Goal: Communication & Community: Ask a question

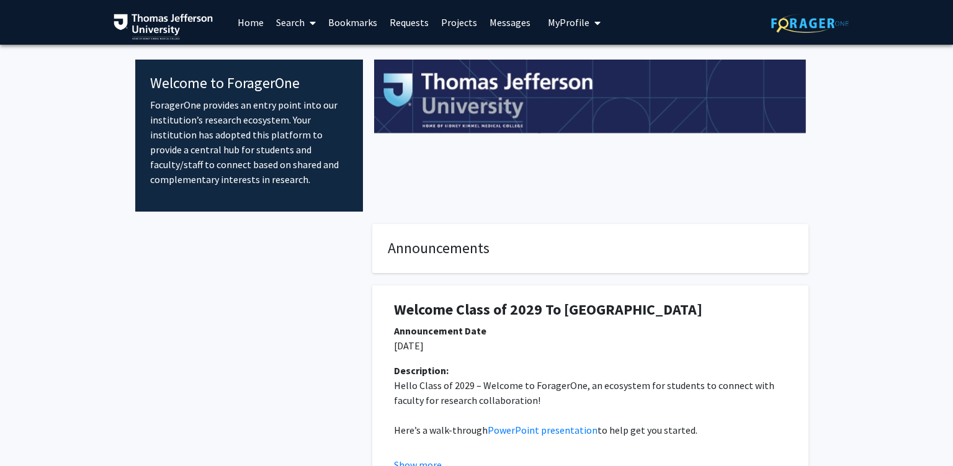
click at [413, 20] on link "Requests" at bounding box center [408, 22] width 51 height 43
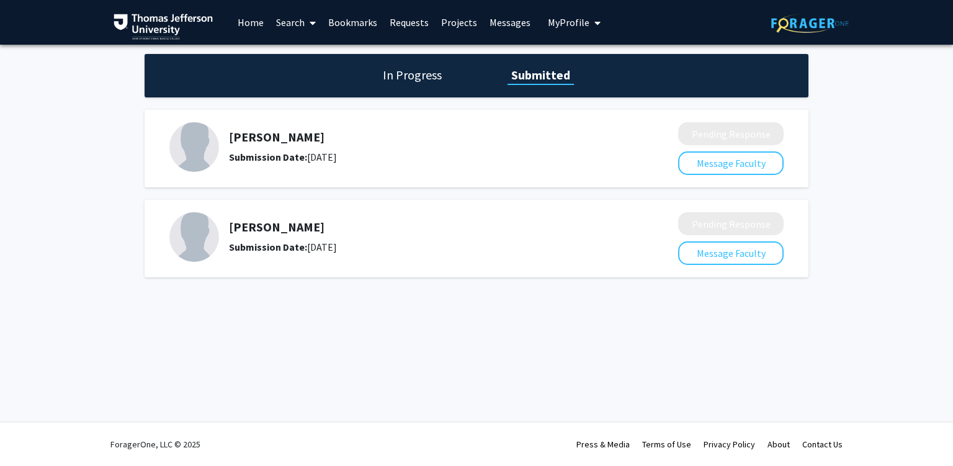
click at [582, 26] on span "My Profile" at bounding box center [569, 22] width 42 height 12
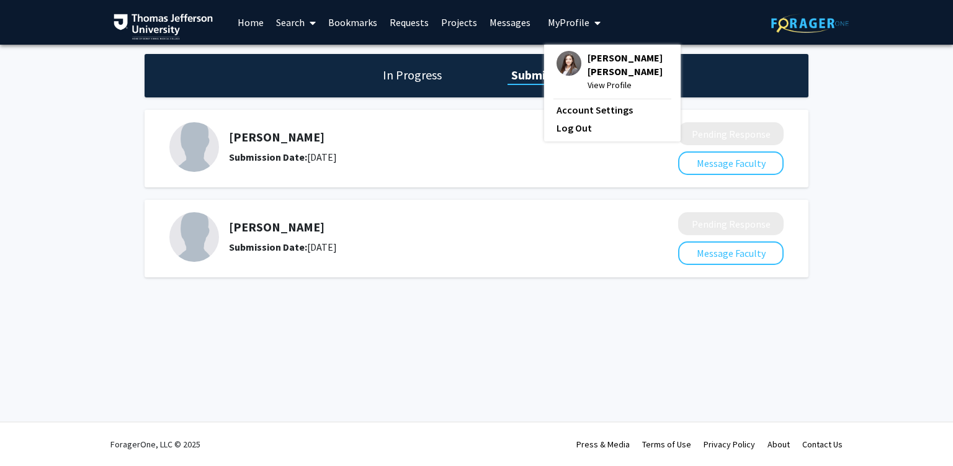
click at [599, 71] on span "[PERSON_NAME] [PERSON_NAME]" at bounding box center [627, 64] width 81 height 27
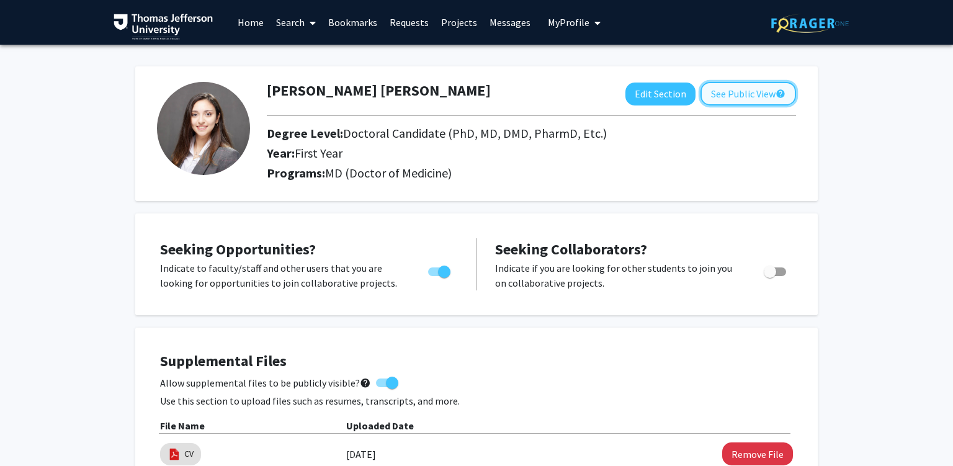
click at [755, 87] on button "See Public View help" at bounding box center [748, 94] width 96 height 24
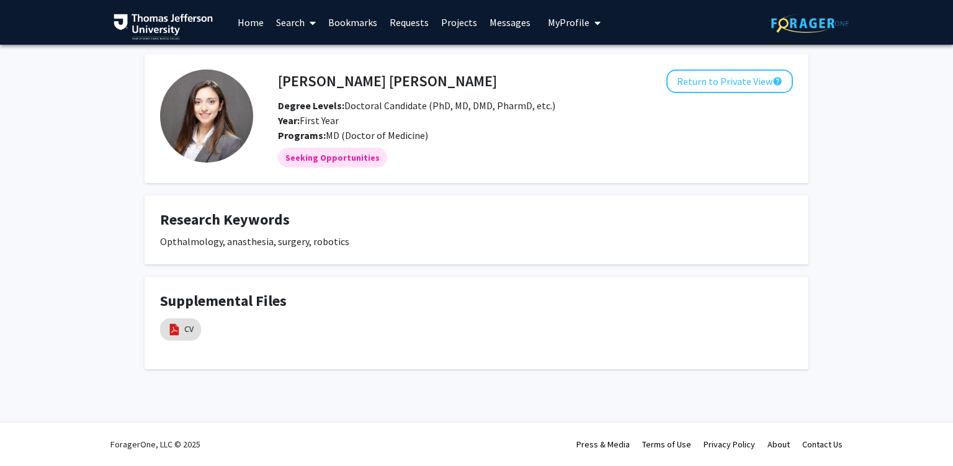
click at [247, 242] on div "Opthalmology, anasthesia, surgery, robotics" at bounding box center [476, 241] width 633 height 15
drag, startPoint x: 247, startPoint y: 242, endPoint x: 390, endPoint y: 257, distance: 144.1
click at [366, 249] on div "Opthalmology, anasthesia, surgery, robotics" at bounding box center [476, 241] width 633 height 15
click at [406, 245] on div "Opthalmology, anasthesia, surgery, robotics" at bounding box center [476, 241] width 633 height 15
click at [167, 327] on img at bounding box center [174, 330] width 14 height 14
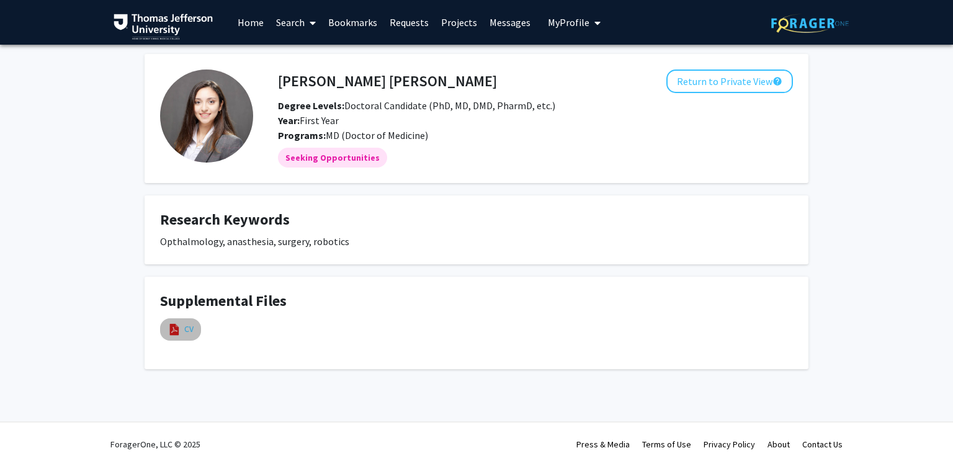
click at [189, 334] on link "CV" at bounding box center [188, 329] width 9 height 13
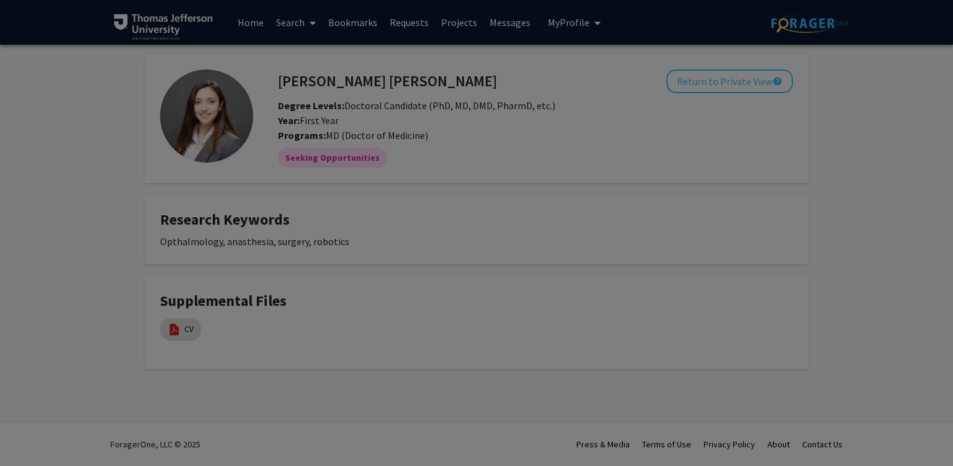
select select "custom"
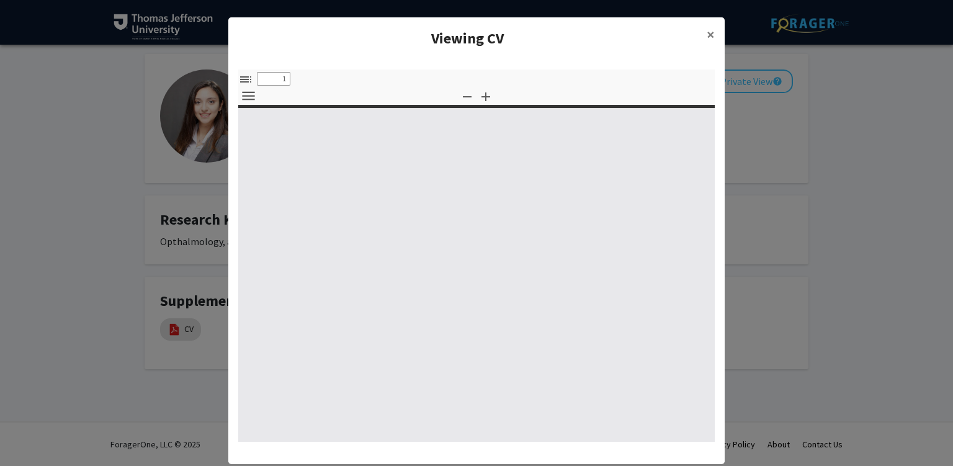
type input "0"
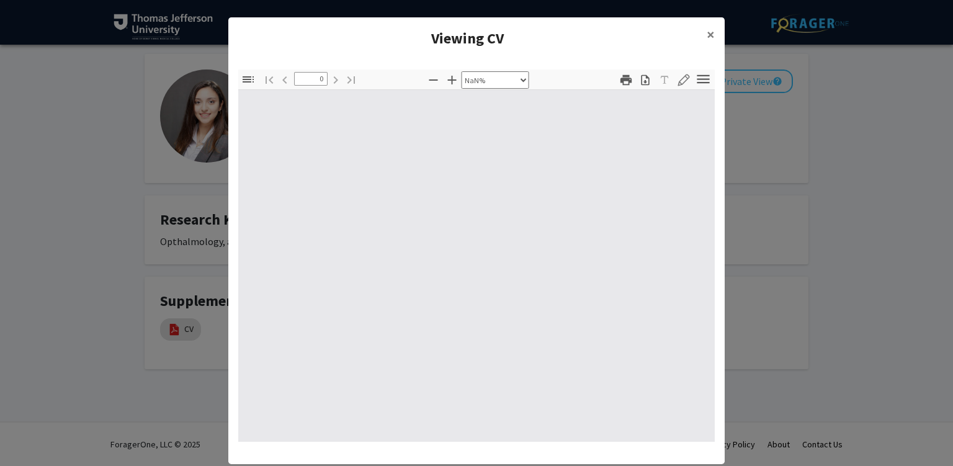
select select "auto"
type input "1"
select select "auto"
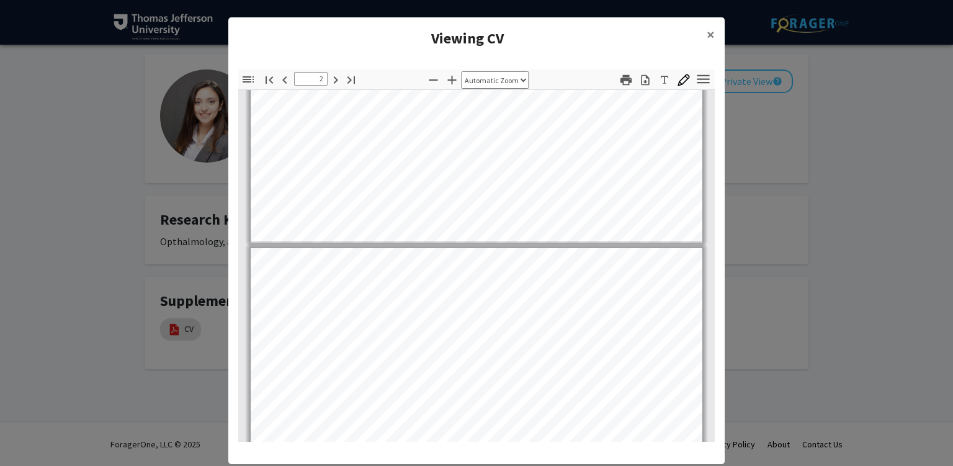
type input "1"
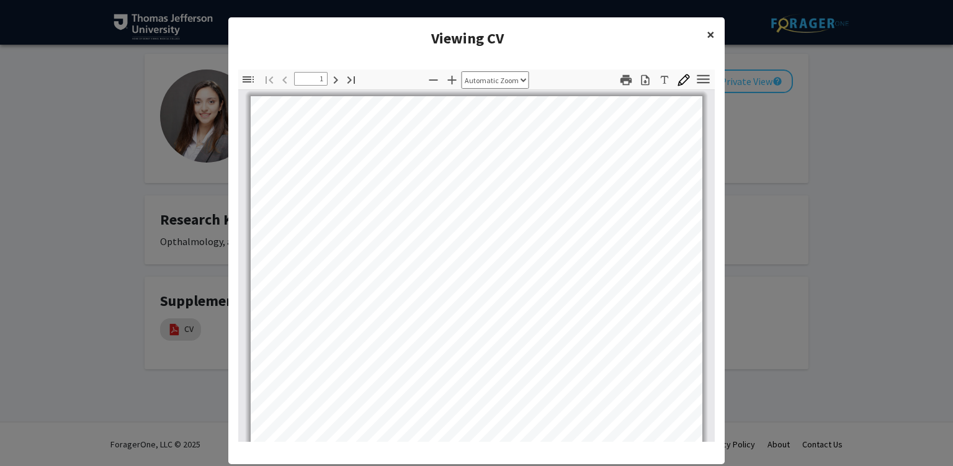
drag, startPoint x: 710, startPoint y: 36, endPoint x: 692, endPoint y: 62, distance: 32.0
click at [711, 36] on span "×" at bounding box center [710, 34] width 8 height 19
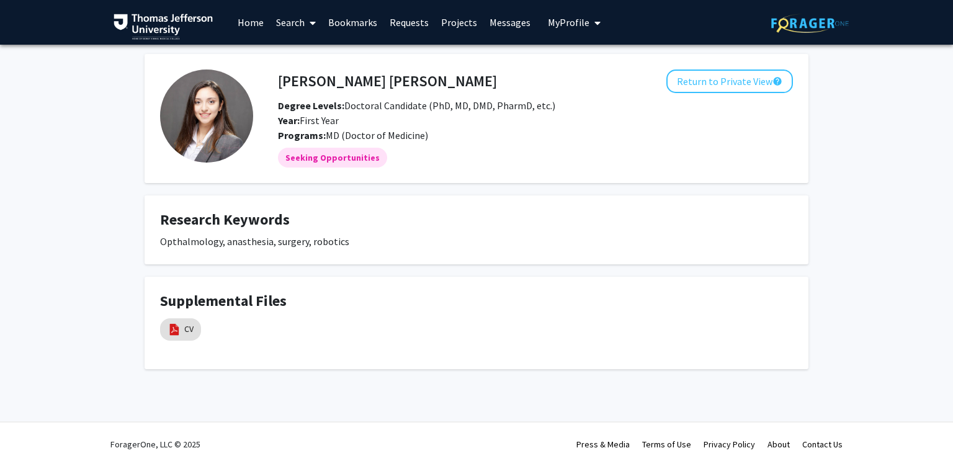
click at [187, 244] on div "Opthalmology, anasthesia, surgery, robotics" at bounding box center [476, 241] width 633 height 15
drag, startPoint x: 187, startPoint y: 244, endPoint x: 435, endPoint y: 267, distance: 249.1
click at [433, 249] on div "Opthalmology, anasthesia, surgery, robotics" at bounding box center [476, 241] width 633 height 15
click at [499, 234] on div "Opthalmology, anasthesia, surgery, robotics" at bounding box center [476, 241] width 633 height 15
click at [336, 244] on div "Opthalmology, anasthesia, surgery, robotics" at bounding box center [476, 241] width 633 height 15
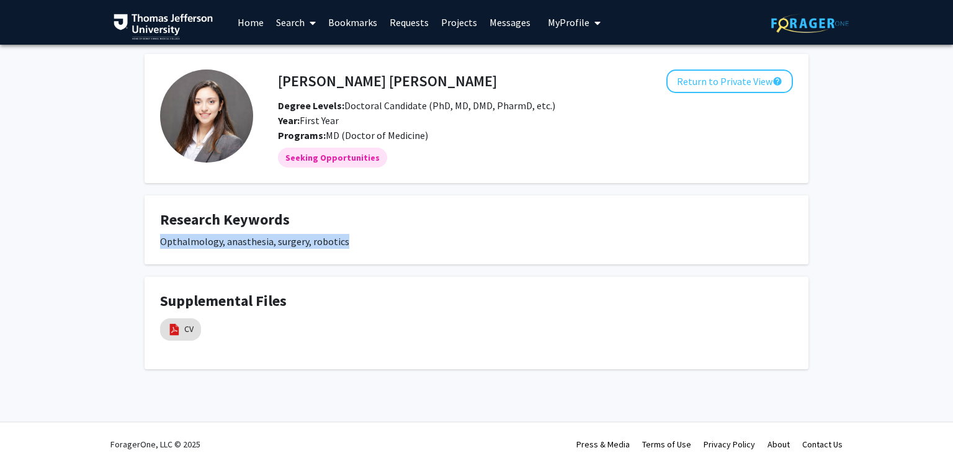
drag, startPoint x: 336, startPoint y: 244, endPoint x: 209, endPoint y: 238, distance: 127.3
click at [209, 238] on div "Opthalmology, anasthesia, surgery, robotics" at bounding box center [476, 241] width 633 height 15
click at [375, 228] on h4 "Research Keywords" at bounding box center [476, 220] width 633 height 18
click at [246, 249] on fg-card "Research Keywords Opthalmology, anasthesia, surgery, robotics" at bounding box center [477, 229] width 664 height 69
click at [245, 247] on div "Opthalmology, anasthesia, surgery, robotics" at bounding box center [476, 241] width 633 height 15
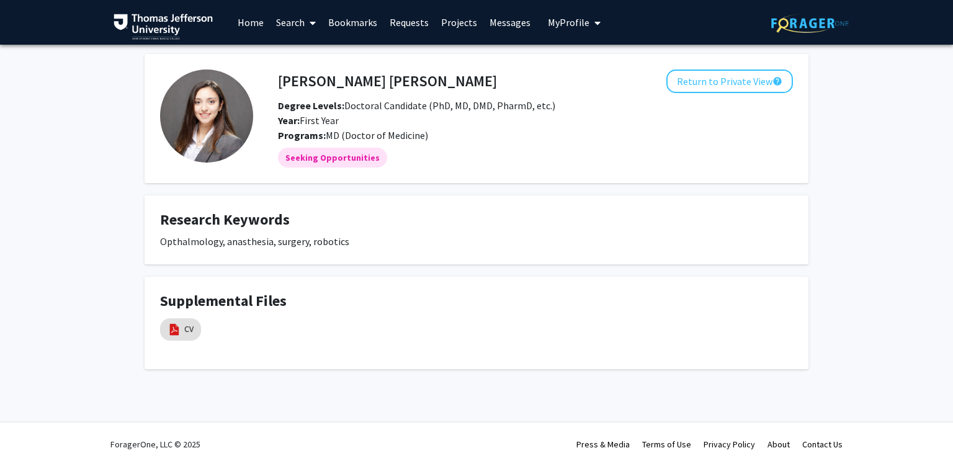
click at [363, 244] on div "Opthalmology, anasthesia, surgery, robotics" at bounding box center [476, 241] width 633 height 15
click at [320, 242] on div "Opthalmology, anasthesia, surgery, robotics" at bounding box center [476, 241] width 633 height 15
drag, startPoint x: 320, startPoint y: 242, endPoint x: 275, endPoint y: 242, distance: 44.7
click at [275, 242] on div "Opthalmology, anasthesia, surgery, robotics" at bounding box center [476, 241] width 633 height 15
click at [525, 257] on fg-card "Research Keywords Opthalmology, anasthesia, surgery, robotics" at bounding box center [477, 229] width 664 height 69
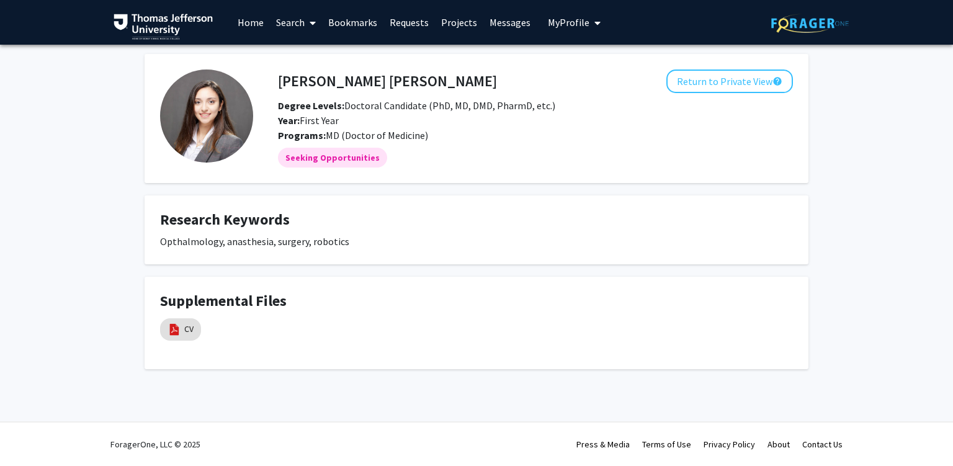
click at [334, 244] on div "Opthalmology, anasthesia, surgery, robotics" at bounding box center [476, 241] width 633 height 15
drag, startPoint x: 331, startPoint y: 244, endPoint x: 211, endPoint y: 249, distance: 119.8
click at [187, 247] on div "Opthalmology, anasthesia, surgery, robotics" at bounding box center [476, 241] width 633 height 15
click at [644, 253] on fg-card "Research Keywords Opthalmology, anasthesia, surgery, robotics" at bounding box center [477, 229] width 664 height 69
click at [317, 163] on mat-chip "Seeking Opportunities" at bounding box center [332, 158] width 109 height 20
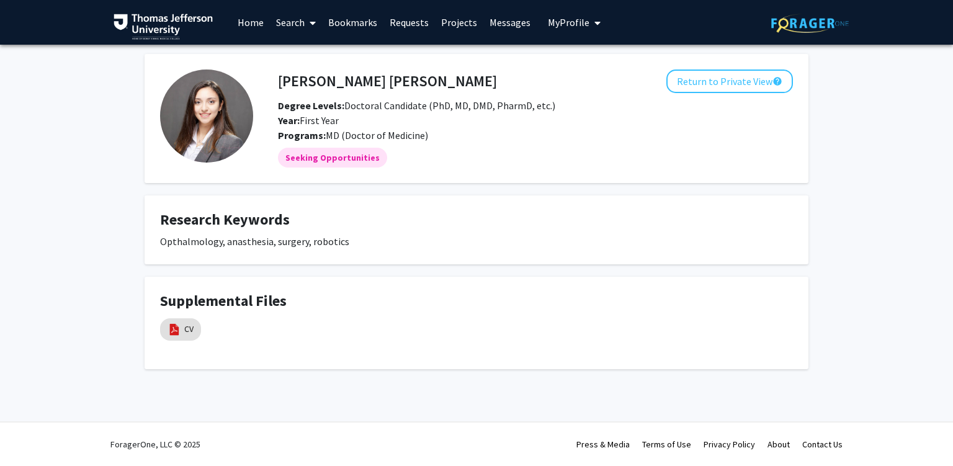
drag, startPoint x: 648, startPoint y: 197, endPoint x: 656, endPoint y: 197, distance: 8.1
click at [651, 197] on fg-card "Research Keywords Opthalmology, anasthesia, surgery, robotics" at bounding box center [477, 229] width 664 height 69
click at [725, 74] on button "Return to Private View help" at bounding box center [729, 81] width 127 height 24
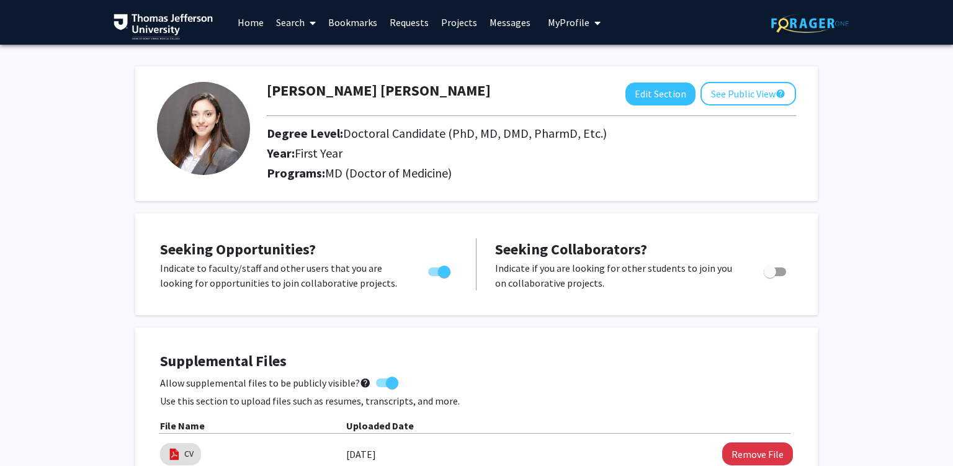
click at [669, 272] on p "Indicate if you are looking for other students to join you on collaborative pro…" at bounding box center [617, 276] width 245 height 30
drag, startPoint x: 669, startPoint y: 271, endPoint x: 719, endPoint y: 268, distance: 50.3
click at [679, 269] on p "Indicate if you are looking for other students to join you on collaborative pro…" at bounding box center [617, 276] width 245 height 30
click at [539, 278] on p "Indicate if you are looking for other students to join you on collaborative pro…" at bounding box center [617, 276] width 245 height 30
drag, startPoint x: 539, startPoint y: 278, endPoint x: 568, endPoint y: 282, distance: 29.3
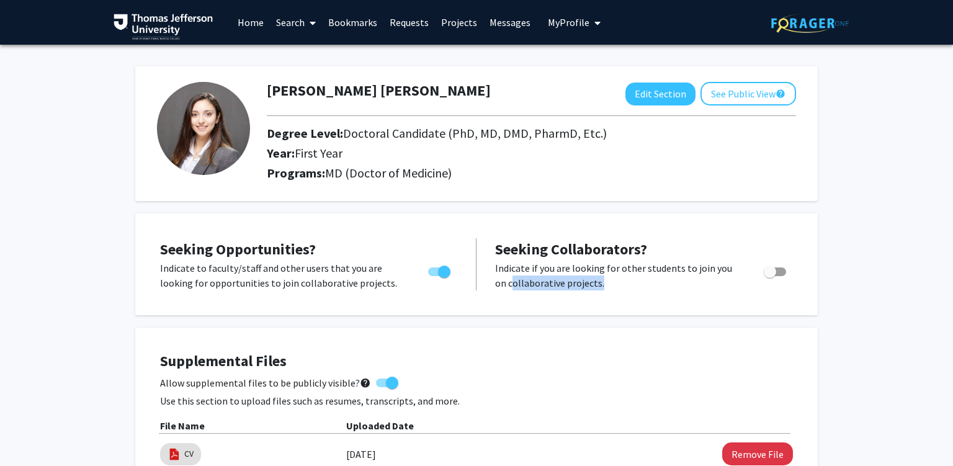
click at [563, 281] on p "Indicate if you are looking for other students to join you on collaborative pro…" at bounding box center [617, 276] width 245 height 30
click at [167, 274] on p "Indicate to faculty/staff and other users that you are looking for opportunitie…" at bounding box center [282, 276] width 244 height 30
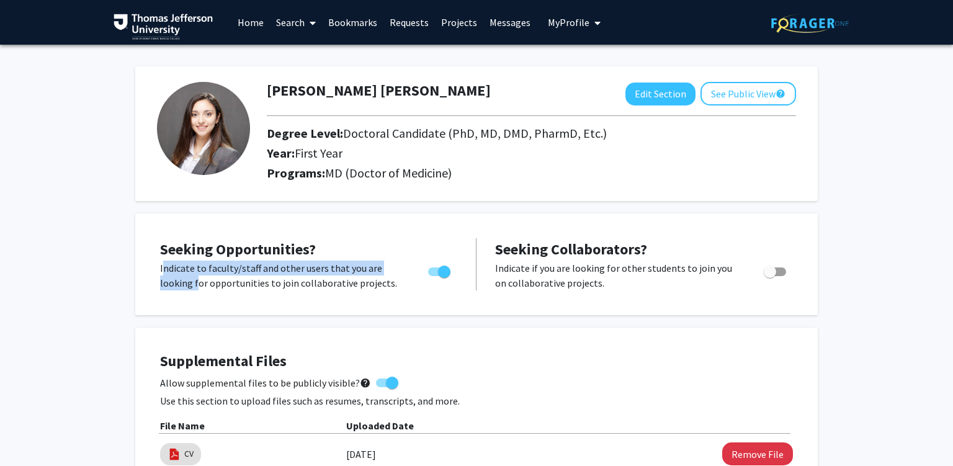
drag, startPoint x: 167, startPoint y: 275, endPoint x: 192, endPoint y: 275, distance: 24.8
click at [180, 275] on p "Indicate to faculty/staff and other users that you are looking for opportunitie…" at bounding box center [282, 276] width 244 height 30
click at [279, 292] on div "Seeking Opportunities? Indicate to faculty/staff and other users that you are l…" at bounding box center [476, 264] width 657 height 77
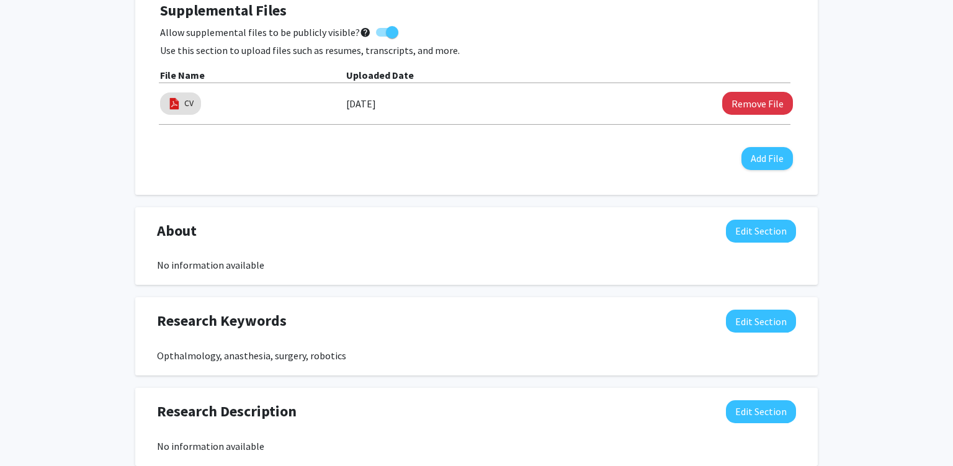
scroll to position [523, 0]
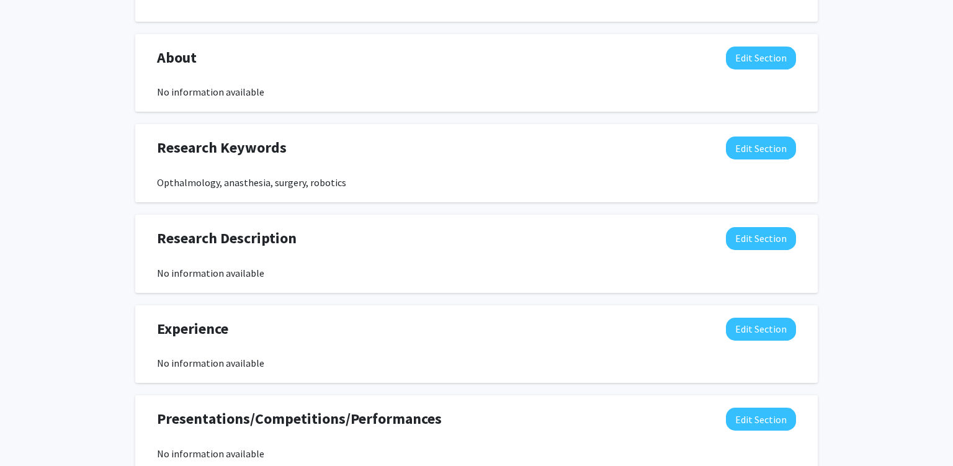
click at [211, 89] on div "No information available" at bounding box center [476, 91] width 639 height 15
drag, startPoint x: 211, startPoint y: 89, endPoint x: 359, endPoint y: 122, distance: 151.4
click at [311, 99] on div "No information available" at bounding box center [476, 91] width 639 height 15
drag, startPoint x: 331, startPoint y: 178, endPoint x: 317, endPoint y: 195, distance: 21.6
click at [330, 182] on div "Opthalmology, anasthesia, surgery, robotics" at bounding box center [476, 182] width 639 height 15
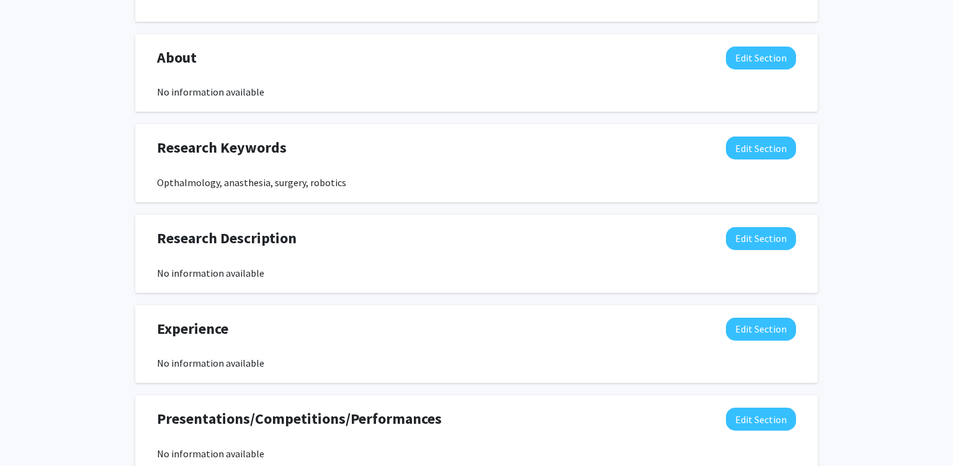
click at [338, 185] on div "Opthalmology, anasthesia, surgery, robotics" at bounding box center [476, 182] width 639 height 15
drag, startPoint x: 338, startPoint y: 185, endPoint x: 234, endPoint y: 184, distance: 103.6
click at [287, 187] on div "Opthalmology, anasthesia, surgery, robotics" at bounding box center [476, 182] width 639 height 15
click at [308, 218] on div "Research Description Edit Section No information available You may write a maxi…" at bounding box center [476, 254] width 682 height 78
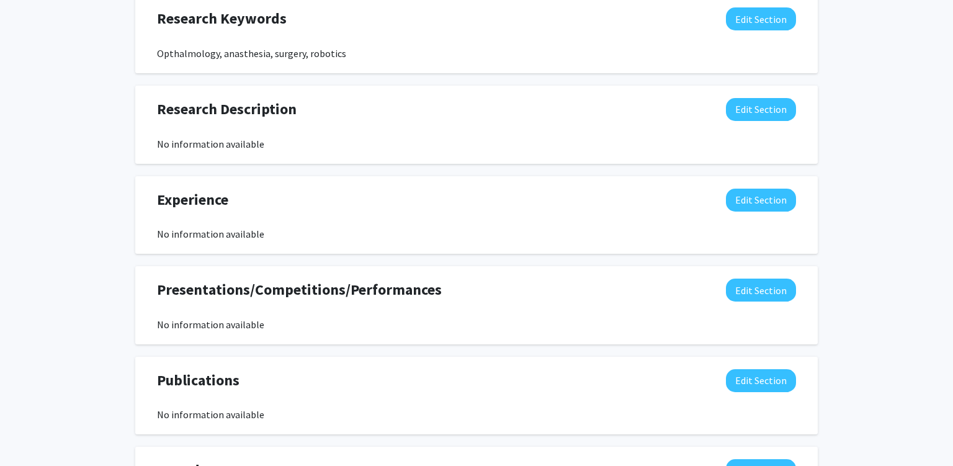
scroll to position [655, 0]
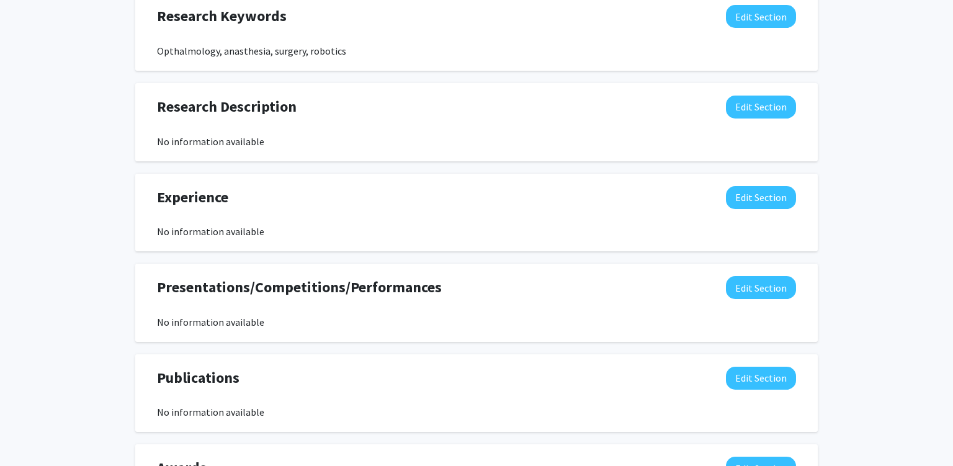
click at [157, 234] on div "No information available" at bounding box center [476, 231] width 657 height 15
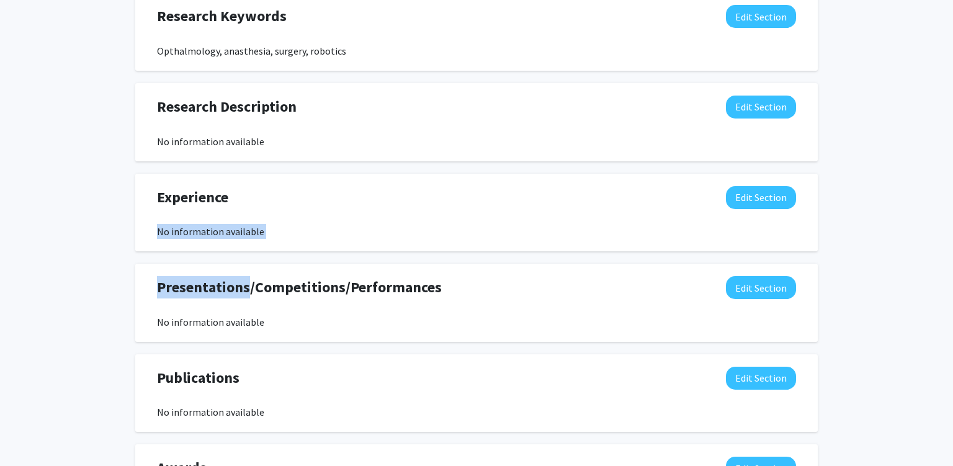
drag, startPoint x: 157, startPoint y: 234, endPoint x: 349, endPoint y: 261, distance: 193.4
click at [331, 260] on div "Seeking Opportunities? Indicate to faculty/staff and other users that you are l…" at bounding box center [476, 46] width 682 height 976
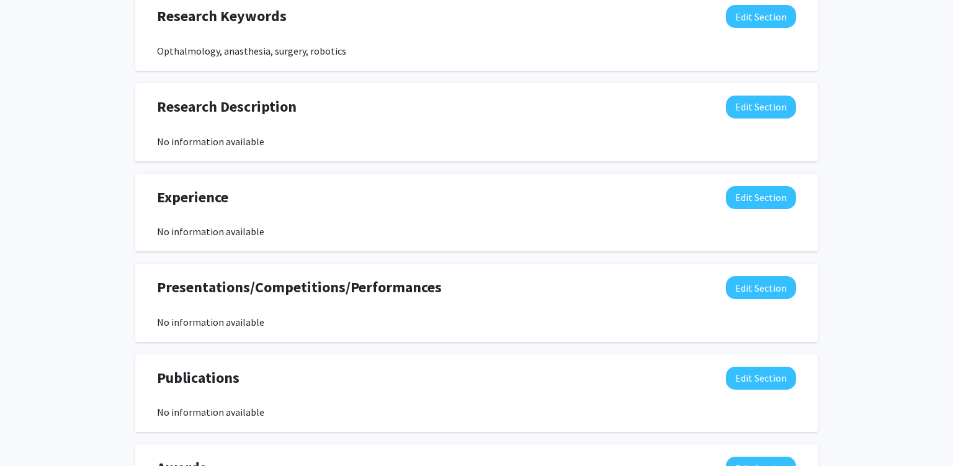
drag, startPoint x: 335, startPoint y: 282, endPoint x: 255, endPoint y: 314, distance: 86.3
click at [334, 284] on span "Presentations/Competitions/Performances" at bounding box center [299, 287] width 285 height 22
click at [225, 296] on span "Presentations/Competitions/Performances" at bounding box center [299, 287] width 285 height 22
drag, startPoint x: 225, startPoint y: 297, endPoint x: 363, endPoint y: 313, distance: 139.2
click at [339, 306] on div "Presentations/Competitions/Performances Edit Section No information available" at bounding box center [476, 302] width 657 height 53
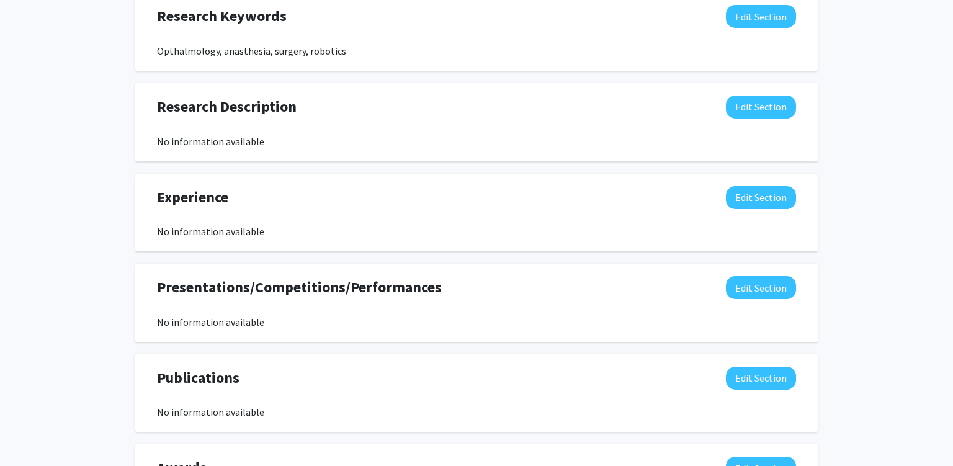
click at [380, 286] on span "Presentations/Competitions/Performances" at bounding box center [299, 287] width 285 height 22
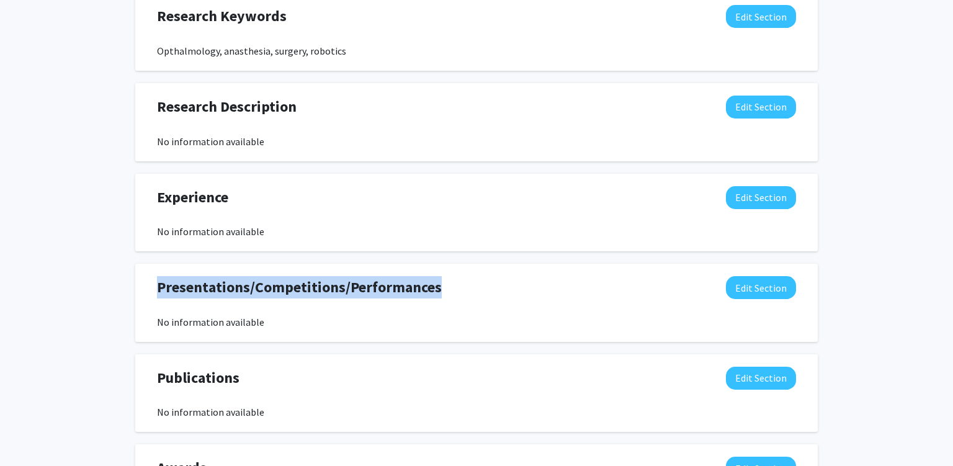
drag, startPoint x: 380, startPoint y: 286, endPoint x: 218, endPoint y: 282, distance: 162.6
click at [221, 282] on span "Presentations/Competitions/Performances" at bounding box center [299, 287] width 285 height 22
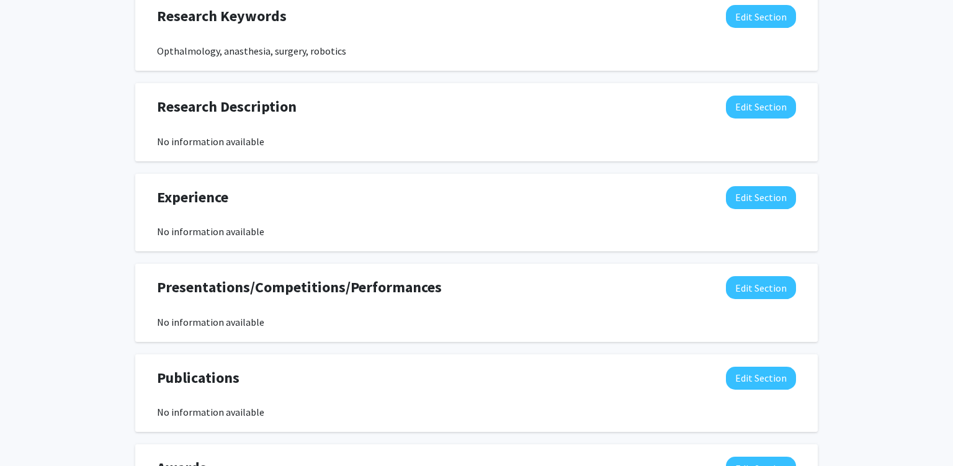
click at [424, 331] on div "Presentations/Competitions/Performances Edit Section No information available Y…" at bounding box center [476, 303] width 682 height 78
click at [771, 292] on button "Edit Section" at bounding box center [761, 287] width 70 height 23
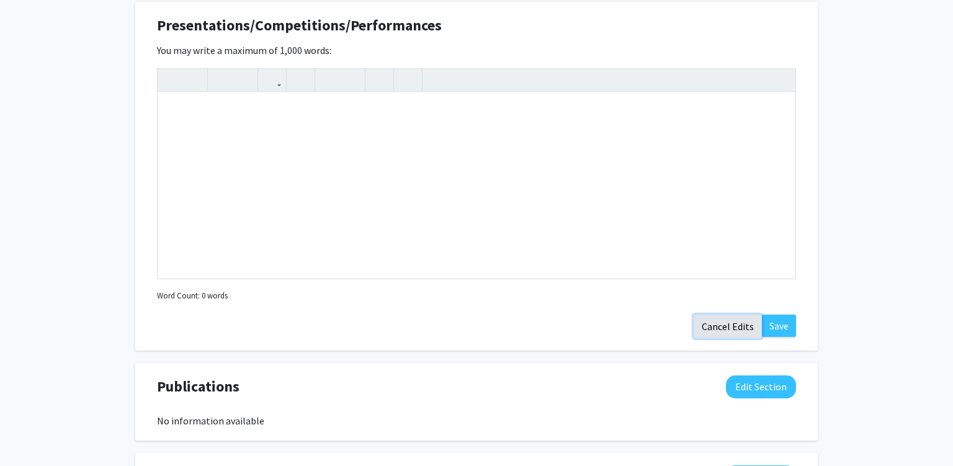
drag, startPoint x: 736, startPoint y: 321, endPoint x: 521, endPoint y: 377, distance: 222.5
click at [736, 321] on button "Cancel Edits" at bounding box center [727, 326] width 68 height 24
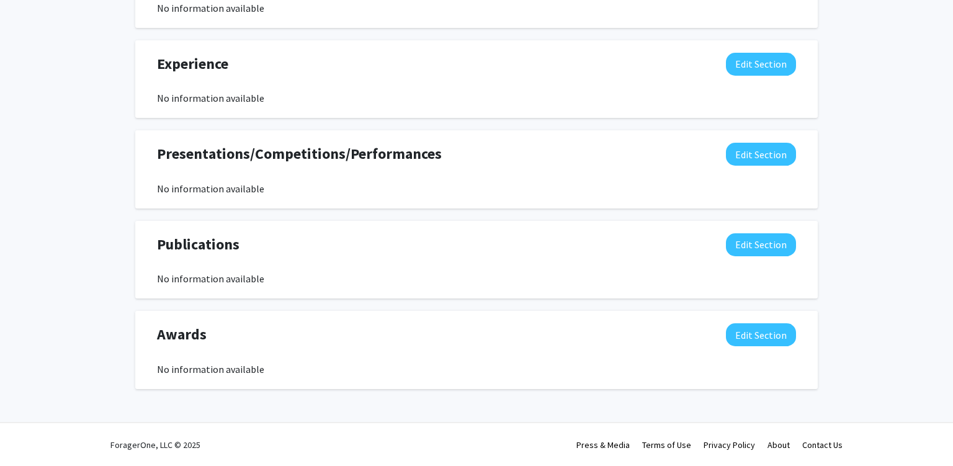
click at [194, 373] on div "No information available" at bounding box center [476, 369] width 639 height 15
drag, startPoint x: 194, startPoint y: 373, endPoint x: 433, endPoint y: 418, distance: 243.5
click at [368, 376] on div "No information available" at bounding box center [476, 369] width 639 height 15
drag, startPoint x: 430, startPoint y: 391, endPoint x: 364, endPoint y: 372, distance: 69.1
click at [428, 391] on div at bounding box center [476, 395] width 682 height 12
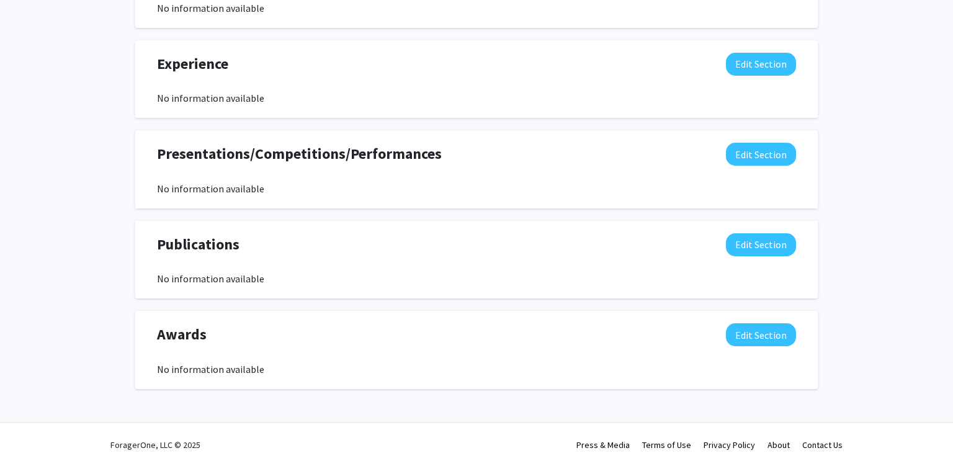
click at [189, 279] on div "No information available" at bounding box center [476, 278] width 639 height 15
click at [277, 280] on div "No information available" at bounding box center [476, 278] width 639 height 15
drag, startPoint x: 488, startPoint y: 332, endPoint x: 345, endPoint y: 327, distance: 142.1
click at [486, 332] on div "Awards Edit Section" at bounding box center [476, 337] width 657 height 29
click at [767, 244] on button "Edit Section" at bounding box center [761, 244] width 70 height 23
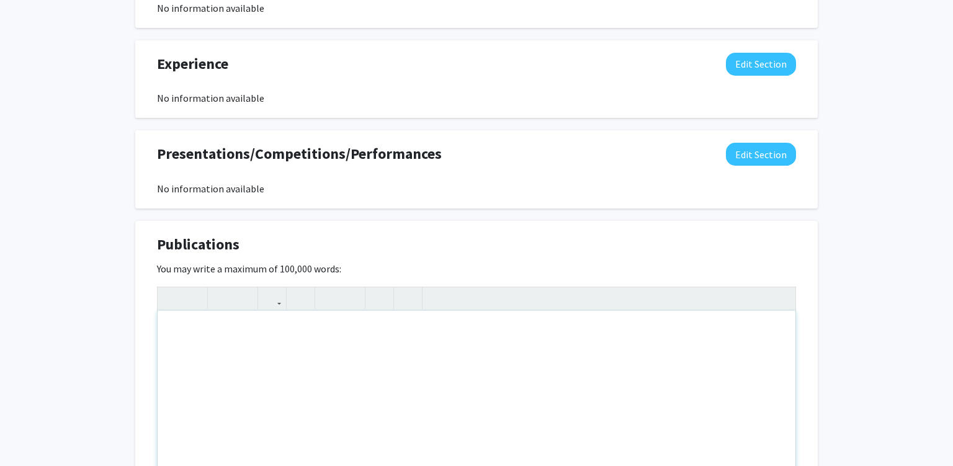
click at [269, 327] on div "Note to users with screen readers: Please deactivate our accessibility plugin f…" at bounding box center [477, 404] width 638 height 186
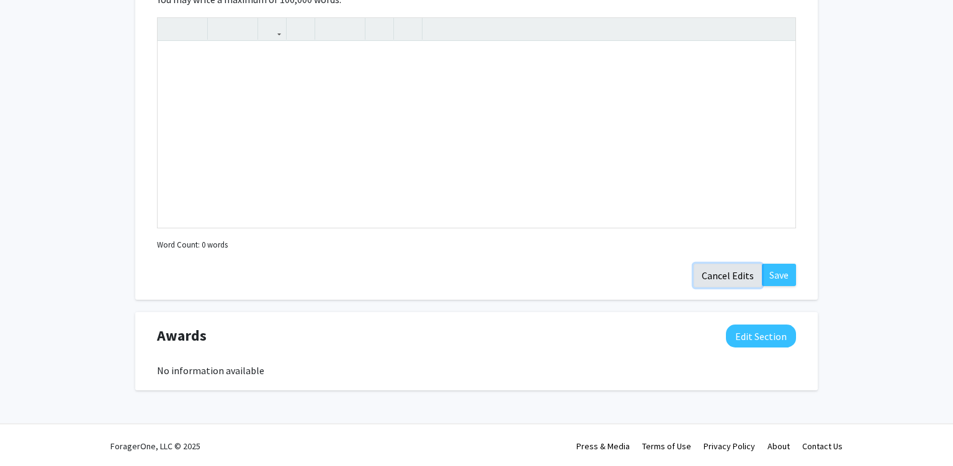
click at [728, 285] on button "Cancel Edits" at bounding box center [727, 276] width 68 height 24
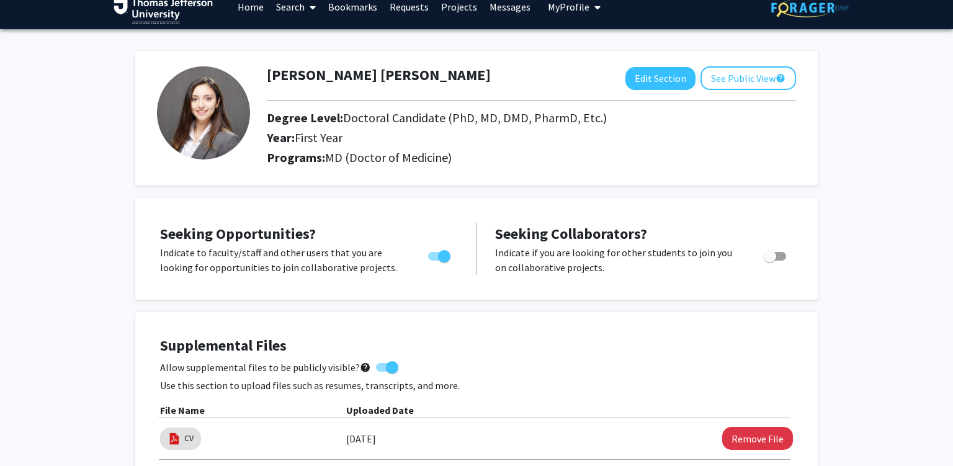
scroll to position [0, 0]
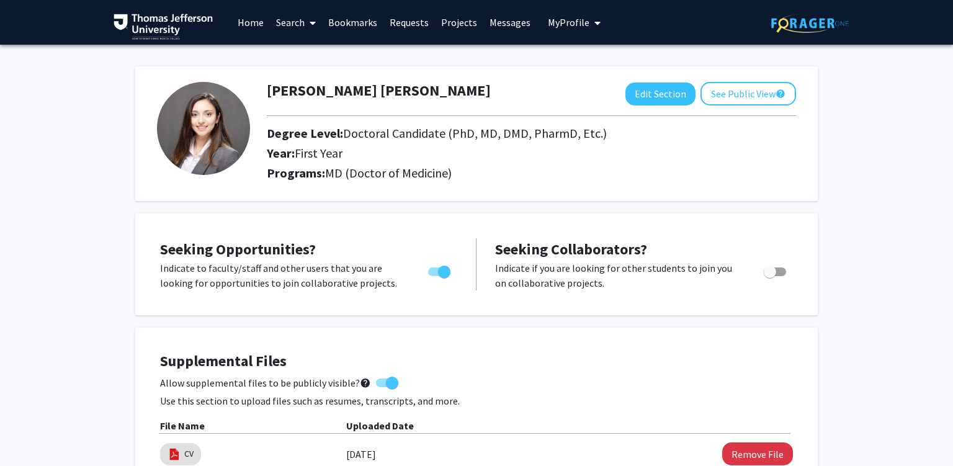
click at [257, 27] on link "Home" at bounding box center [250, 22] width 38 height 43
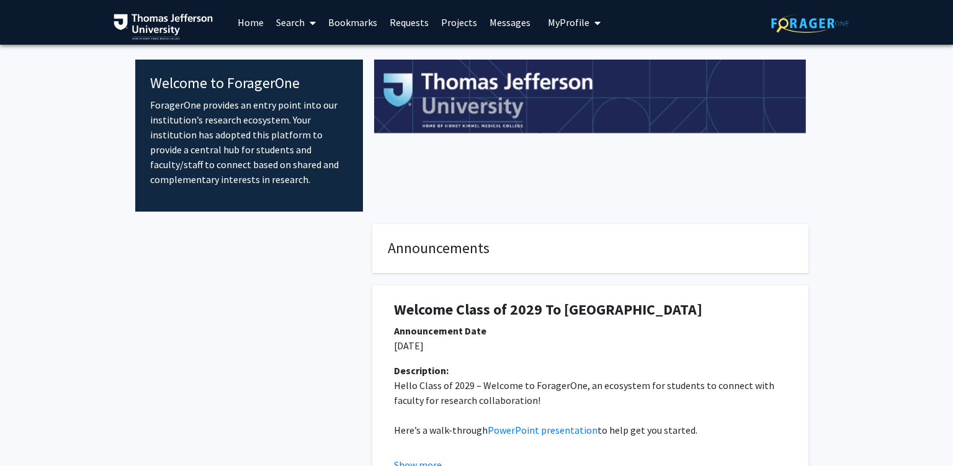
click at [293, 31] on link "Search" at bounding box center [296, 22] width 52 height 43
click at [309, 78] on span "Students" at bounding box center [308, 81] width 76 height 25
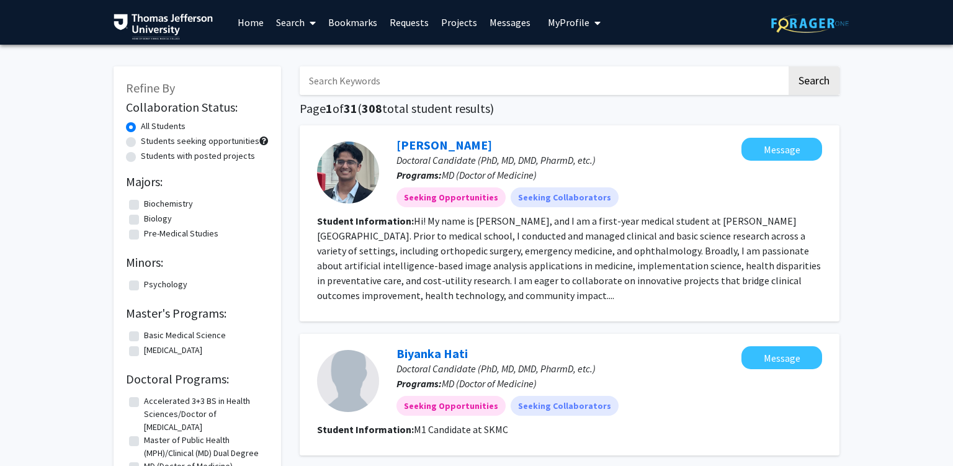
click at [450, 228] on section "Student Information: Hi! My name is Viraj Deshpande, and I am a first-year medi…" at bounding box center [569, 257] width 505 height 89
drag, startPoint x: 450, startPoint y: 228, endPoint x: 666, endPoint y: 227, distance: 215.9
click at [619, 227] on section "Student Information: Hi! My name is Viraj Deshpande, and I am a first-year medi…" at bounding box center [569, 257] width 505 height 89
click at [668, 228] on section "Student Information: Hi! My name is Viraj Deshpande, and I am a first-year medi…" at bounding box center [569, 257] width 505 height 89
drag, startPoint x: 668, startPoint y: 228, endPoint x: 740, endPoint y: 232, distance: 72.0
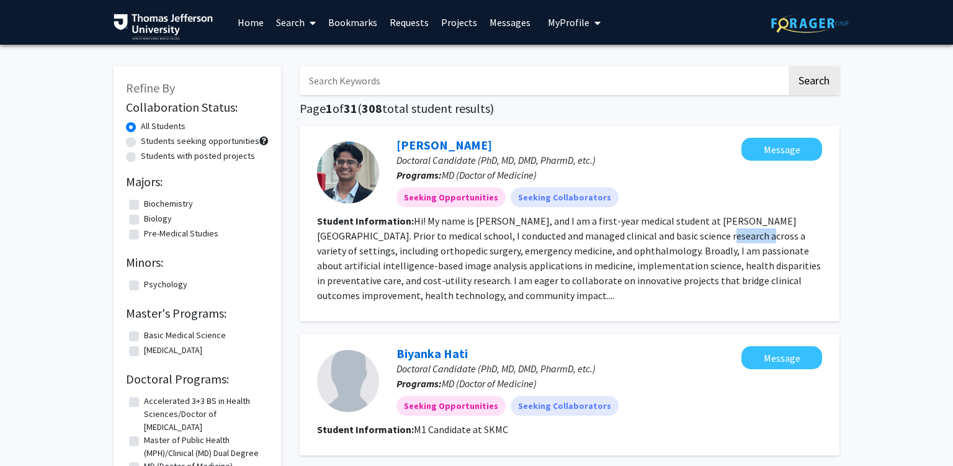
click at [672, 228] on section "Student Information: Hi! My name is Viraj Deshpande, and I am a first-year medi…" at bounding box center [569, 257] width 505 height 89
drag, startPoint x: 740, startPoint y: 232, endPoint x: 596, endPoint y: 234, distance: 143.9
click at [739, 232] on fg-read-more "Hi! My name is Viraj Deshpande, and I am a first-year medical student at Sidney…" at bounding box center [569, 258] width 504 height 87
click at [594, 223] on fg-read-more "Hi! My name is Viraj Deshpande, and I am a first-year medical student at Sidney…" at bounding box center [569, 258] width 504 height 87
drag, startPoint x: 594, startPoint y: 223, endPoint x: 662, endPoint y: 227, distance: 67.7
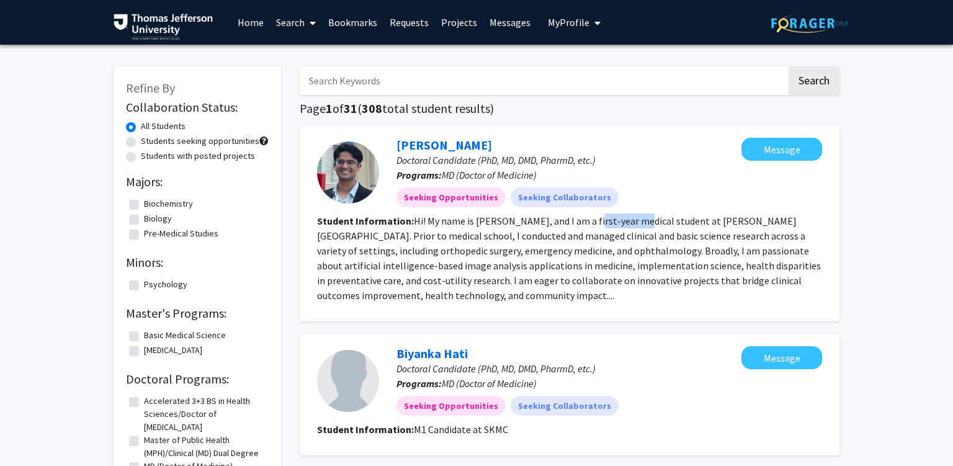
click at [628, 222] on fg-read-more "Hi! My name is Viraj Deshpande, and I am a first-year medical student at Sidney…" at bounding box center [569, 258] width 504 height 87
click at [640, 264] on fg-read-more "Hi! My name is Viraj Deshpande, and I am a first-year medical student at Sidney…" at bounding box center [569, 258] width 504 height 87
click at [393, 234] on fg-read-more "Hi! My name is Viraj Deshpande, and I am a first-year medical student at Sidney…" at bounding box center [569, 258] width 504 height 87
drag, startPoint x: 393, startPoint y: 234, endPoint x: 543, endPoint y: 242, distance: 149.7
click at [528, 242] on section "Student Information: Hi! My name is Viraj Deshpande, and I am a first-year medi…" at bounding box center [569, 257] width 505 height 89
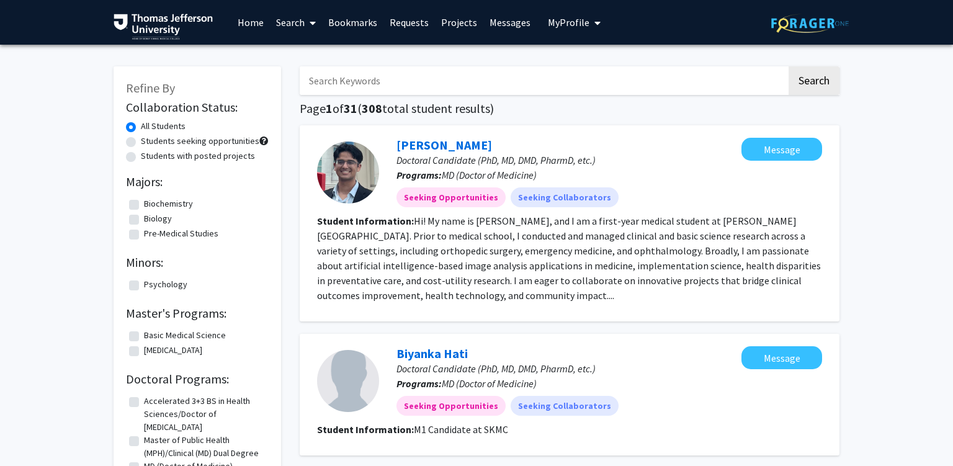
click at [595, 249] on fg-read-more "Hi! My name is Viraj Deshpande, and I am a first-year medical student at Sidney…" at bounding box center [569, 258] width 504 height 87
drag, startPoint x: 595, startPoint y: 249, endPoint x: 653, endPoint y: 246, distance: 57.2
click at [599, 249] on fg-read-more "Hi! My name is Viraj Deshpande, and I am a first-year medical student at Sidney…" at bounding box center [569, 258] width 504 height 87
click at [666, 236] on fg-read-more "Hi! My name is Viraj Deshpande, and I am a first-year medical student at Sidney…" at bounding box center [569, 258] width 504 height 87
click at [419, 255] on fg-read-more "Hi! My name is Viraj Deshpande, and I am a first-year medical student at Sidney…" at bounding box center [569, 258] width 504 height 87
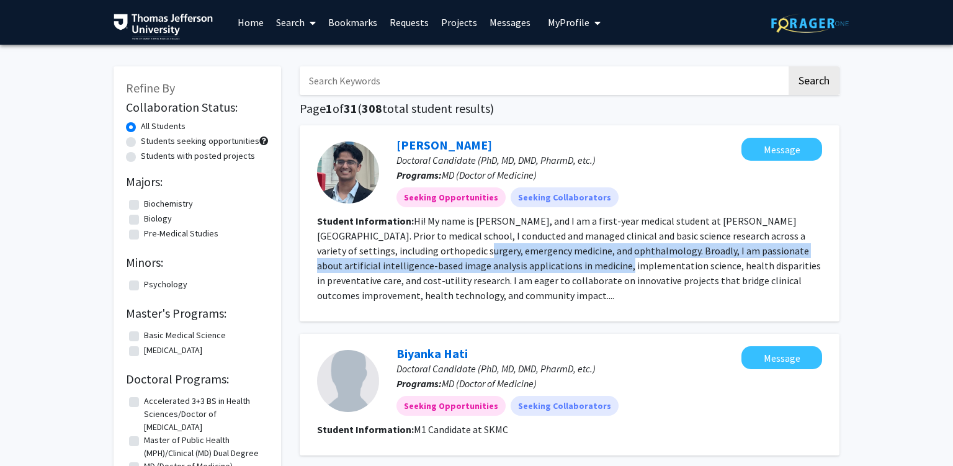
drag, startPoint x: 422, startPoint y: 255, endPoint x: 566, endPoint y: 267, distance: 144.4
click at [540, 265] on fg-read-more "Hi! My name is Viraj Deshpande, and I am a first-year medical student at Sidney…" at bounding box center [569, 258] width 504 height 87
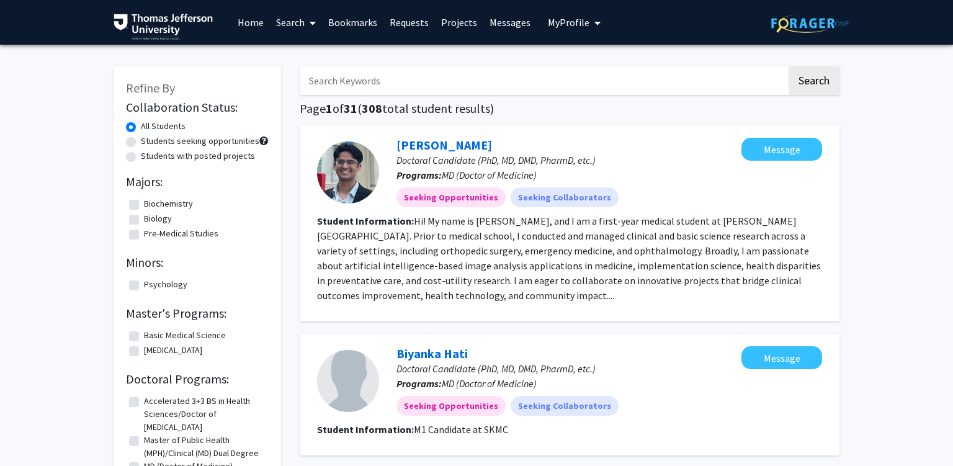
click at [605, 261] on fg-read-more "Hi! My name is Viraj Deshpande, and I am a first-year medical student at Sidney…" at bounding box center [569, 258] width 504 height 87
click at [626, 248] on fg-read-more "Hi! My name is Viraj Deshpande, and I am a first-year medical student at Sidney…" at bounding box center [569, 258] width 504 height 87
click at [629, 249] on fg-read-more "Hi! My name is Viraj Deshpande, and I am a first-year medical student at Sidney…" at bounding box center [569, 258] width 504 height 87
click at [808, 264] on section "Student Information: Hi! My name is Viraj Deshpande, and I am a first-year medi…" at bounding box center [569, 257] width 505 height 89
click at [375, 270] on fg-read-more "Hi! My name is Viraj Deshpande, and I am a first-year medical student at Sidney…" at bounding box center [569, 258] width 504 height 87
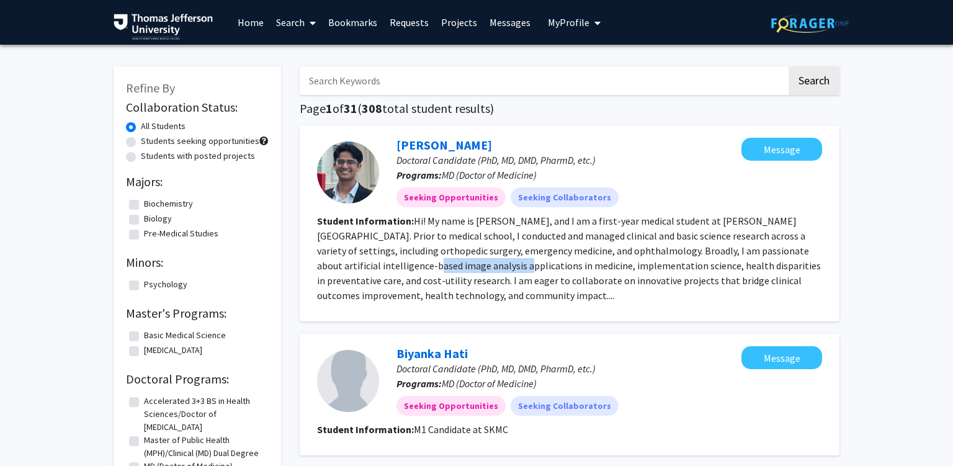
drag, startPoint x: 375, startPoint y: 270, endPoint x: 498, endPoint y: 272, distance: 122.8
click at [479, 271] on fg-read-more "Hi! My name is Viraj Deshpande, and I am a first-year medical student at Sidney…" at bounding box center [569, 258] width 504 height 87
click at [590, 271] on fg-read-more "Hi! My name is Viraj Deshpande, and I am a first-year medical student at Sidney…" at bounding box center [569, 258] width 504 height 87
click at [416, 160] on span "Doctoral Candidate (PhD, MD, DMD, PharmD, etc.)" at bounding box center [495, 160] width 199 height 12
drag, startPoint x: 416, startPoint y: 160, endPoint x: 468, endPoint y: 160, distance: 52.1
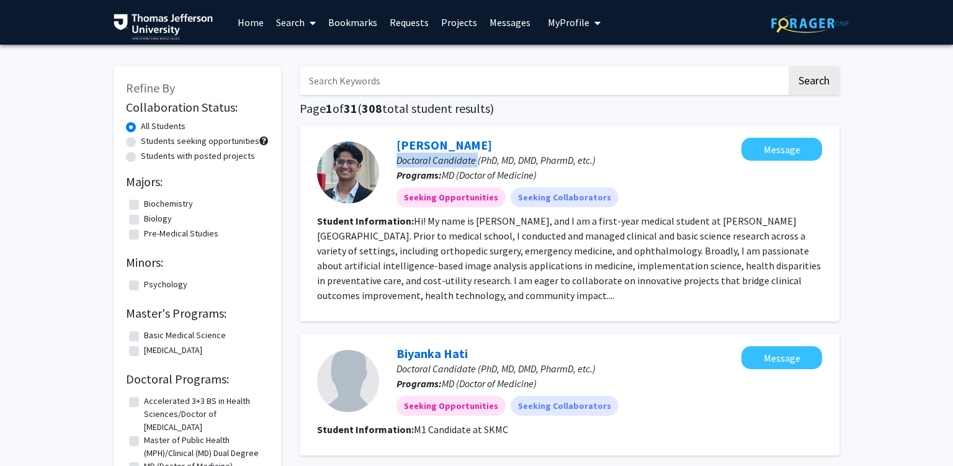
click at [465, 160] on span "Doctoral Candidate (PhD, MD, DMD, PharmD, etc.)" at bounding box center [495, 160] width 199 height 12
click at [490, 167] on p "Doctoral Candidate (PhD, MD, DMD, PharmD, etc.)" at bounding box center [568, 160] width 345 height 15
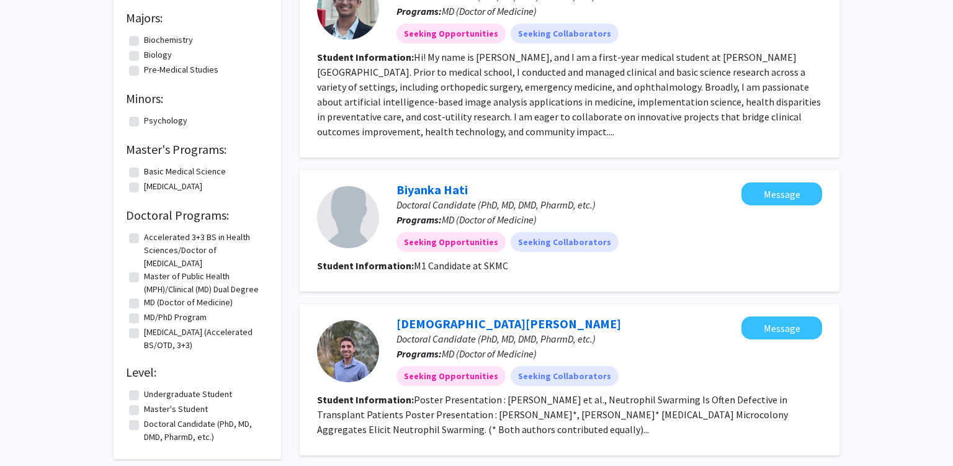
scroll to position [196, 0]
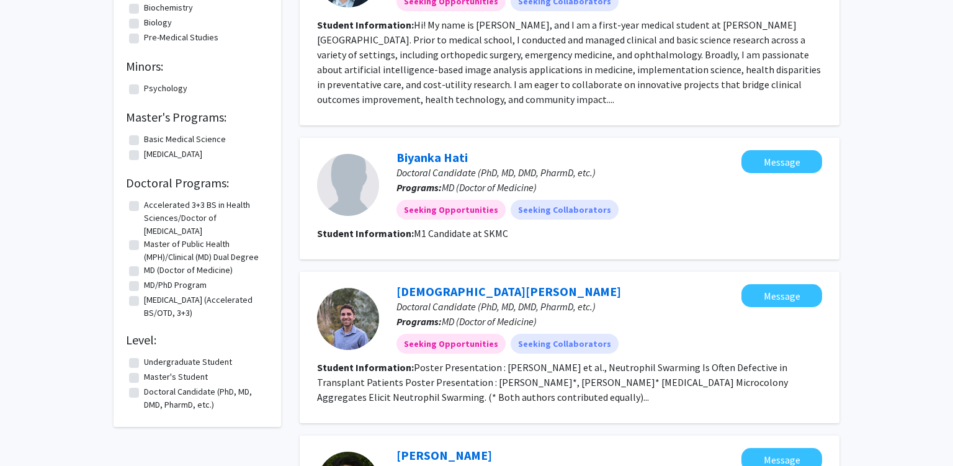
click at [417, 231] on fg-read-more "M1 Candidate at SKMC" at bounding box center [461, 233] width 94 height 12
drag, startPoint x: 417, startPoint y: 231, endPoint x: 501, endPoint y: 239, distance: 84.1
click at [489, 239] on section "Student Information: M1 Candidate at SKMC" at bounding box center [569, 233] width 505 height 15
drag, startPoint x: 513, startPoint y: 241, endPoint x: 510, endPoint y: 251, distance: 10.4
click at [513, 241] on fg-search-applicant "Biyanka Hati Doctoral Candidate (PhD, MD, DMD, PharmD, etc.) Programs: MD (Doct…" at bounding box center [569, 198] width 505 height 97
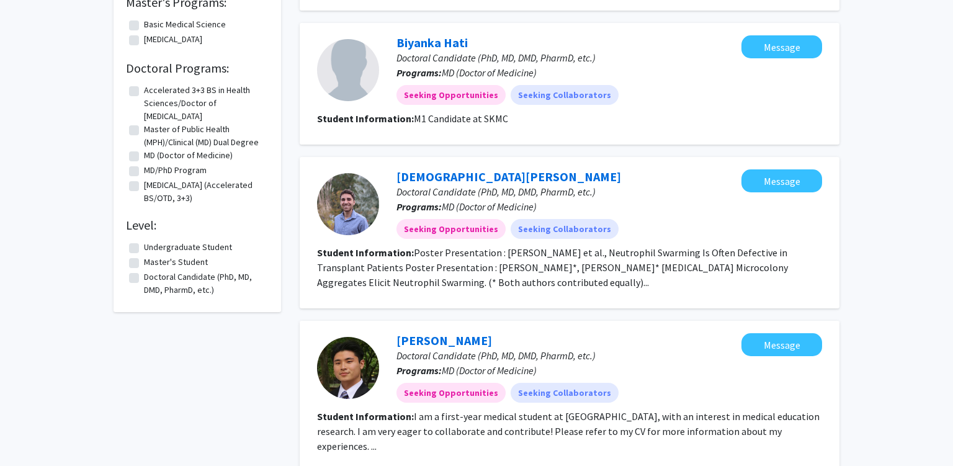
scroll to position [327, 0]
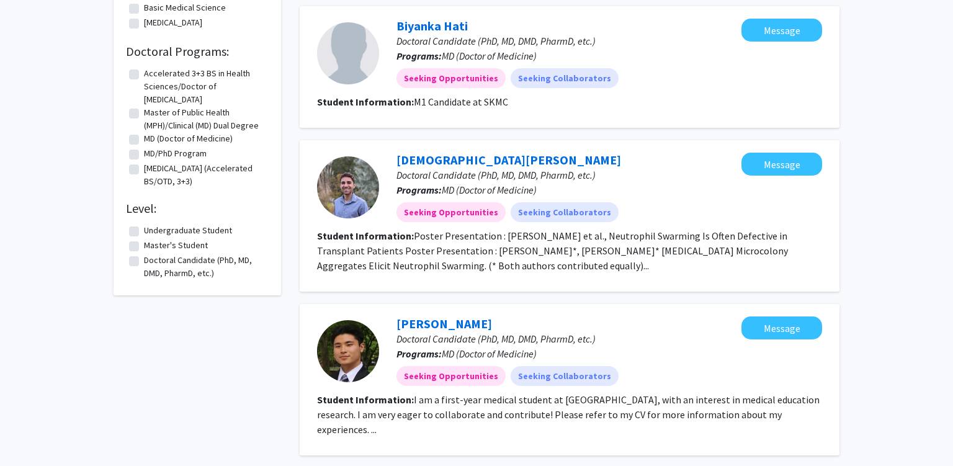
click at [503, 239] on fg-read-more "Poster Presentation : Christian Godfrey et al., Neutrophil Swarming Is Often De…" at bounding box center [552, 250] width 471 height 42
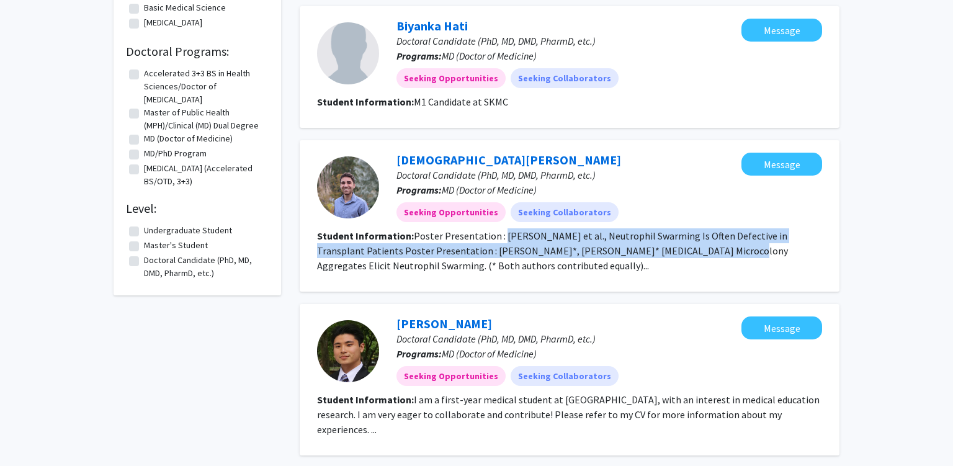
drag, startPoint x: 503, startPoint y: 239, endPoint x: 604, endPoint y: 244, distance: 101.2
click at [603, 244] on section "Student Information: Poster Presentation : Christian Godfrey et al., Neutrophil…" at bounding box center [569, 250] width 505 height 45
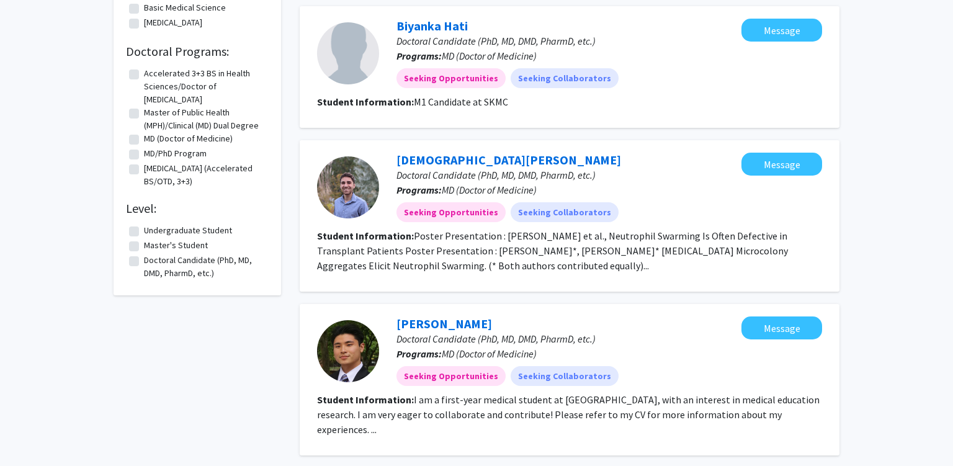
click at [666, 252] on fg-read-more "Poster Presentation : Christian Godfrey et al., Neutrophil Swarming Is Often De…" at bounding box center [552, 250] width 471 height 42
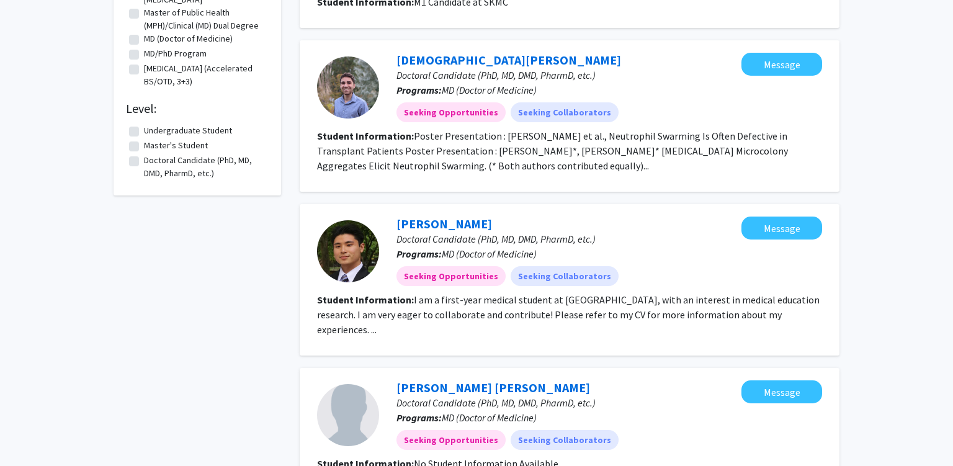
scroll to position [458, 0]
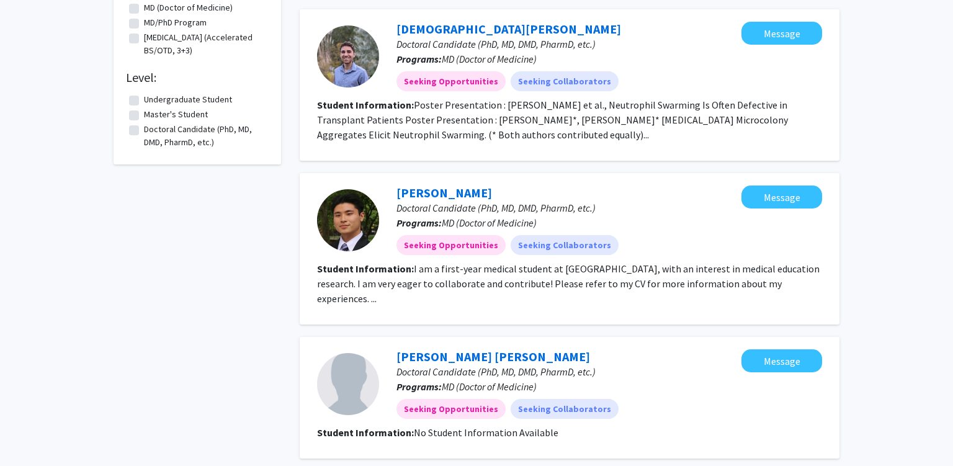
click at [478, 365] on span "Doctoral Candidate (PhD, MD, DMD, PharmD, etc.)" at bounding box center [495, 371] width 199 height 12
drag, startPoint x: 492, startPoint y: 365, endPoint x: 520, endPoint y: 366, distance: 27.9
click at [520, 366] on div "Mohammed Ali Syed Doctoral Candidate (PhD, MD, DMD, PharmD, etc.) Programs: MD …" at bounding box center [560, 383] width 362 height 69
click at [605, 364] on p "Doctoral Candidate (PhD, MD, DMD, PharmD, etc.)" at bounding box center [568, 371] width 345 height 15
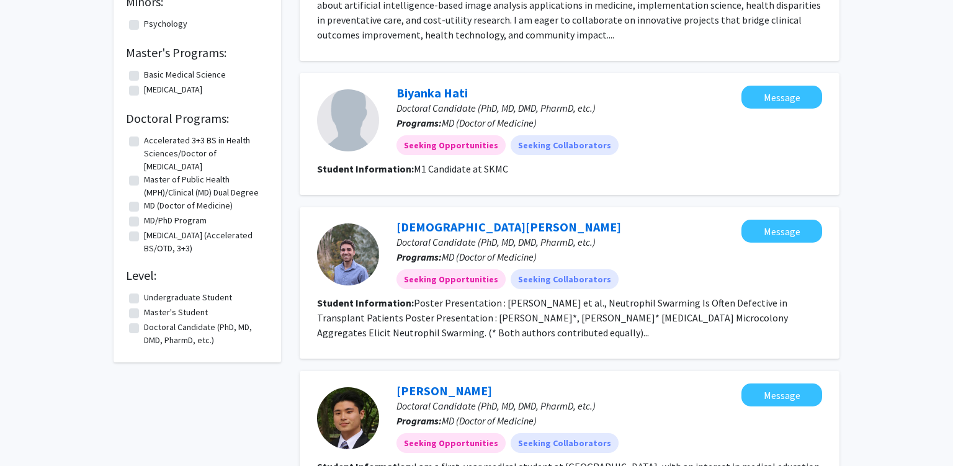
scroll to position [0, 0]
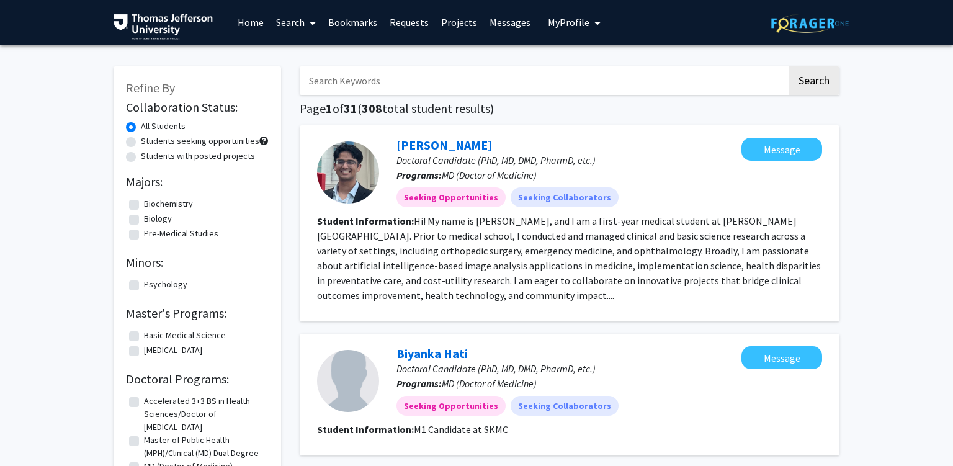
click at [156, 142] on label "Students seeking opportunities" at bounding box center [200, 141] width 118 height 13
click at [149, 142] on input "Students seeking opportunities" at bounding box center [145, 139] width 8 height 8
radio input "true"
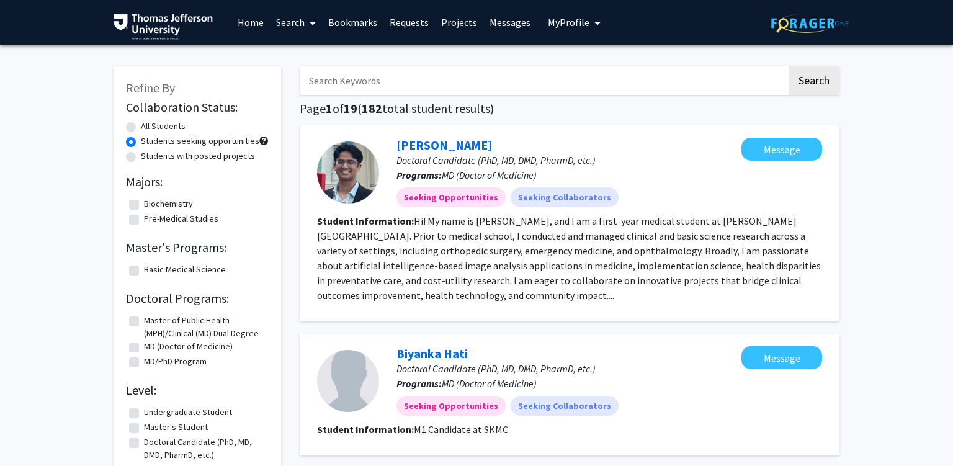
click at [170, 351] on label "MD (Doctor of Medicine)" at bounding box center [188, 346] width 89 height 13
click at [152, 348] on input "MD (Doctor of Medicine)" at bounding box center [148, 344] width 8 height 8
checkbox input "true"
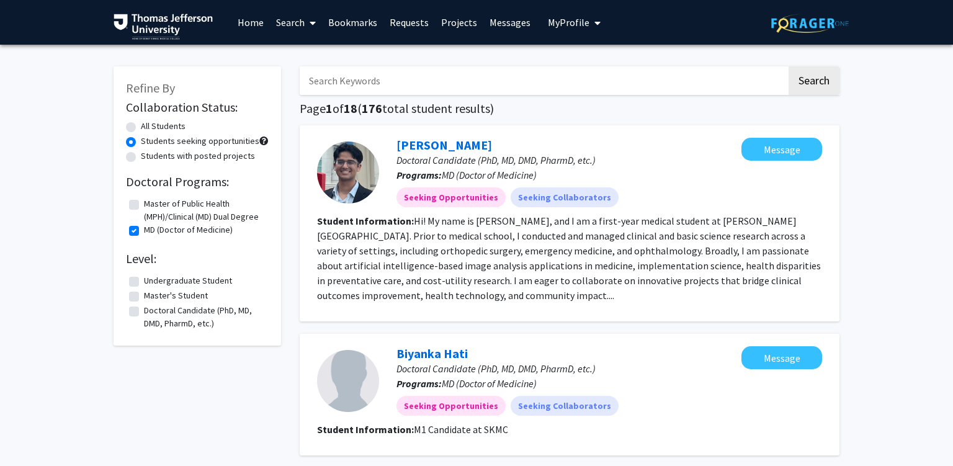
click at [172, 316] on label "Doctoral Candidate (PhD, MD, DMD, PharmD, etc.)" at bounding box center [205, 317] width 122 height 26
click at [152, 312] on input "Doctoral Candidate (PhD, MD, DMD, PharmD, etc.)" at bounding box center [148, 308] width 8 height 8
checkbox input "true"
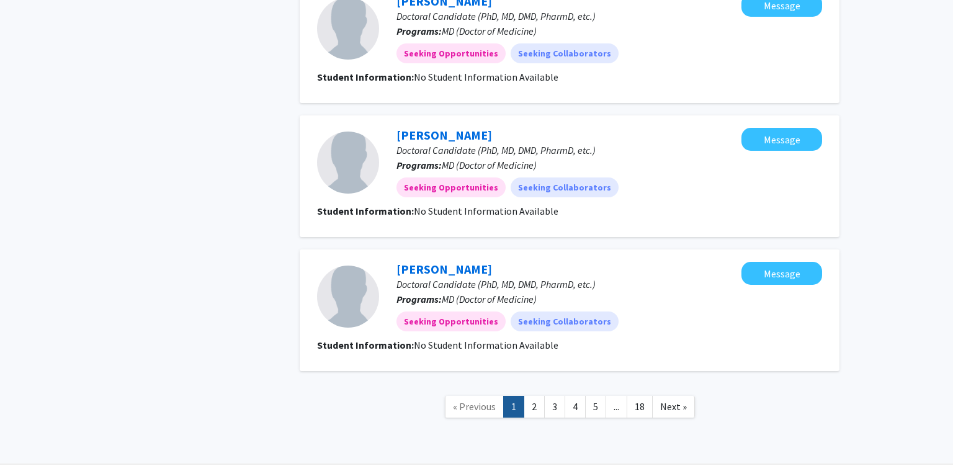
scroll to position [1243, 0]
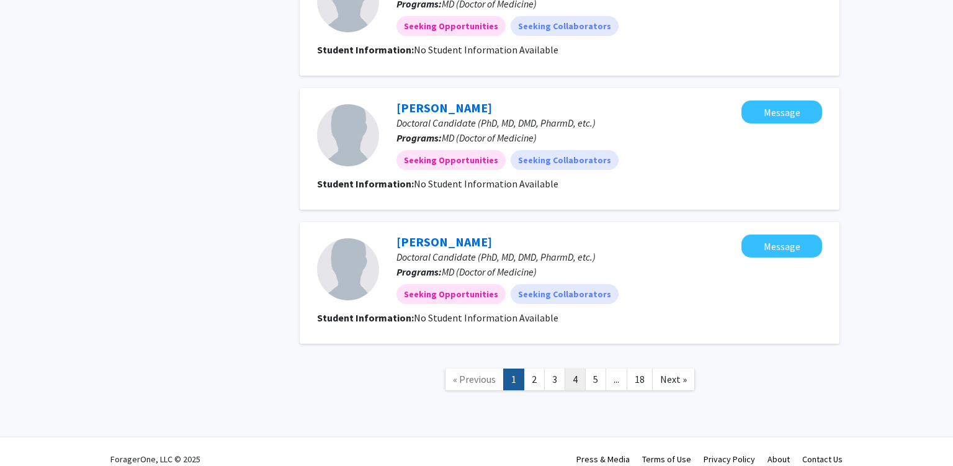
click at [577, 375] on link "4" at bounding box center [574, 379] width 21 height 22
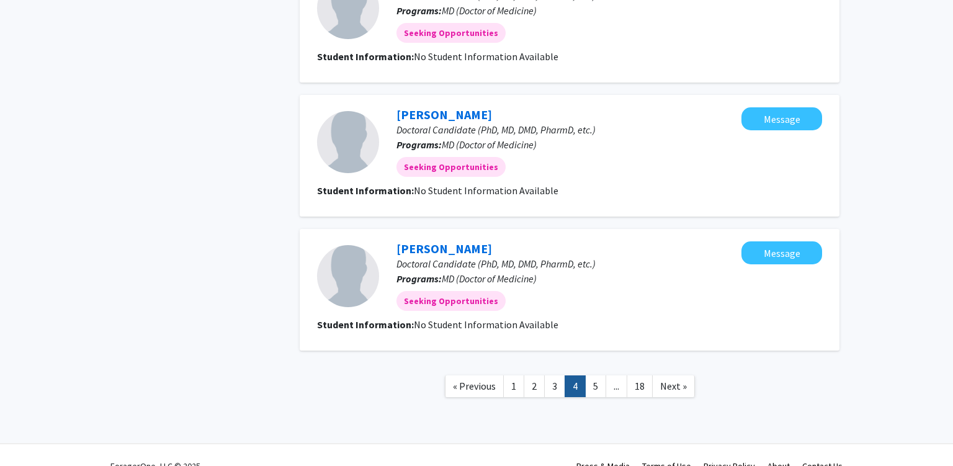
scroll to position [1124, 0]
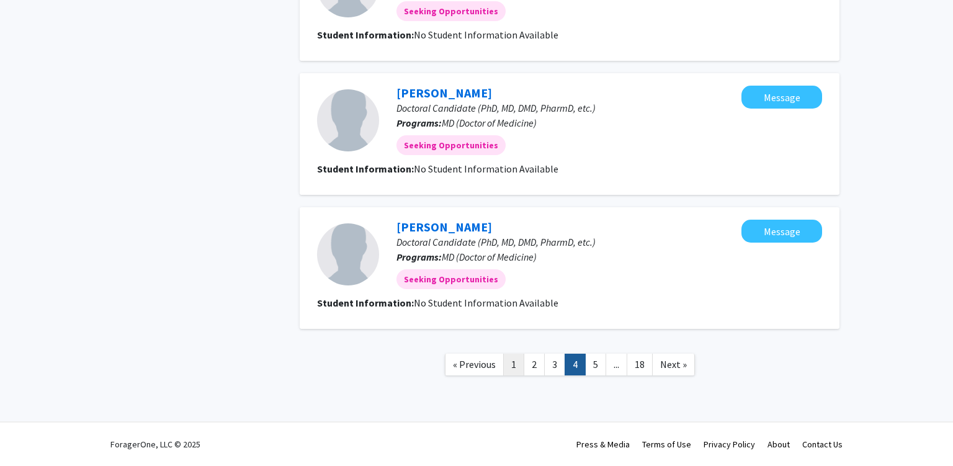
click at [506, 365] on link "1" at bounding box center [513, 365] width 21 height 22
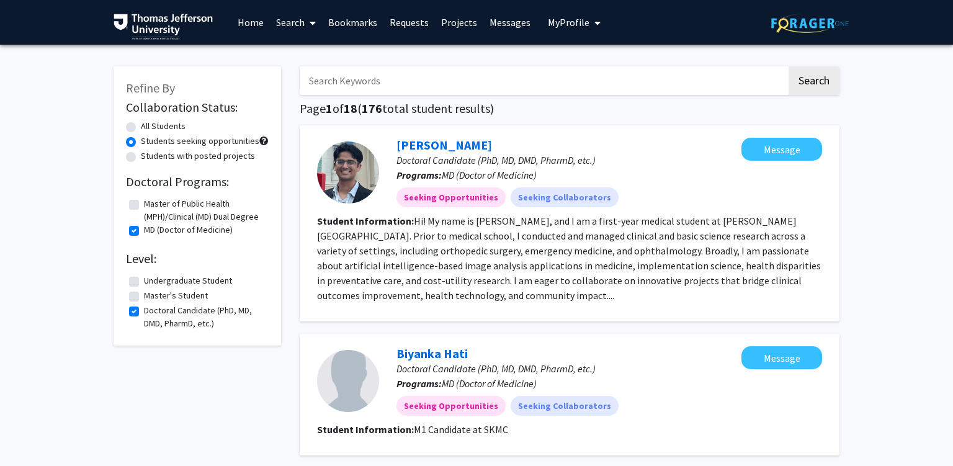
click at [344, 231] on fg-read-more "Hi! My name is Viraj Deshpande, and I am a first-year medical student at Sidney…" at bounding box center [569, 258] width 504 height 87
drag, startPoint x: 344, startPoint y: 231, endPoint x: 815, endPoint y: 161, distance: 476.6
click at [344, 231] on fg-read-more "Hi! My name is Viraj Deshpande, and I am a first-year medical student at Sidney…" at bounding box center [569, 258] width 504 height 87
click at [416, 145] on link "Viraj Deshpande" at bounding box center [444, 145] width 96 height 16
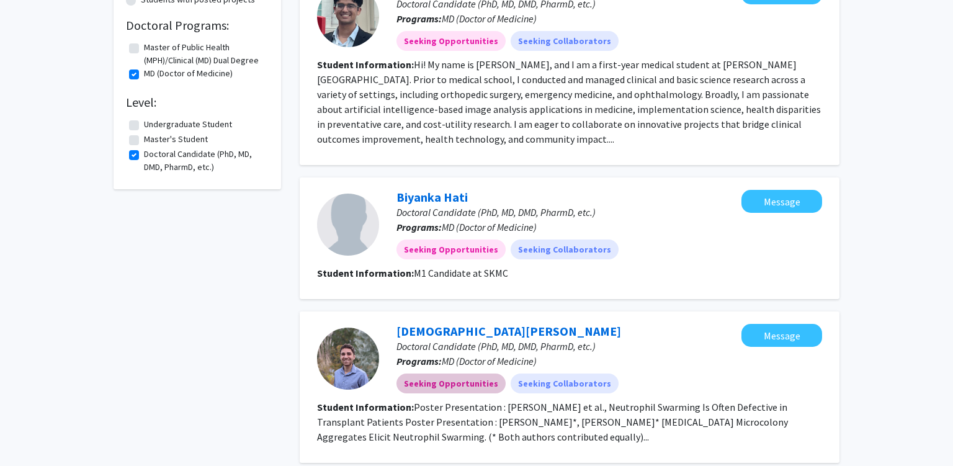
scroll to position [262, 0]
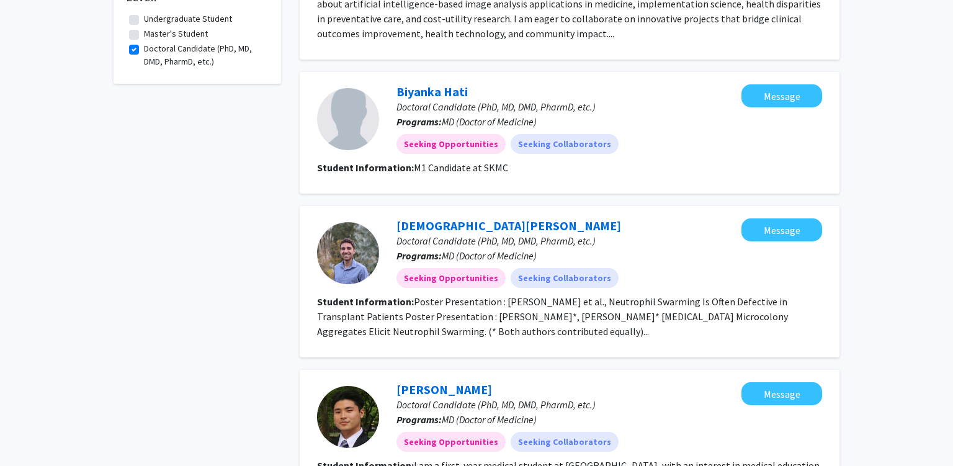
click at [608, 232] on div "Christian Godfrey Doctoral Candidate (PhD, MD, DMD, PharmD, etc.) Programs: MD …" at bounding box center [560, 252] width 362 height 69
click at [620, 244] on p "Doctoral Candidate (PhD, MD, DMD, PharmD, etc.)" at bounding box center [568, 240] width 345 height 15
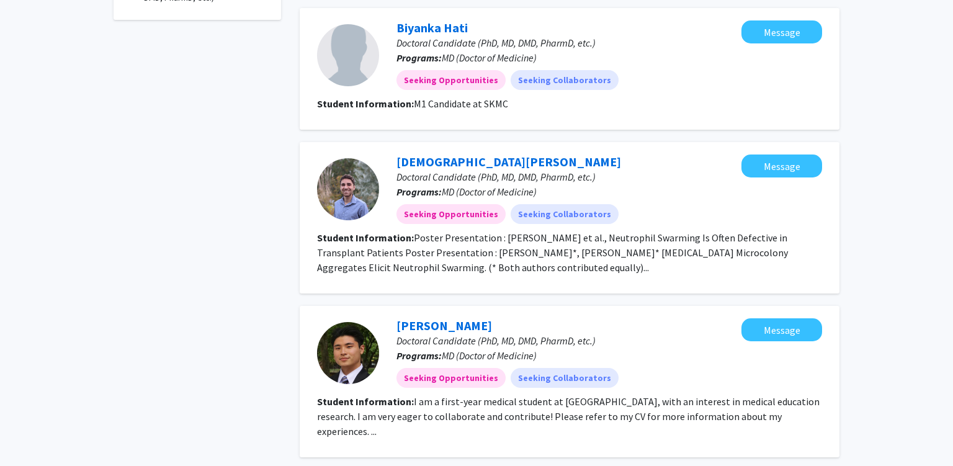
scroll to position [0, 0]
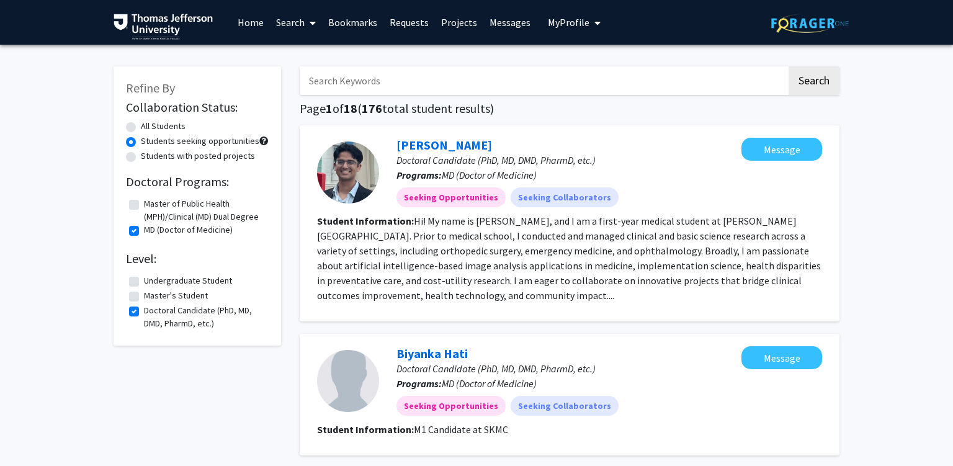
click at [382, 93] on input "Search Keywords" at bounding box center [543, 80] width 487 height 29
click at [144, 229] on label "MD (Doctor of Medicine)" at bounding box center [188, 229] width 89 height 13
click at [144, 229] on input "MD (Doctor of Medicine)" at bounding box center [148, 227] width 8 height 8
checkbox input "false"
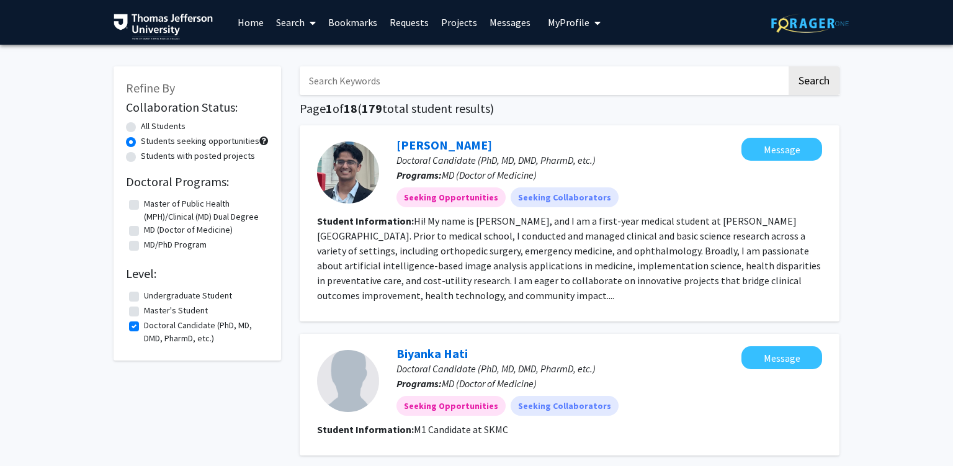
click at [144, 331] on label "Doctoral Candidate (PhD, MD, DMD, PharmD, etc.)" at bounding box center [205, 332] width 122 height 26
click at [144, 327] on input "Doctoral Candidate (PhD, MD, DMD, PharmD, etc.)" at bounding box center [148, 323] width 8 height 8
checkbox input "false"
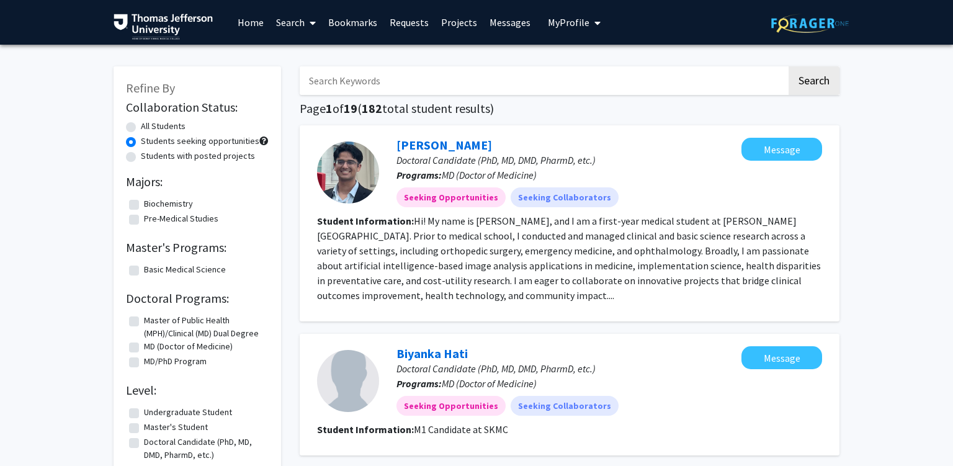
click at [138, 130] on div "All Students" at bounding box center [197, 127] width 143 height 15
click at [141, 125] on label "All Students" at bounding box center [163, 126] width 45 height 13
click at [141, 125] on input "All Students" at bounding box center [145, 124] width 8 height 8
radio input "true"
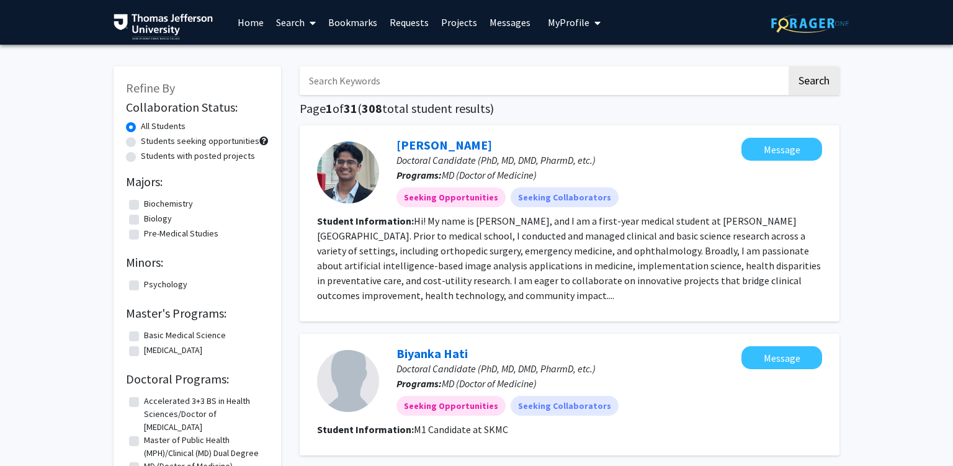
click at [292, 35] on link "Search" at bounding box center [296, 22] width 52 height 43
click at [321, 52] on span "Faculty/Staff" at bounding box center [315, 57] width 91 height 25
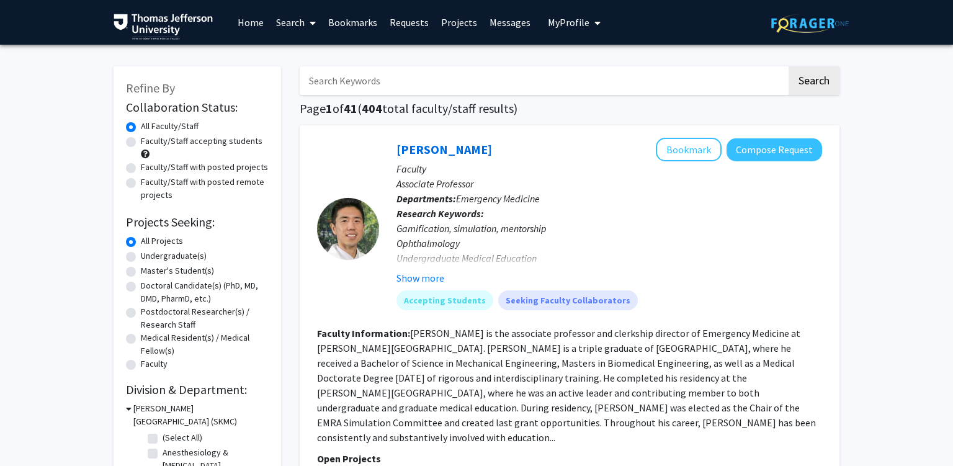
click at [425, 247] on div "Gamification, simulation, mentorship Ophthalmology Undergraduate Medical Educat…" at bounding box center [608, 251] width 425 height 60
click at [424, 247] on div "Gamification, simulation, mentorship Ophthalmology Undergraduate Medical Educat…" at bounding box center [608, 251] width 425 height 60
click at [427, 281] on button "Show more" at bounding box center [420, 277] width 48 height 15
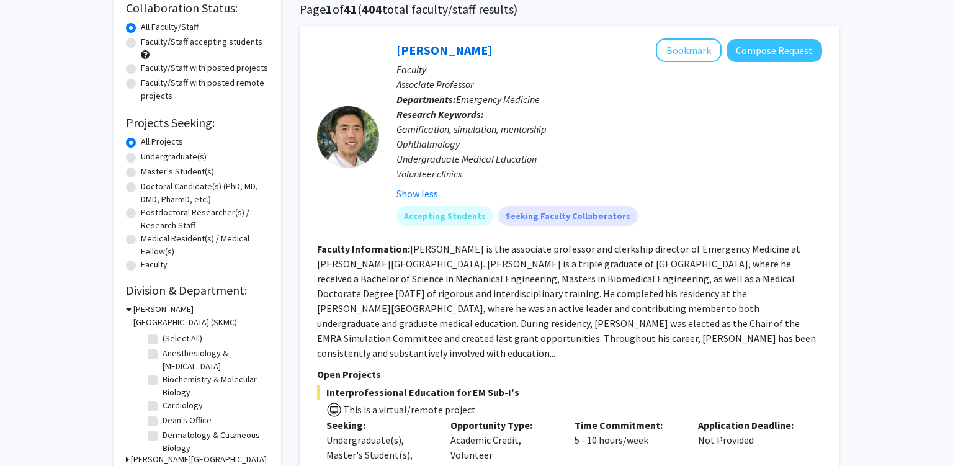
scroll to position [131, 0]
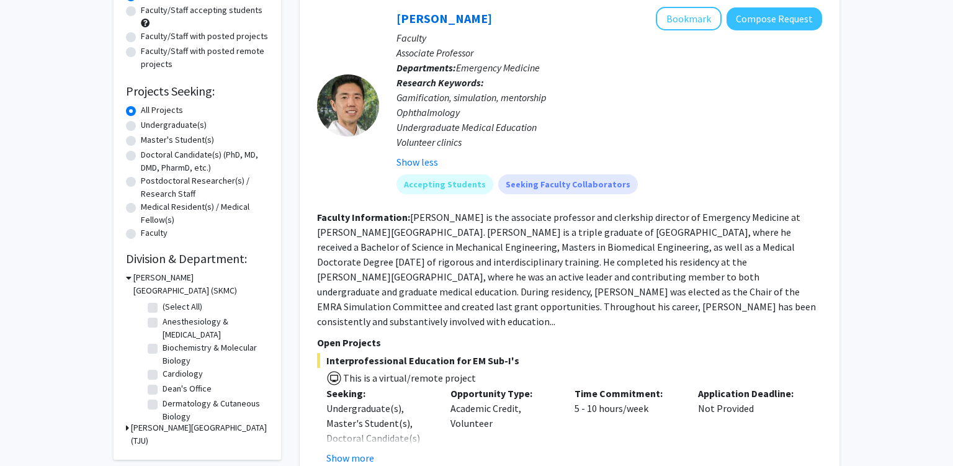
click at [363, 293] on fg-read-more "Dr. Zhang is the associate professor and clerkship director of Emergency Medici…" at bounding box center [566, 269] width 499 height 117
drag, startPoint x: 385, startPoint y: 295, endPoint x: 399, endPoint y: 295, distance: 13.6
click at [394, 295] on fg-read-more "Dr. Zhang is the associate professor and clerkship director of Emergency Medici…" at bounding box center [566, 269] width 499 height 117
drag, startPoint x: 481, startPoint y: 285, endPoint x: 470, endPoint y: 290, distance: 12.2
click at [479, 287] on fg-read-more "Dr. Zhang is the associate professor and clerkship director of Emergency Medici…" at bounding box center [566, 269] width 499 height 117
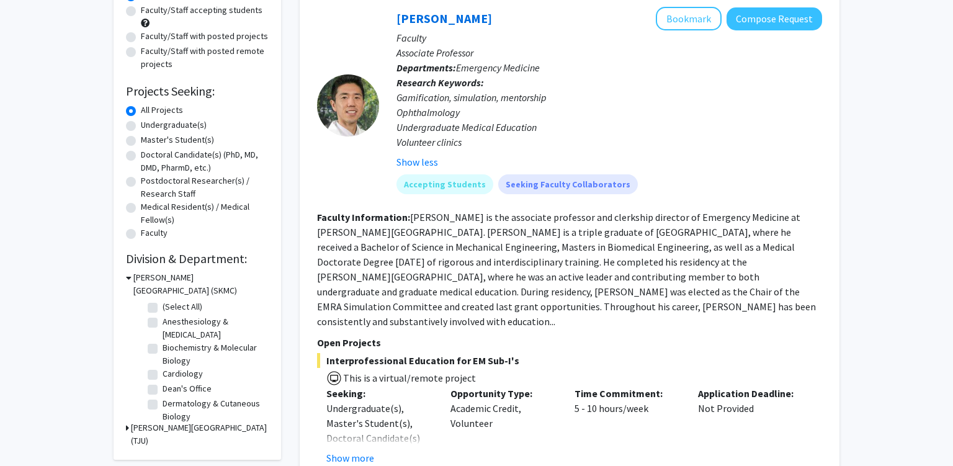
click at [509, 218] on fg-read-more "Dr. Zhang is the associate professor and clerkship director of Emergency Medici…" at bounding box center [566, 269] width 499 height 117
drag, startPoint x: 509, startPoint y: 218, endPoint x: 674, endPoint y: 222, distance: 164.4
click at [671, 222] on fg-read-more "Dr. Zhang is the associate professor and clerkship director of Emergency Medici…" at bounding box center [566, 269] width 499 height 117
click at [703, 237] on fg-read-more "Dr. Zhang is the associate professor and clerkship director of Emergency Medici…" at bounding box center [566, 269] width 499 height 117
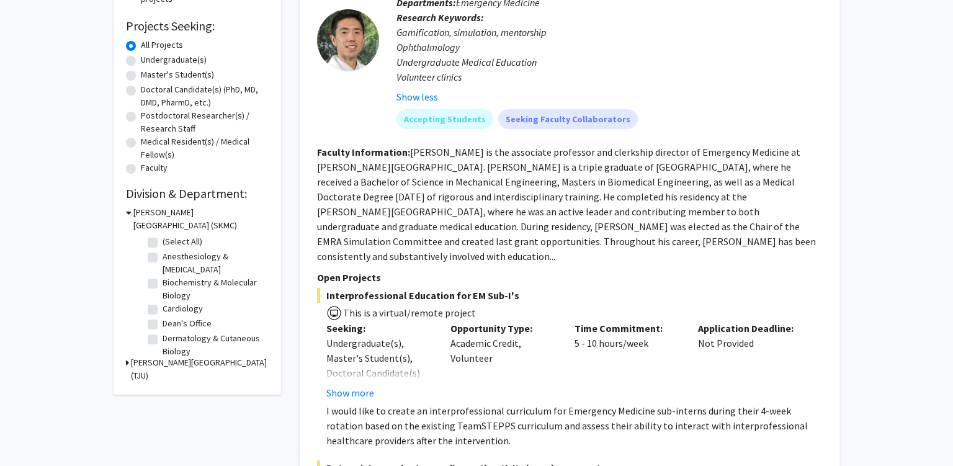
scroll to position [196, 0]
click at [454, 330] on div "Opportunity Type: Academic Credit, Volunteer" at bounding box center [503, 360] width 124 height 79
click at [454, 331] on div "Opportunity Type: Academic Credit, Volunteer" at bounding box center [503, 360] width 124 height 79
click at [356, 385] on button "Show more" at bounding box center [350, 392] width 48 height 15
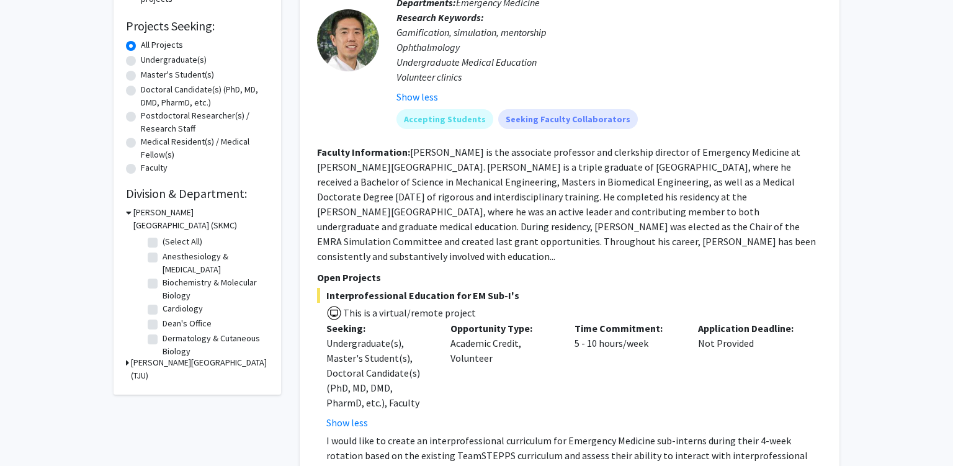
drag, startPoint x: 359, startPoint y: 376, endPoint x: 440, endPoint y: 374, distance: 81.3
click at [359, 377] on div "Undergraduate(s), Master's Student(s), Doctoral Candidate(s) (PhD, MD, DMD, Pha…" at bounding box center [378, 373] width 105 height 74
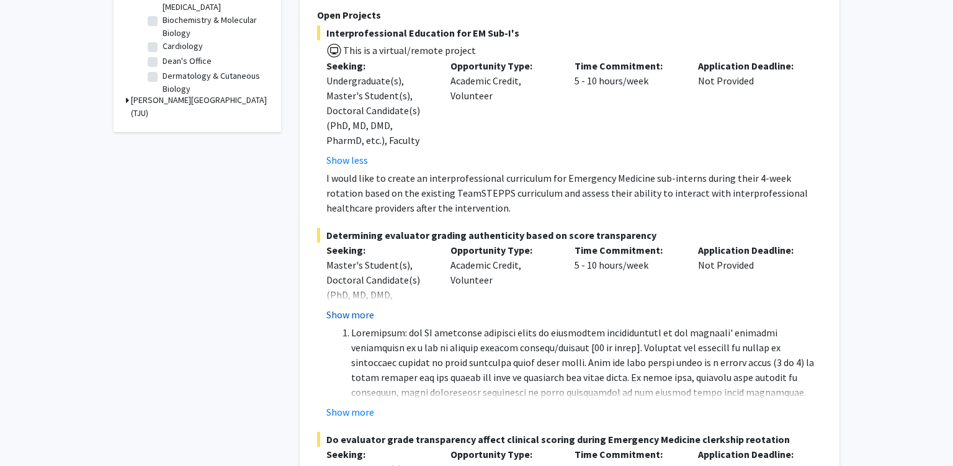
click at [356, 307] on button "Show more" at bounding box center [350, 314] width 48 height 15
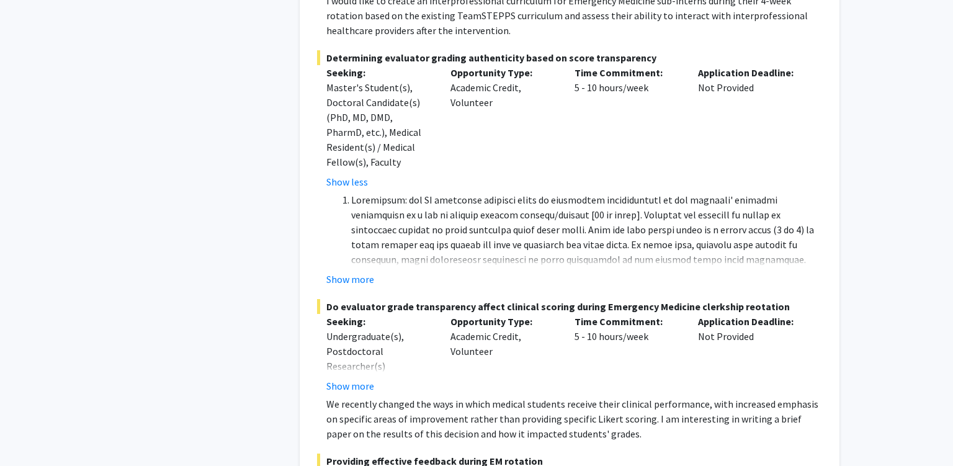
scroll to position [655, 0]
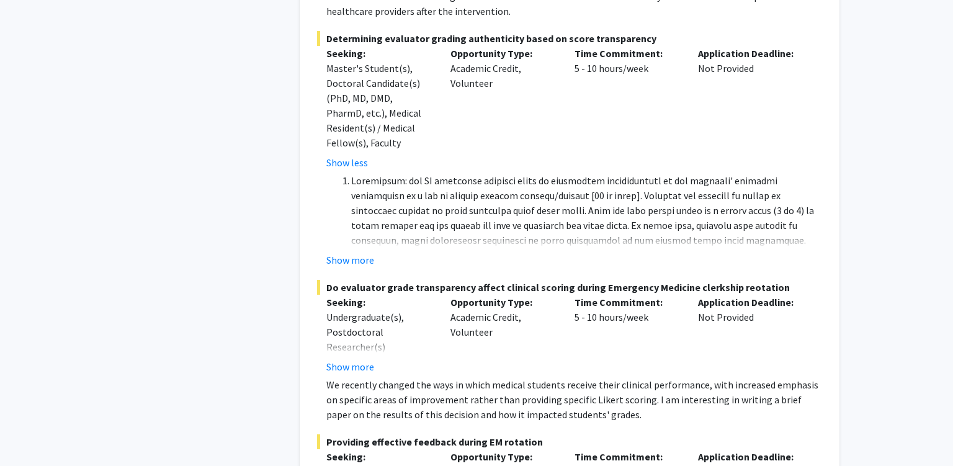
click at [478, 303] on div "Opportunity Type: Academic Credit, Volunteer" at bounding box center [503, 334] width 124 height 79
click at [595, 300] on div "Seeking: Undergraduate(s), Postdoctoral Researcher(s) / Research Staff, Medical…" at bounding box center [560, 334] width 505 height 79
drag, startPoint x: 578, startPoint y: 326, endPoint x: 524, endPoint y: 341, distance: 55.8
click at [574, 328] on div "Time Commitment: 5 - 10 hours/week" at bounding box center [627, 334] width 124 height 79
drag, startPoint x: 357, startPoint y: 356, endPoint x: 419, endPoint y: 351, distance: 62.2
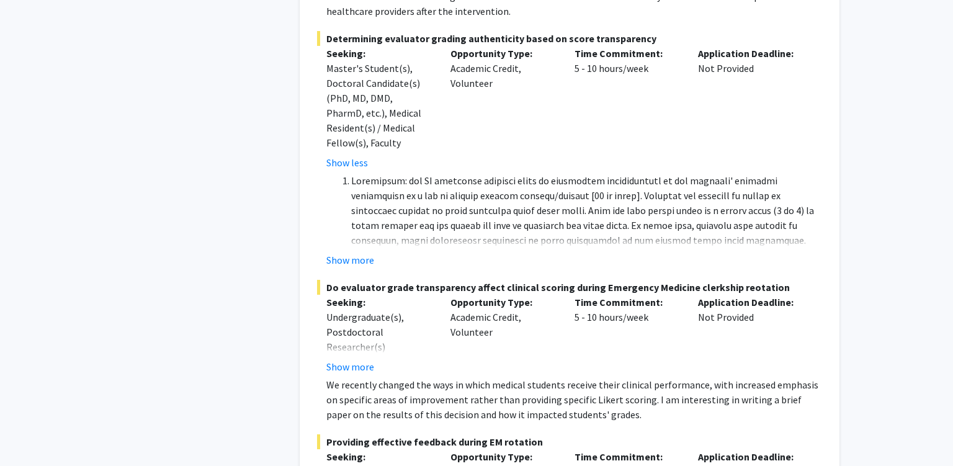
click at [357, 359] on button "Show more" at bounding box center [350, 366] width 48 height 15
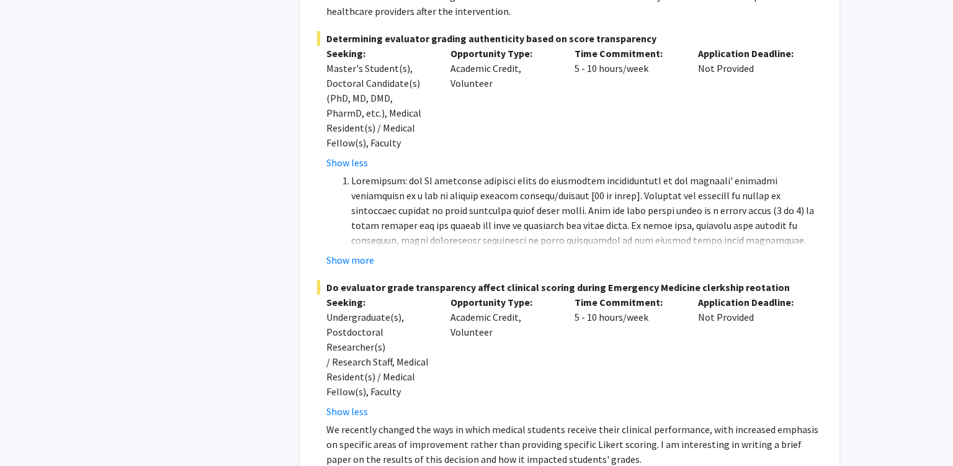
click at [355, 252] on fg-project-list "Interprofessional Education for EM Sub-I's This is a virtual/remote project See…" at bounding box center [569, 232] width 505 height 807
drag, startPoint x: 358, startPoint y: 246, endPoint x: 519, endPoint y: 205, distance: 166.4
click at [359, 252] on button "Show more" at bounding box center [350, 259] width 48 height 15
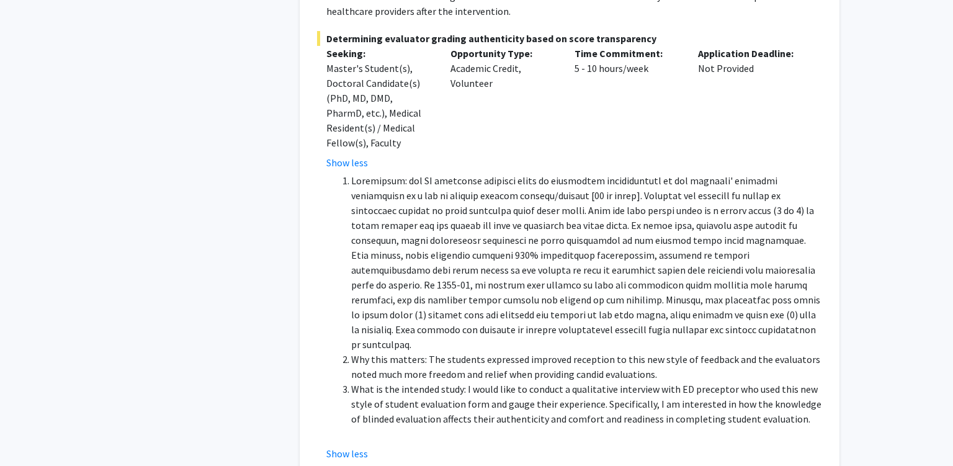
scroll to position [523, 0]
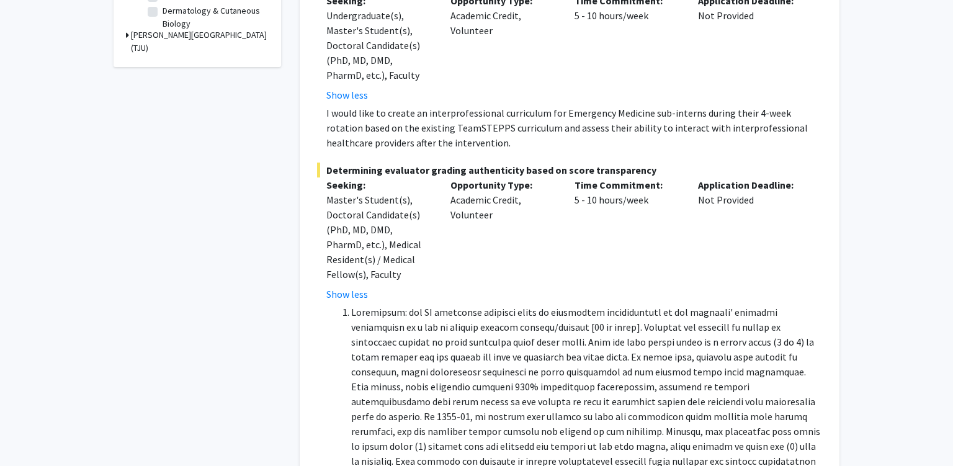
click at [469, 177] on p "Opportunity Type:" at bounding box center [502, 184] width 105 height 15
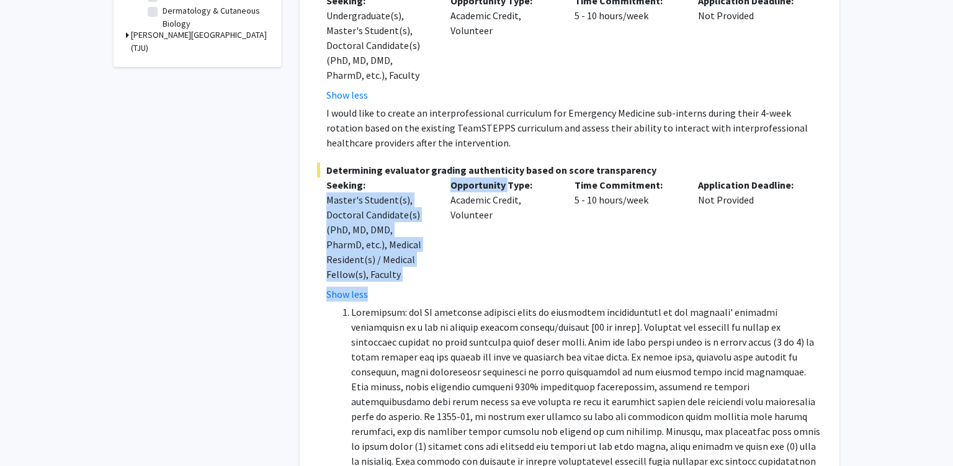
click at [474, 163] on div "Determining evaluator grading authenticity based on score transparency Seeking:…" at bounding box center [569, 378] width 505 height 430
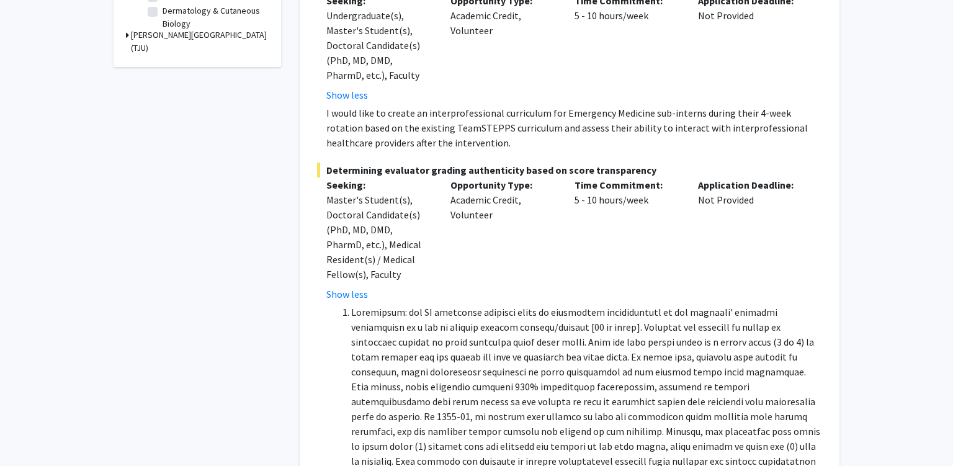
click at [538, 177] on p "Opportunity Type:" at bounding box center [502, 184] width 105 height 15
click at [461, 192] on div "Opportunity Type: Academic Credit, Volunteer" at bounding box center [503, 239] width 124 height 124
click at [594, 182] on div "Time Commitment: 5 - 10 hours/week" at bounding box center [627, 239] width 124 height 124
drag, startPoint x: 595, startPoint y: 182, endPoint x: 711, endPoint y: 188, distance: 116.1
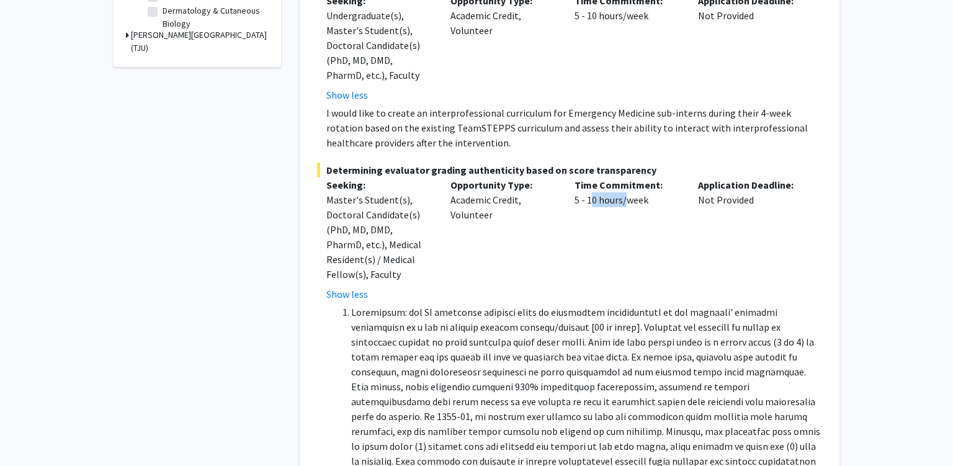
click at [614, 183] on div "Time Commitment: 5 - 10 hours/week" at bounding box center [627, 239] width 124 height 124
click at [715, 188] on div "Application Deadline: Not Provided" at bounding box center [750, 239] width 124 height 124
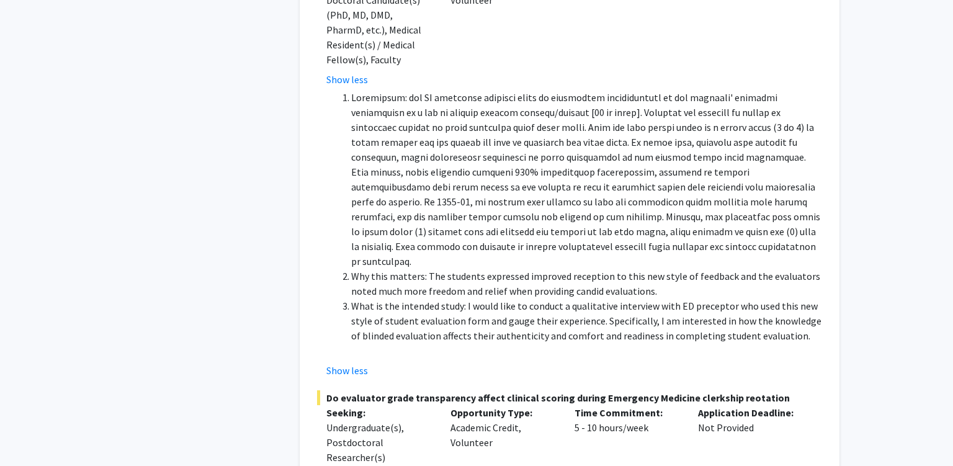
scroll to position [786, 0]
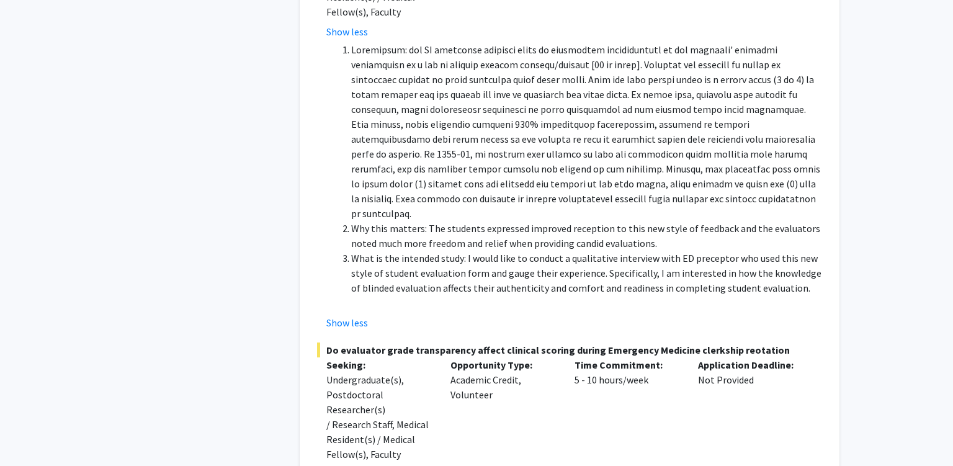
click at [413, 251] on li "What is the intended study: I would like to conduct a qualitative interview wit…" at bounding box center [586, 273] width 471 height 45
drag, startPoint x: 443, startPoint y: 228, endPoint x: 470, endPoint y: 228, distance: 27.3
click at [455, 251] on li "What is the intended study: I would like to conduct a qualitative interview wit…" at bounding box center [586, 273] width 471 height 45
click at [530, 251] on li "What is the intended study: I would like to conduct a qualitative interview wit…" at bounding box center [586, 273] width 471 height 45
drag, startPoint x: 530, startPoint y: 233, endPoint x: 626, endPoint y: 231, distance: 96.2
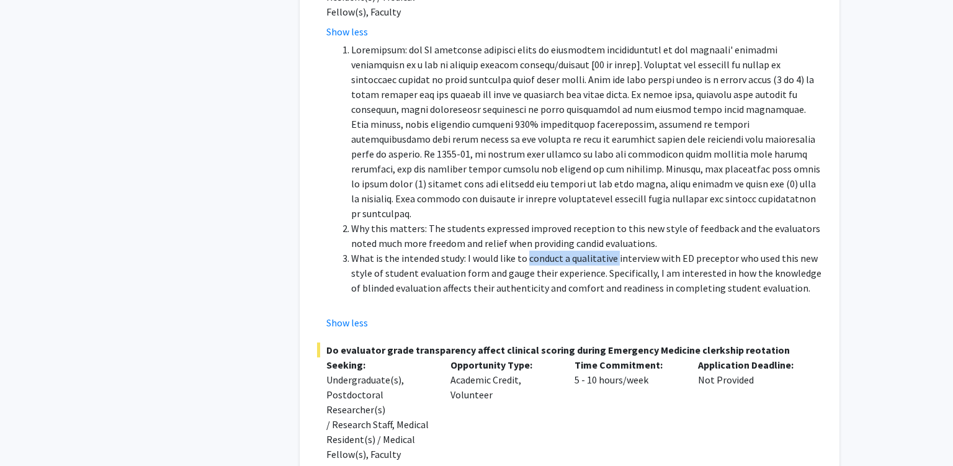
click at [619, 251] on li "What is the intended study: I would like to conduct a qualitative interview wit…" at bounding box center [586, 273] width 471 height 45
click at [688, 251] on li "What is the intended study: I would like to conduct a qualitative interview wit…" at bounding box center [586, 273] width 471 height 45
click at [582, 251] on li "What is the intended study: I would like to conduct a qualitative interview wit…" at bounding box center [586, 273] width 471 height 45
drag, startPoint x: 582, startPoint y: 231, endPoint x: 748, endPoint y: 229, distance: 165.6
click at [724, 251] on li "What is the intended study: I would like to conduct a qualitative interview wit…" at bounding box center [586, 273] width 471 height 45
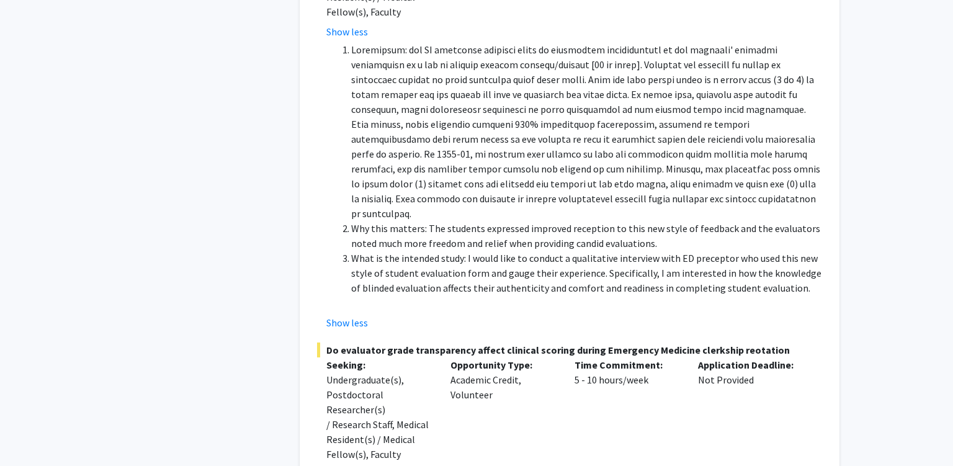
click at [757, 251] on li "What is the intended study: I would like to conduct a qualitative interview wit…" at bounding box center [586, 273] width 471 height 45
click at [407, 251] on li "What is the intended study: I would like to conduct a qualitative interview wit…" at bounding box center [586, 273] width 471 height 45
click at [492, 251] on li "What is the intended study: I would like to conduct a qualitative interview wit…" at bounding box center [586, 273] width 471 height 45
drag, startPoint x: 492, startPoint y: 244, endPoint x: 659, endPoint y: 244, distance: 166.2
click at [604, 251] on li "What is the intended study: I would like to conduct a qualitative interview wit…" at bounding box center [586, 273] width 471 height 45
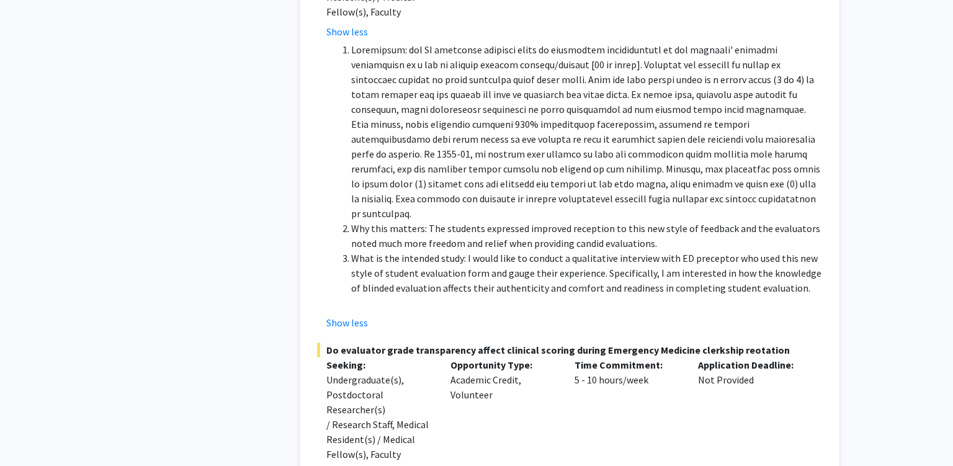
click at [703, 251] on li "What is the intended study: I would like to conduct a qualitative interview wit…" at bounding box center [586, 273] width 471 height 45
click at [365, 257] on li "What is the intended study: I would like to conduct a qualitative interview wit…" at bounding box center [586, 273] width 471 height 45
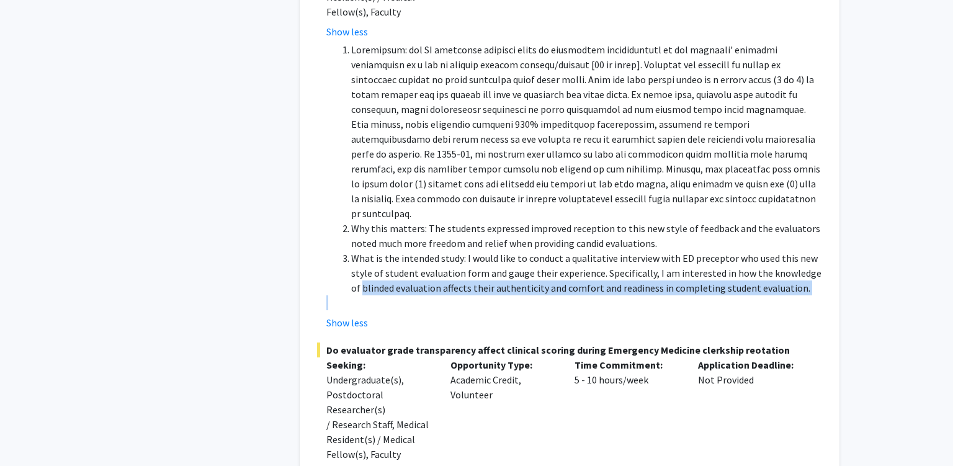
drag, startPoint x: 365, startPoint y: 257, endPoint x: 512, endPoint y: 266, distance: 147.3
click at [465, 265] on div "Why this matters: The students expressed improved reception to this new style o…" at bounding box center [574, 176] width 496 height 268
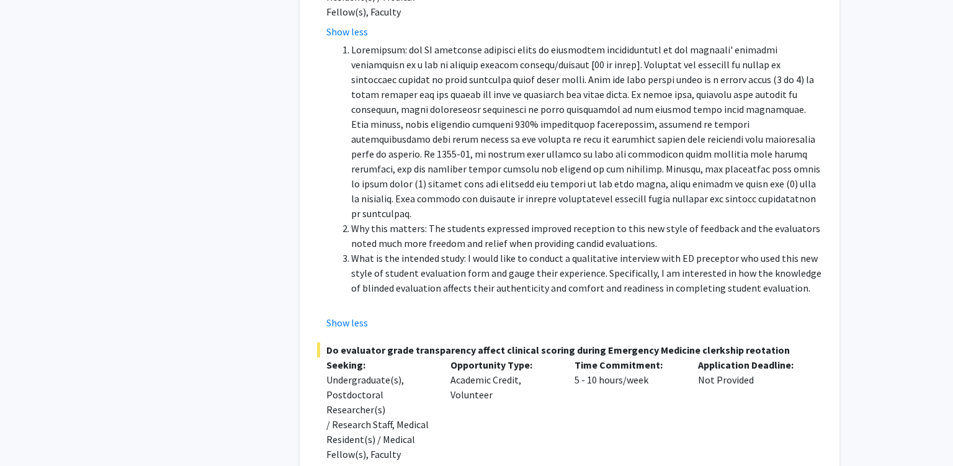
click at [646, 295] on p at bounding box center [574, 302] width 496 height 15
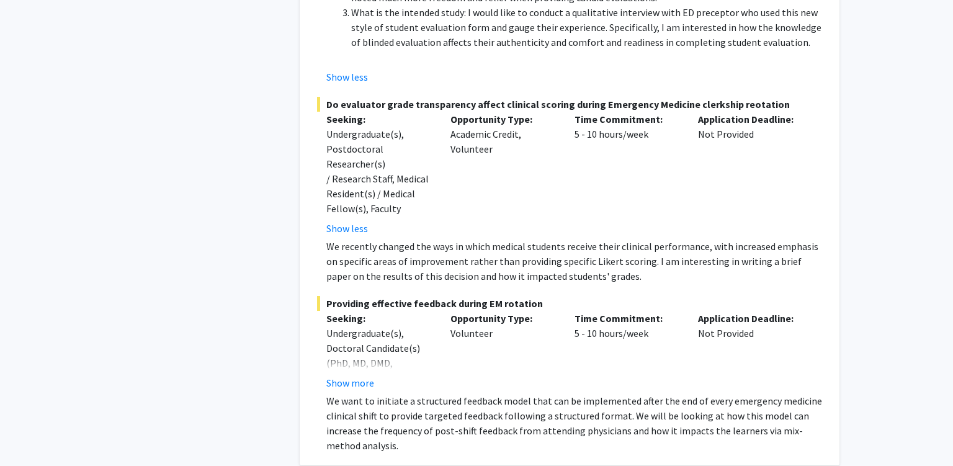
scroll to position [1048, 0]
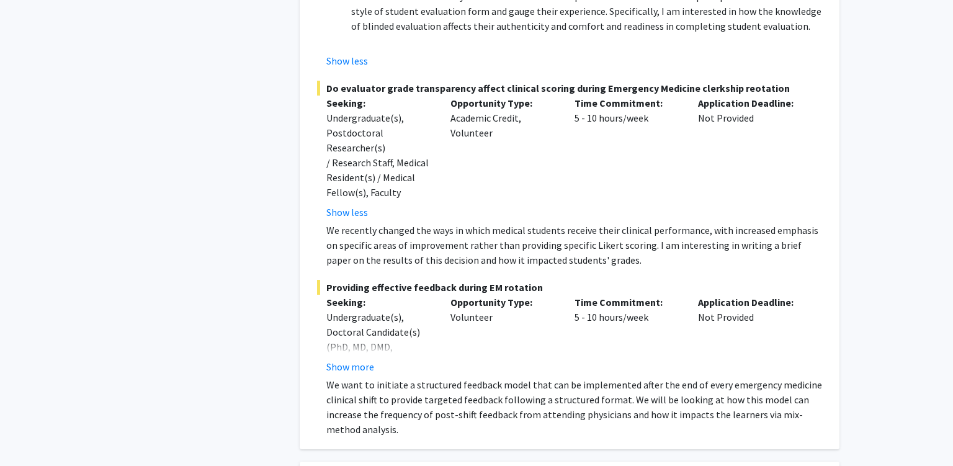
click at [359, 322] on div "Undergraduate(s), Doctoral Candidate(s) (PhD, MD, DMD, PharmD, etc.), Postdocto…" at bounding box center [378, 377] width 105 height 134
click at [362, 359] on button "Show more" at bounding box center [350, 366] width 48 height 15
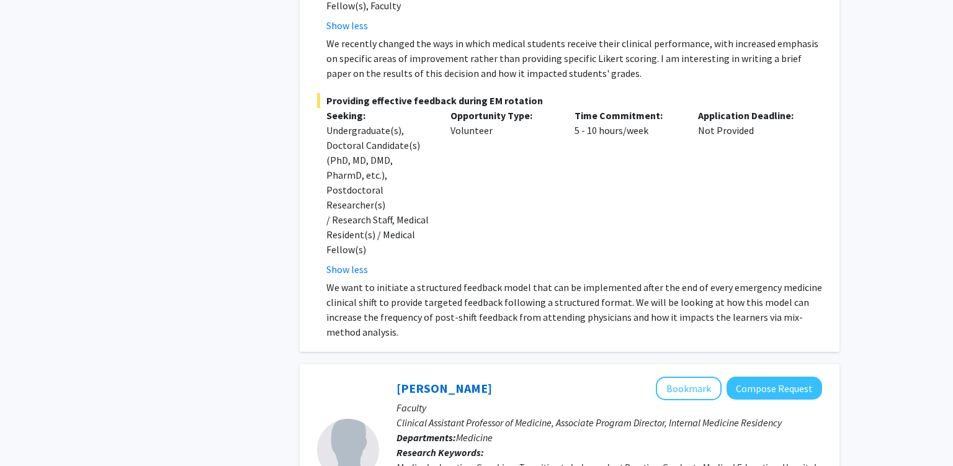
scroll to position [1244, 0]
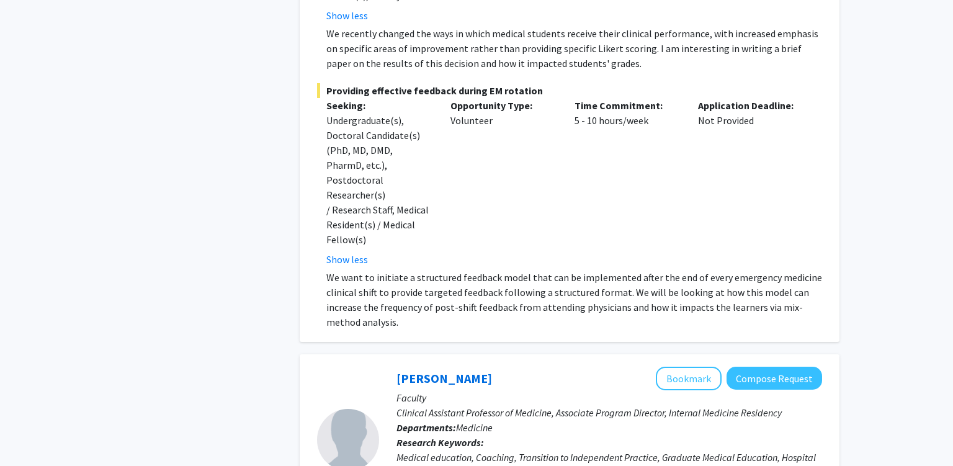
click at [430, 270] on p "We want to initiate a structured feedback model that can be implemented after t…" at bounding box center [574, 300] width 496 height 60
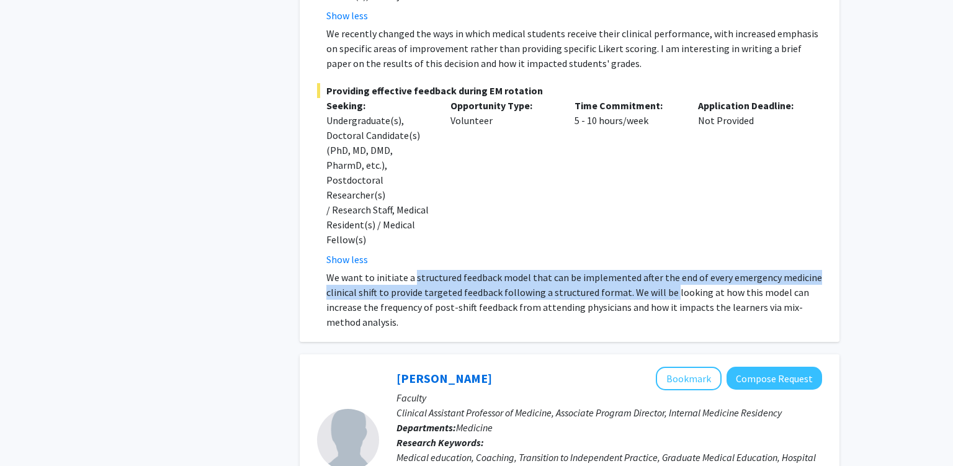
drag, startPoint x: 430, startPoint y: 215, endPoint x: 736, endPoint y: 238, distance: 306.7
click at [682, 270] on p "We want to initiate a structured feedback model that can be implemented after t…" at bounding box center [574, 300] width 496 height 60
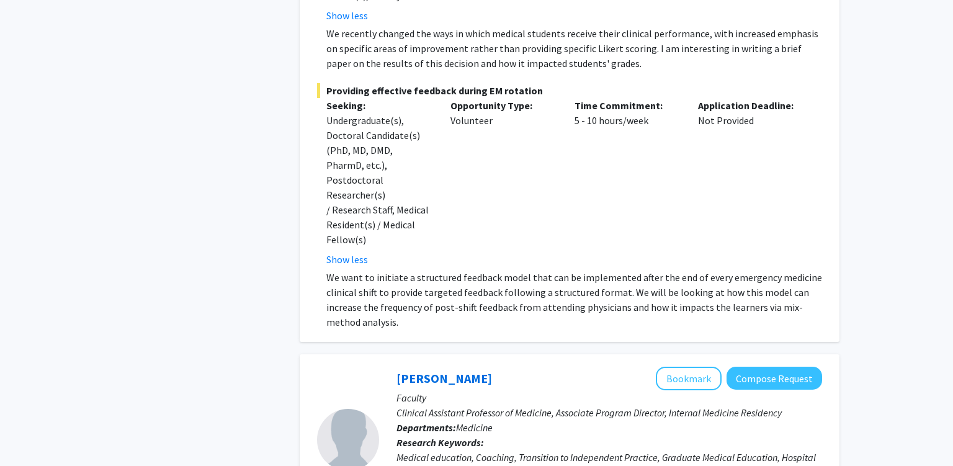
drag, startPoint x: 731, startPoint y: 244, endPoint x: 558, endPoint y: 331, distance: 194.2
click at [731, 270] on p "We want to initiate a structured feedback model that can be implemented after t…" at bounding box center [574, 300] width 496 height 60
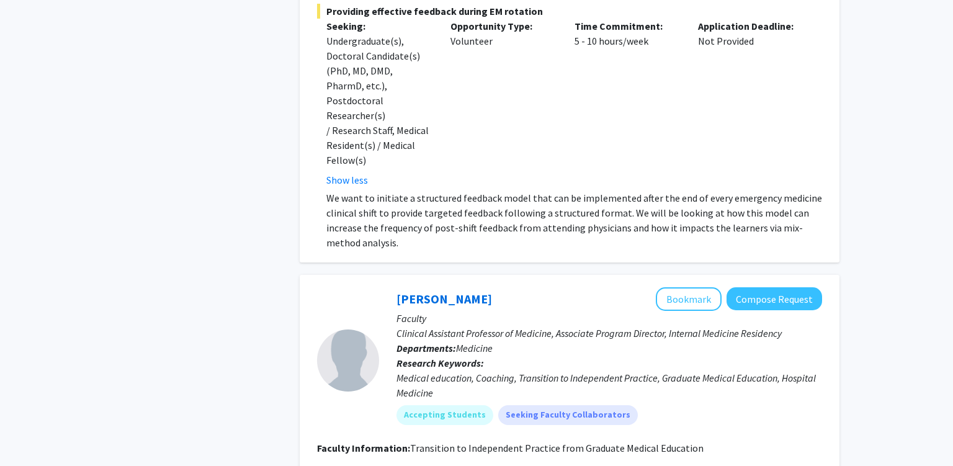
scroll to position [1375, 0]
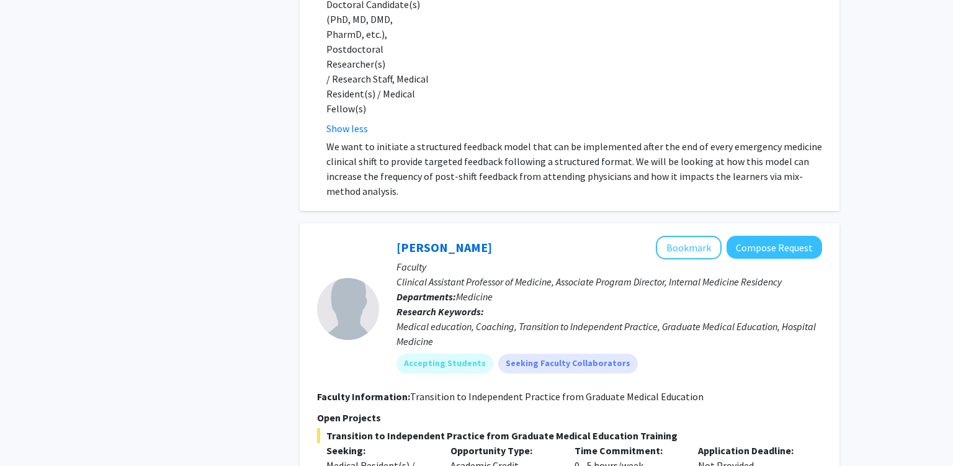
click at [635, 319] on div "Medical education, Coaching, Transition to Independent Practice, Graduate Medic…" at bounding box center [608, 334] width 425 height 30
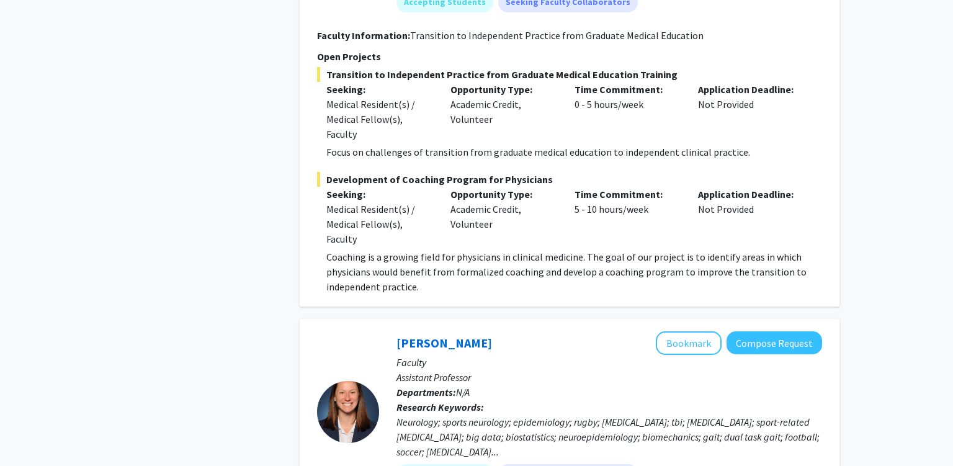
scroll to position [1768, 0]
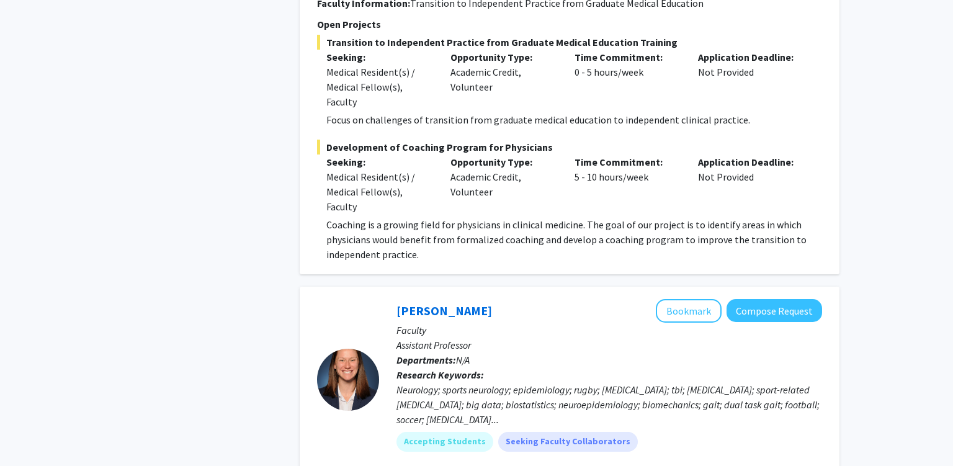
click at [425, 382] on div "Neurology; sports neurology; epidemiology; rugby; concussion; tbi; traumatic br…" at bounding box center [608, 404] width 425 height 45
click at [520, 382] on div "Neurology; sports neurology; epidemiology; rugby; concussion; tbi; traumatic br…" at bounding box center [608, 404] width 425 height 45
drag, startPoint x: 520, startPoint y: 326, endPoint x: 600, endPoint y: 327, distance: 79.4
click at [586, 382] on div "Neurology; sports neurology; epidemiology; rugby; concussion; tbi; traumatic br…" at bounding box center [608, 404] width 425 height 45
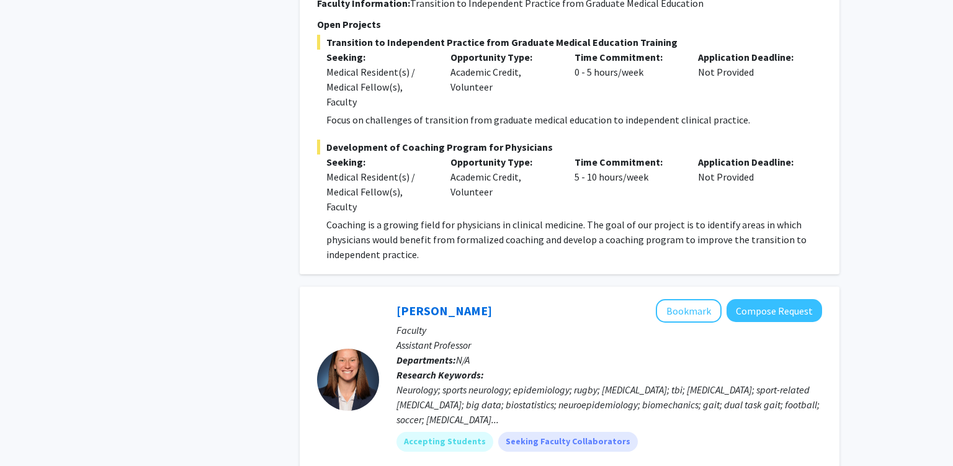
click at [626, 382] on div "Neurology; sports neurology; epidemiology; rugby; concussion; tbi; traumatic br…" at bounding box center [608, 404] width 425 height 45
click at [754, 382] on div "Neurology; sports neurology; epidemiology; rugby; concussion; tbi; traumatic br…" at bounding box center [608, 404] width 425 height 45
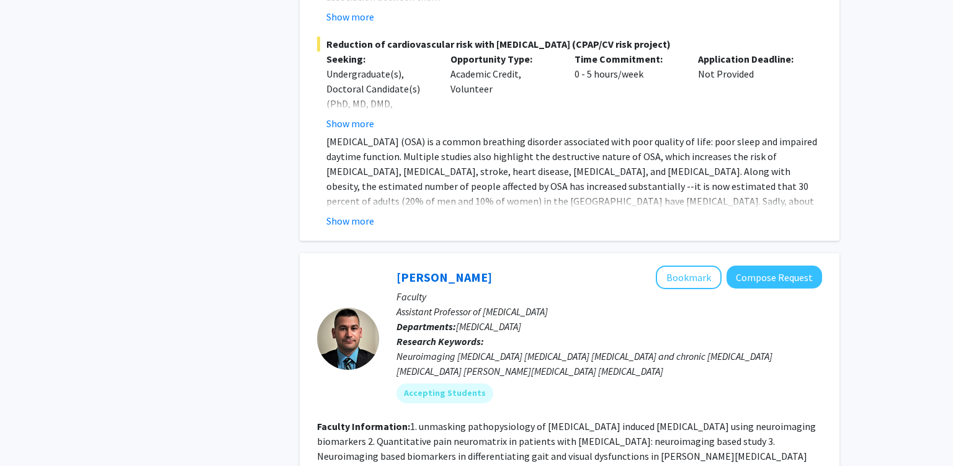
scroll to position [5960, 0]
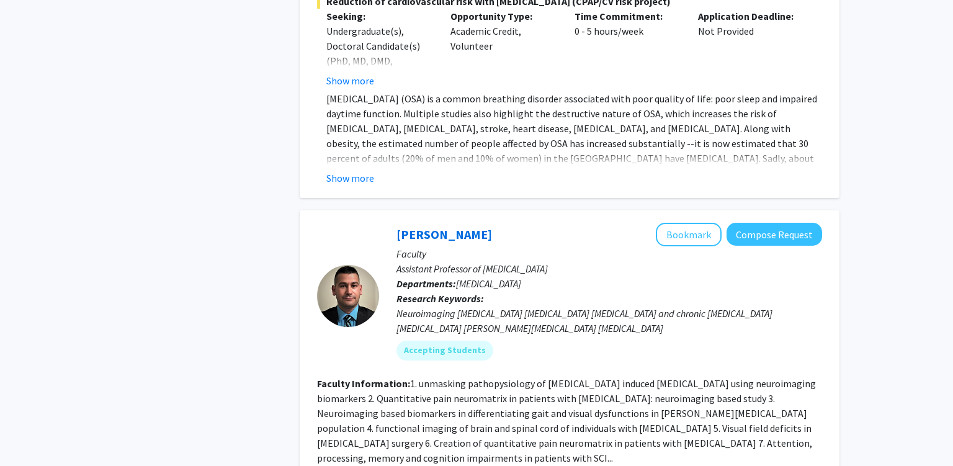
click at [481, 277] on span "Neurological Surgery" at bounding box center [488, 283] width 65 height 12
drag, startPoint x: 495, startPoint y: 223, endPoint x: 634, endPoint y: 228, distance: 139.0
click at [626, 276] on p "Departments: Neurological Surgery" at bounding box center [608, 283] width 425 height 15
click at [596, 338] on div "Accepting Students" at bounding box center [609, 350] width 430 height 25
click at [546, 306] on div "Neuroimaging MRI Spinal Cord Injury Neuropathic Pain and chronic low back pain …" at bounding box center [608, 321] width 425 height 30
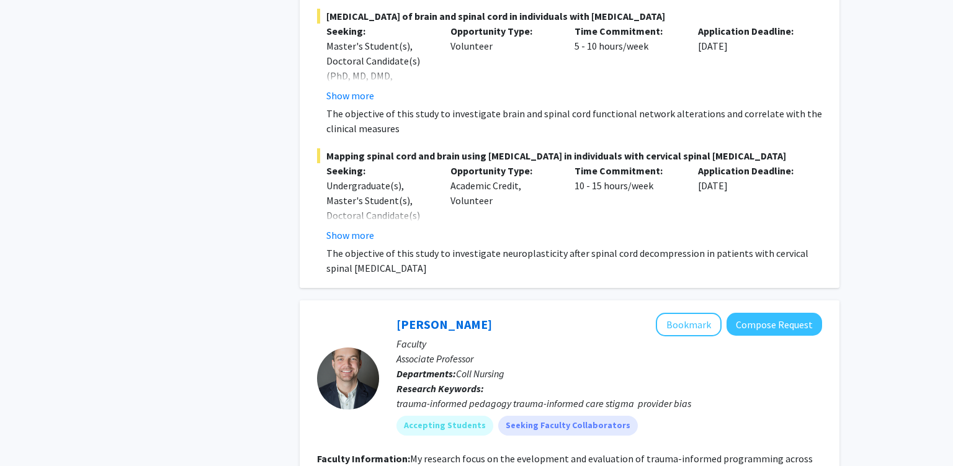
scroll to position [7008, 0]
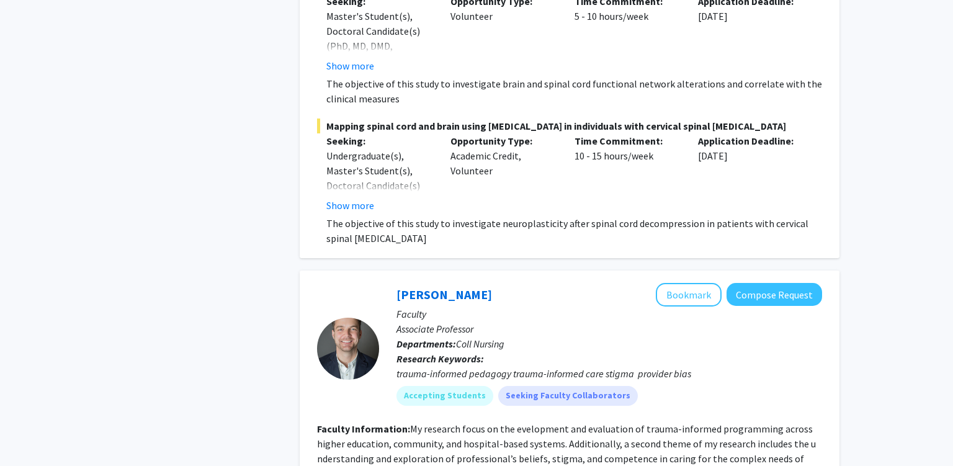
click at [409, 321] on p "Associate Professor" at bounding box center [608, 328] width 425 height 15
drag, startPoint x: 409, startPoint y: 265, endPoint x: 483, endPoint y: 277, distance: 74.7
click at [471, 283] on div "Stephen DiDonato Bookmark Compose Request Faculty Associate Professor Departmen…" at bounding box center [600, 349] width 443 height 132
click at [504, 337] on span "Coll Nursing" at bounding box center [480, 343] width 48 height 12
drag, startPoint x: 504, startPoint y: 283, endPoint x: 481, endPoint y: 284, distance: 23.0
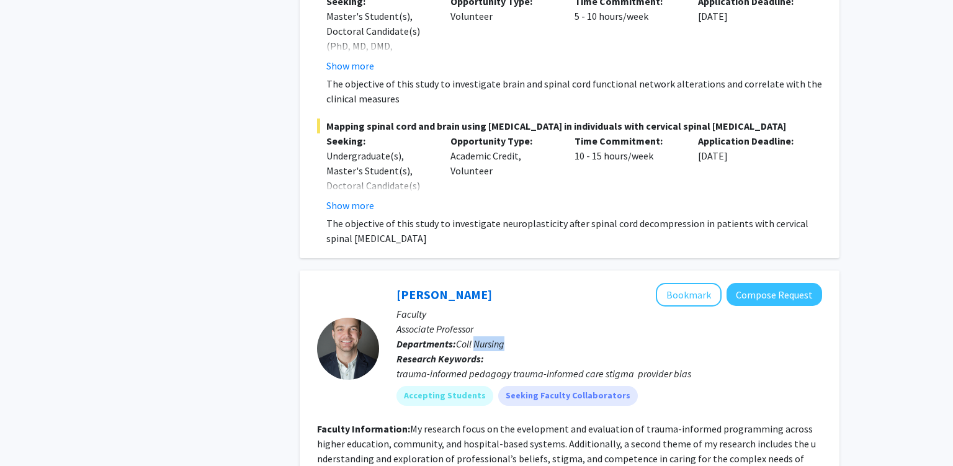
click at [481, 337] on span "Coll Nursing" at bounding box center [480, 343] width 48 height 12
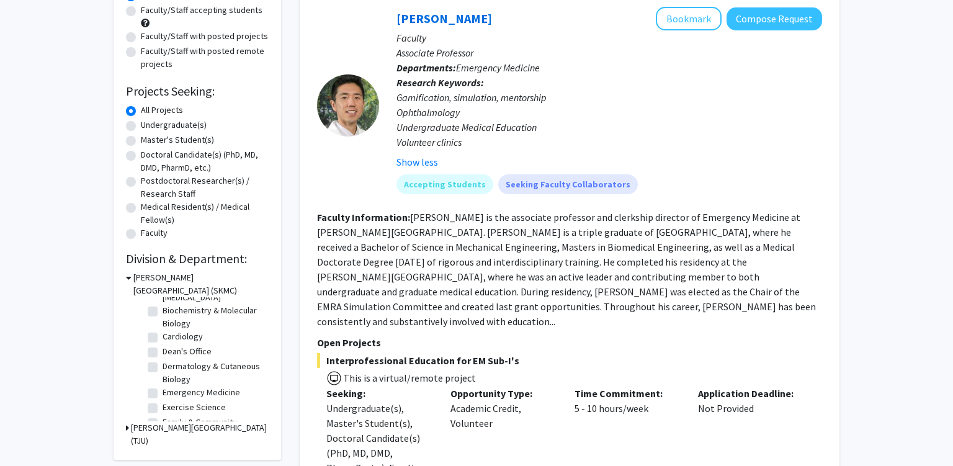
scroll to position [0, 0]
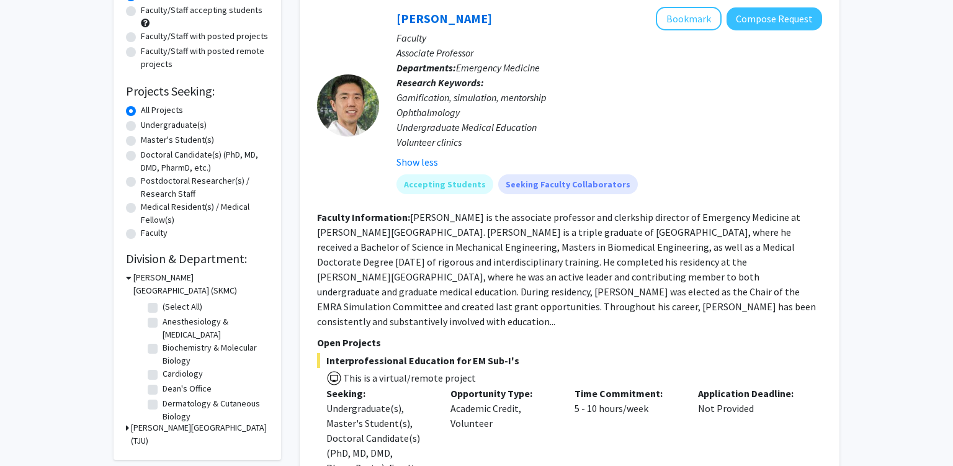
click at [163, 320] on label "Anesthesiology & Perioperative Medicine" at bounding box center [214, 328] width 103 height 26
click at [163, 320] on input "Anesthesiology & Perioperative Medicine" at bounding box center [167, 319] width 8 height 8
checkbox input "true"
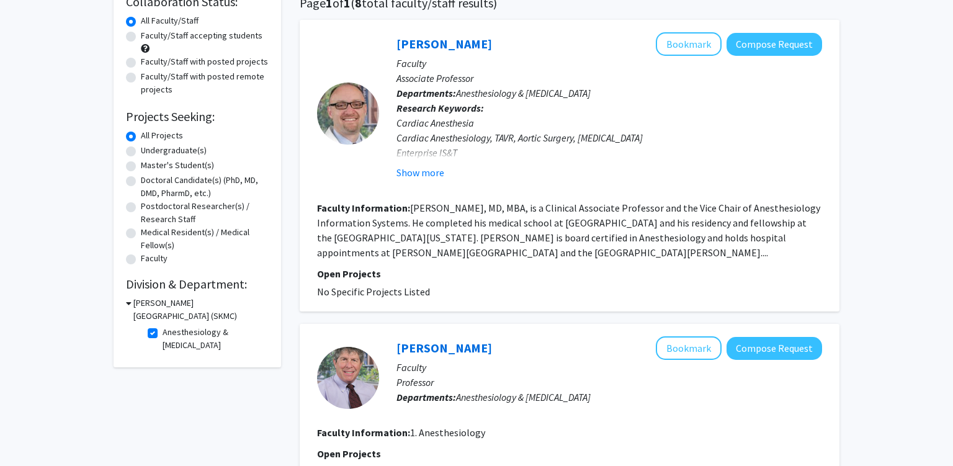
scroll to position [65, 0]
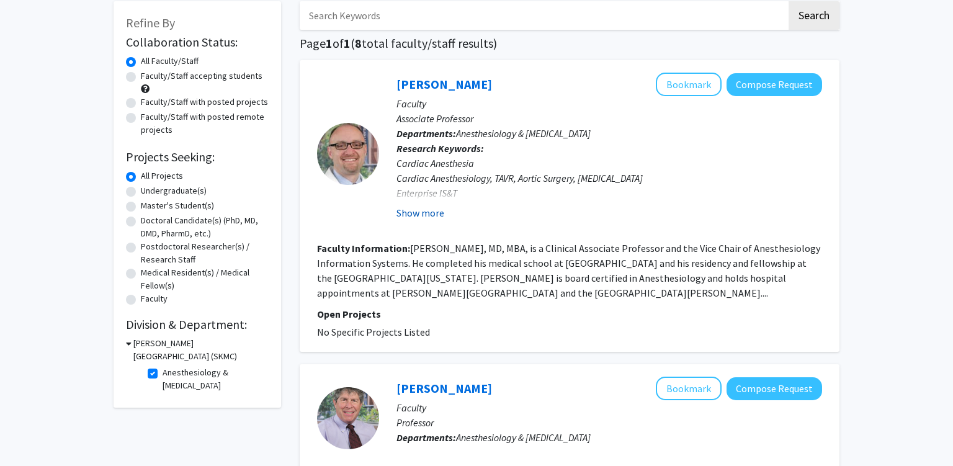
click at [432, 210] on button "Show more" at bounding box center [420, 212] width 48 height 15
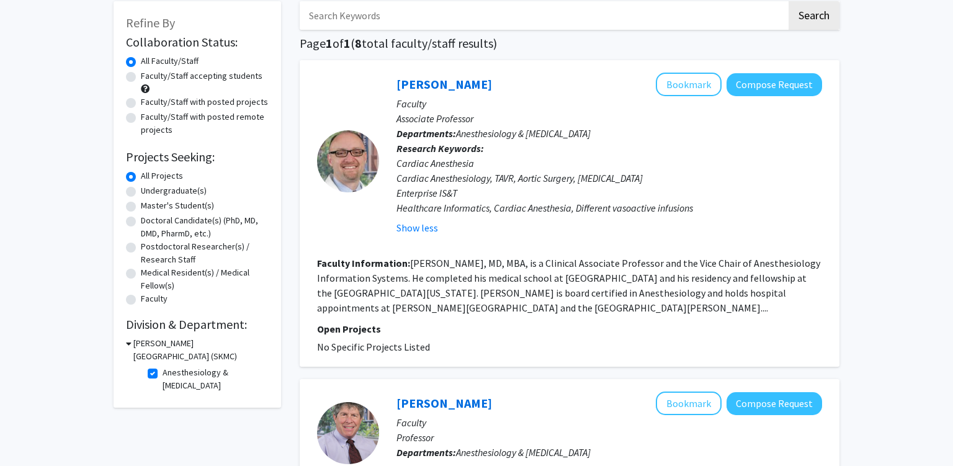
click at [408, 185] on div "Cardiac Anesthesia Cardiac Anesthesiology, TAVR, Aortic Surgery, Heart Transpla…" at bounding box center [608, 186] width 425 height 60
drag, startPoint x: 408, startPoint y: 185, endPoint x: 569, endPoint y: 200, distance: 161.9
click at [540, 185] on div "Cardiac Anesthesia Cardiac Anesthesiology, TAVR, Aortic Surgery, Heart Transpla…" at bounding box center [608, 186] width 425 height 60
click at [522, 256] on section "Faculty Information: Kent B. Berg, MD, MBA, is a Clinical Associate Professor a…" at bounding box center [569, 286] width 505 height 60
click at [430, 273] on fg-read-more "Kent B. Berg, MD, MBA, is a Clinical Associate Professor and the Vice Chair of …" at bounding box center [568, 285] width 503 height 57
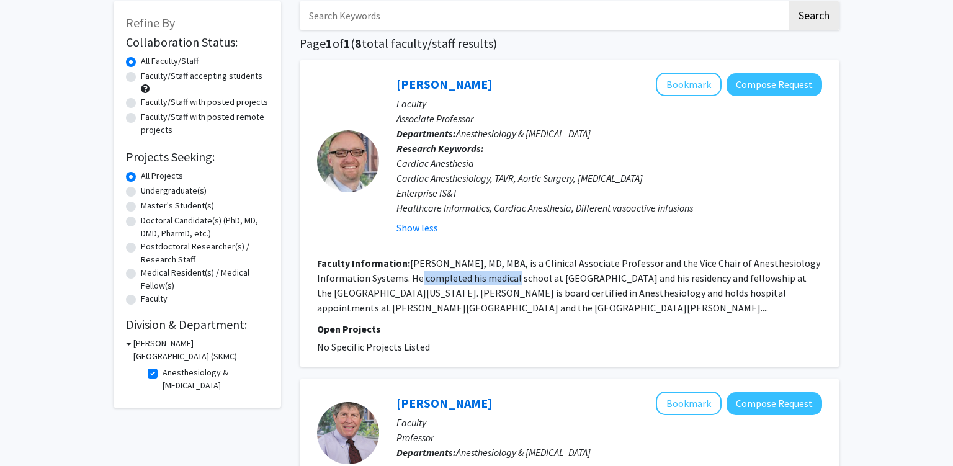
drag, startPoint x: 434, startPoint y: 272, endPoint x: 600, endPoint y: 275, distance: 166.9
click at [522, 272] on fg-read-more "Kent B. Berg, MD, MBA, is a Clinical Associate Professor and the Vice Chair of …" at bounding box center [568, 285] width 503 height 57
click at [602, 275] on fg-read-more "Kent B. Berg, MD, MBA, is a Clinical Associate Professor and the Vice Chair of …" at bounding box center [568, 285] width 503 height 57
click at [603, 275] on fg-read-more "Kent B. Berg, MD, MBA, is a Clinical Associate Professor and the Vice Chair of …" at bounding box center [568, 285] width 503 height 57
drag, startPoint x: 603, startPoint y: 275, endPoint x: 674, endPoint y: 274, distance: 70.7
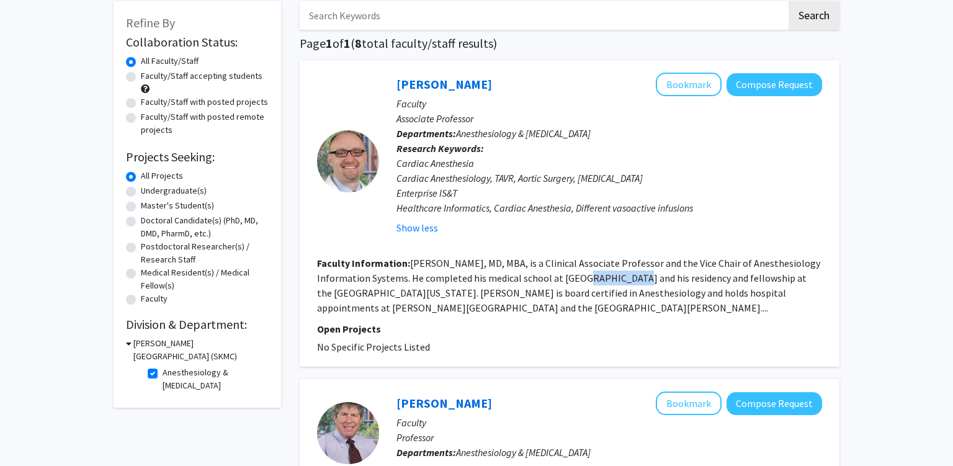
click at [609, 275] on fg-read-more "Kent B. Berg, MD, MBA, is a Clinical Associate Professor and the Vice Chair of …" at bounding box center [568, 285] width 503 height 57
drag, startPoint x: 654, startPoint y: 277, endPoint x: 584, endPoint y: 277, distance: 70.1
click at [653, 277] on fg-read-more "Kent B. Berg, MD, MBA, is a Clinical Associate Professor and the Vice Chair of …" at bounding box center [568, 285] width 503 height 57
click at [163, 373] on label "Anesthesiology & Perioperative Medicine" at bounding box center [214, 379] width 103 height 26
click at [163, 373] on input "Anesthesiology & Perioperative Medicine" at bounding box center [167, 370] width 8 height 8
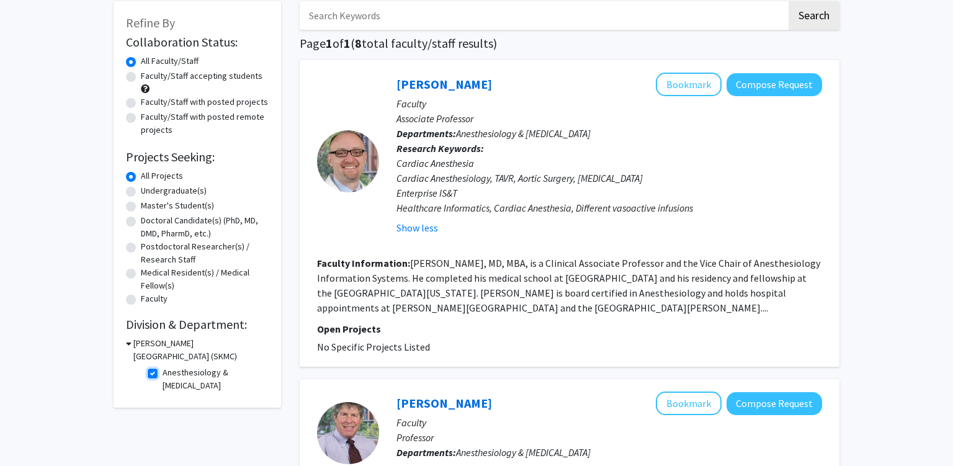
checkbox input "false"
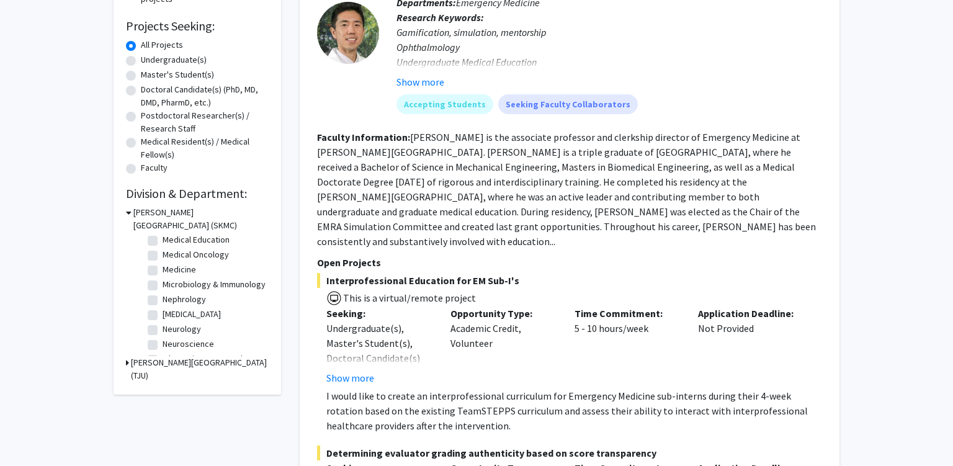
scroll to position [262, 0]
click at [128, 360] on icon at bounding box center [127, 362] width 3 height 13
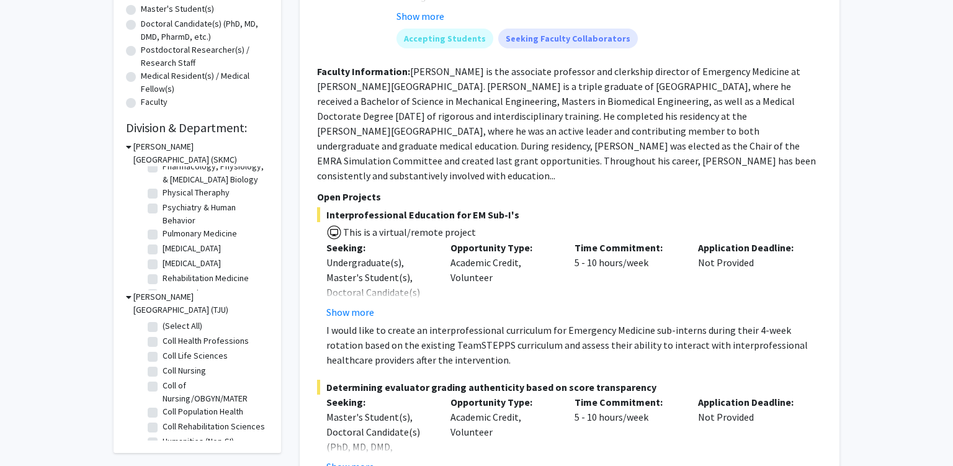
scroll to position [542, 0]
click at [163, 264] on label "Surgery" at bounding box center [178, 264] width 30 height 13
click at [163, 264] on input "Surgery" at bounding box center [167, 262] width 8 height 8
checkbox input "true"
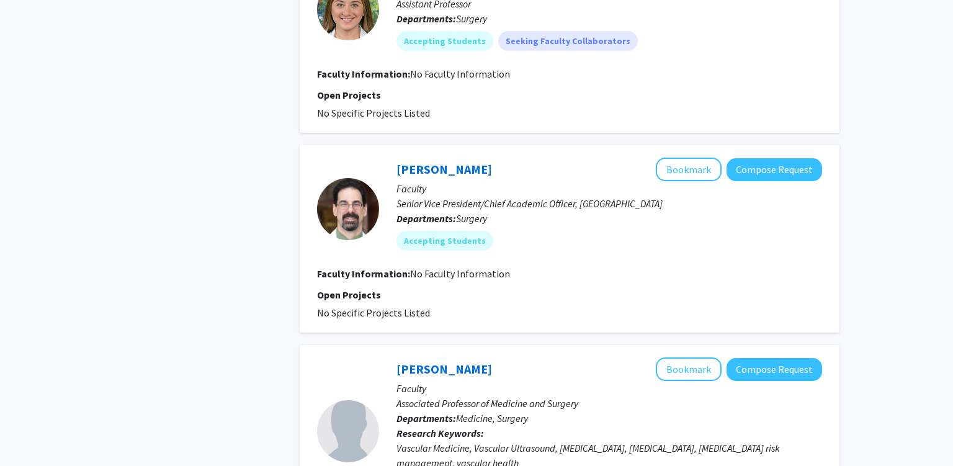
scroll to position [655, 0]
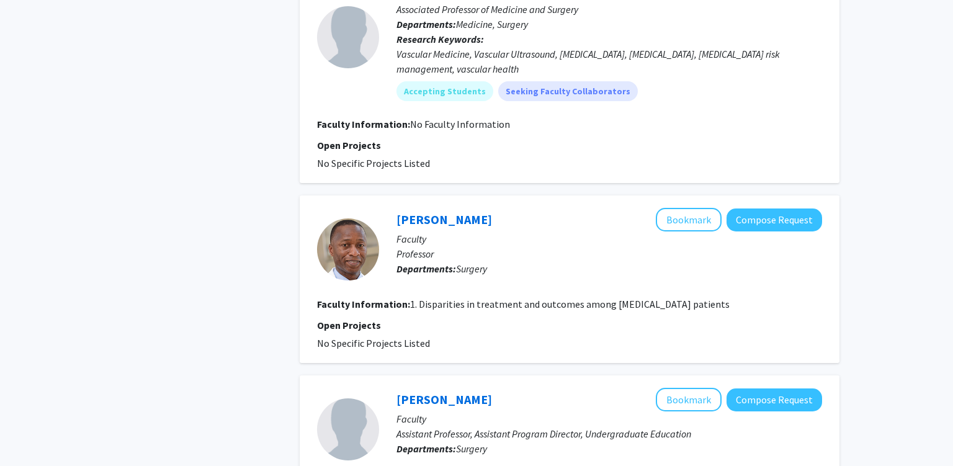
click at [485, 269] on span "Surgery" at bounding box center [471, 268] width 31 height 12
click at [485, 268] on span "Surgery" at bounding box center [471, 268] width 31 height 12
click at [463, 298] on fg-read-more "1. Disparities in treatment and outcomes among cancer patients" at bounding box center [569, 304] width 319 height 12
drag, startPoint x: 463, startPoint y: 298, endPoint x: 631, endPoint y: 300, distance: 168.1
click at [554, 300] on fg-read-more "1. Disparities in treatment and outcomes among cancer patients" at bounding box center [569, 304] width 319 height 12
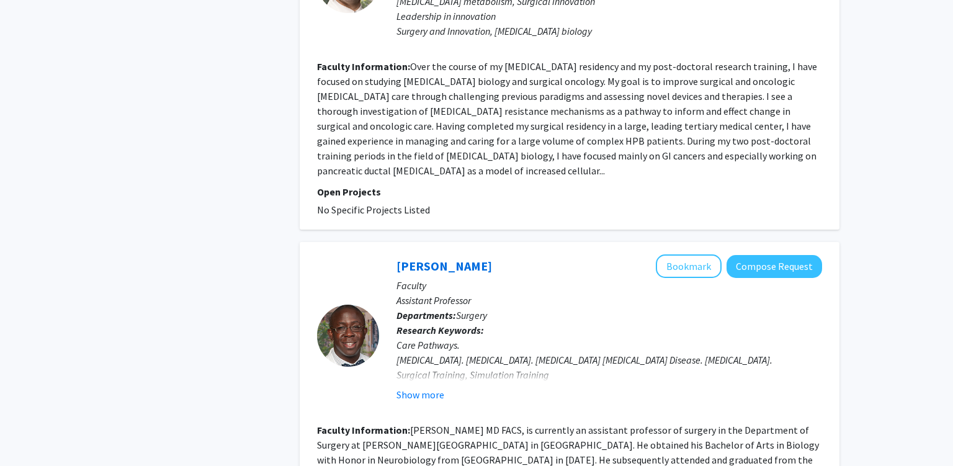
click at [456, 321] on b "Departments:" at bounding box center [426, 315] width 60 height 12
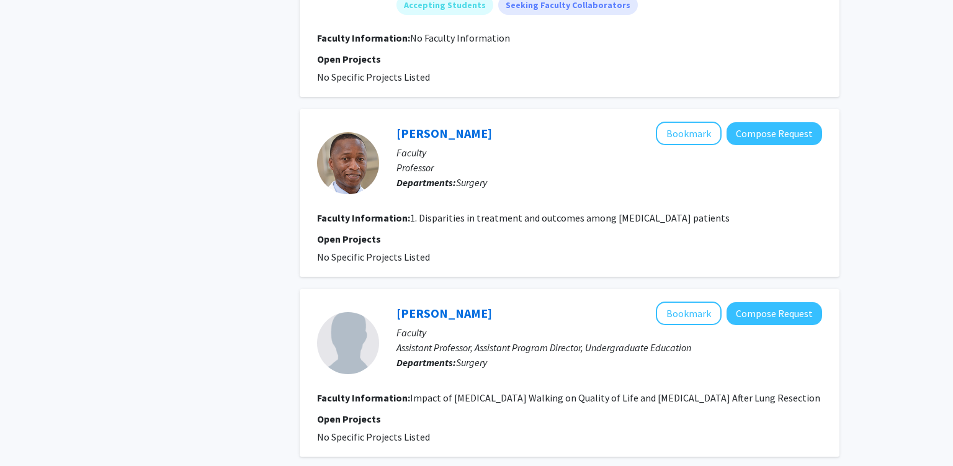
scroll to position [929, 0]
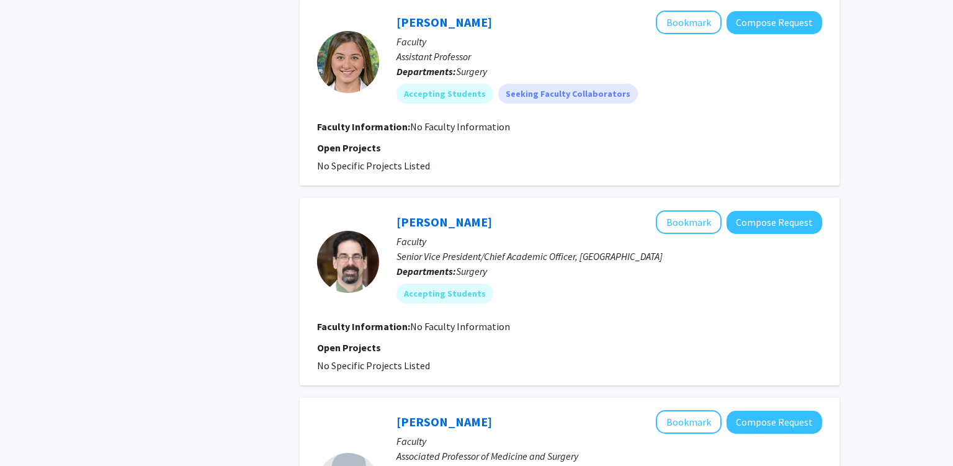
click at [481, 256] on p "Senior Vice President/Chief Academic Officer, Lehigh Valley Region" at bounding box center [608, 256] width 425 height 15
drag, startPoint x: 481, startPoint y: 256, endPoint x: 570, endPoint y: 254, distance: 88.7
click at [544, 254] on p "Senior Vice President/Chief Academic Officer, Lehigh Valley Region" at bounding box center [608, 256] width 425 height 15
click at [594, 254] on p "Senior Vice President/Chief Academic Officer, Lehigh Valley Region" at bounding box center [608, 256] width 425 height 15
drag, startPoint x: 594, startPoint y: 254, endPoint x: 621, endPoint y: 254, distance: 26.7
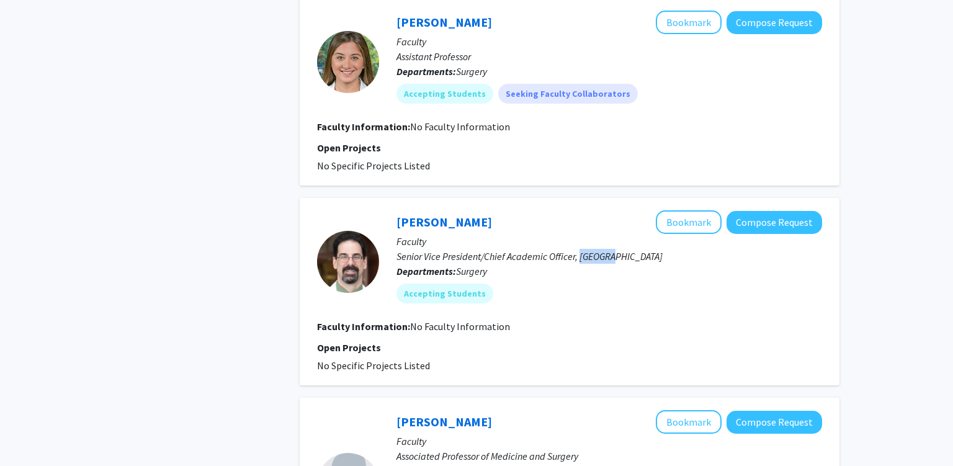
click at [594, 254] on p "Senior Vice President/Chief Academic Officer, Lehigh Valley Region" at bounding box center [608, 256] width 425 height 15
click at [653, 253] on p "Senior Vice President/Chief Academic Officer, Lehigh Valley Region" at bounding box center [608, 256] width 425 height 15
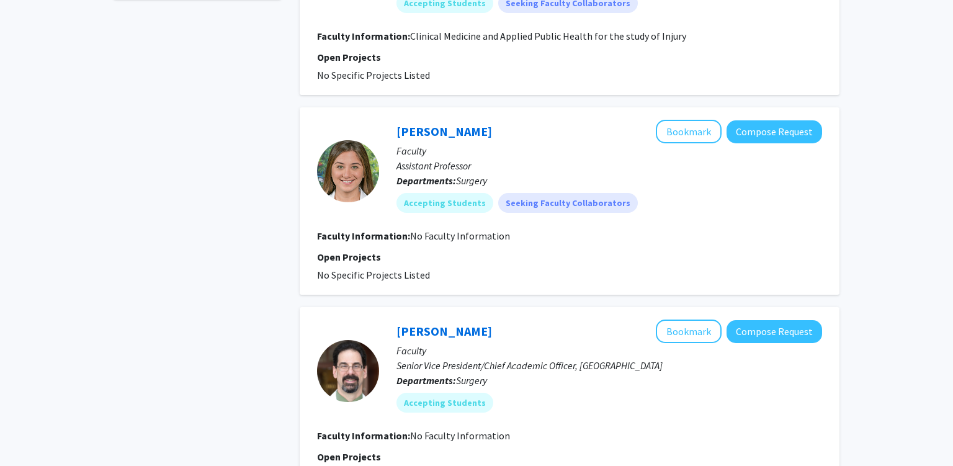
scroll to position [404, 0]
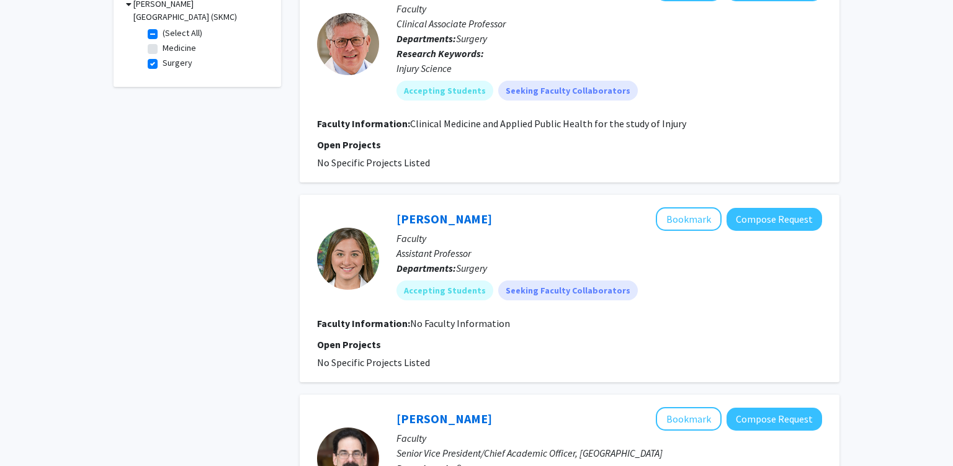
click at [432, 252] on p "Assistant Professor" at bounding box center [608, 253] width 425 height 15
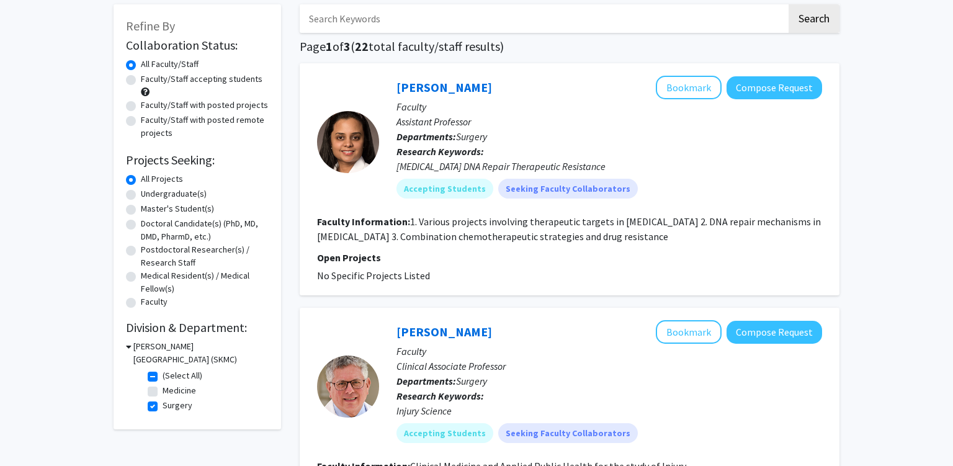
scroll to position [12, 0]
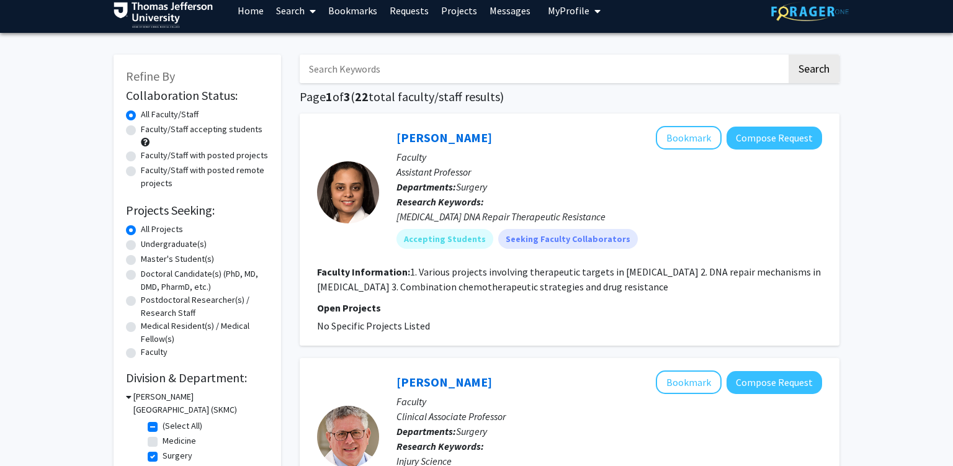
click at [414, 177] on p "Assistant Professor" at bounding box center [608, 171] width 425 height 15
drag, startPoint x: 413, startPoint y: 177, endPoint x: 506, endPoint y: 196, distance: 95.0
click at [419, 177] on p "Assistant Professor" at bounding box center [608, 171] width 425 height 15
click at [458, 213] on div "Pancreatic Cancer DNA Repair Therapeutic Resistance" at bounding box center [608, 216] width 425 height 15
drag, startPoint x: 458, startPoint y: 213, endPoint x: 376, endPoint y: 220, distance: 82.1
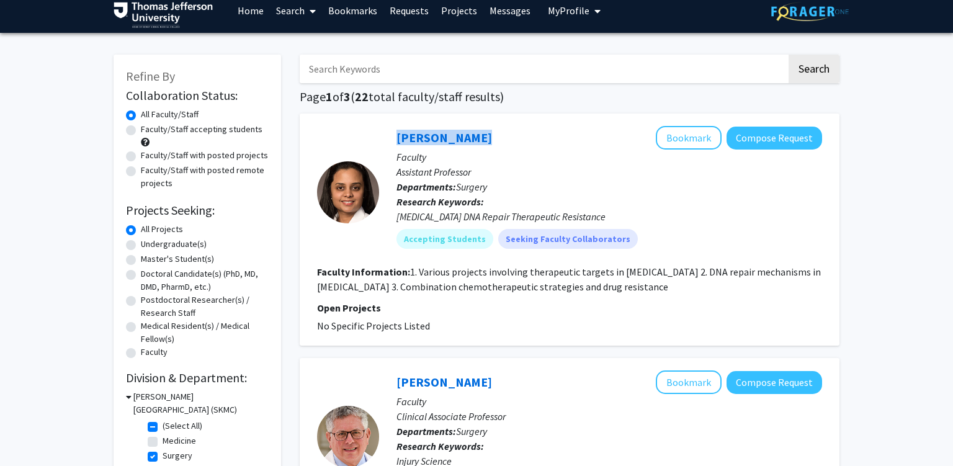
click at [396, 220] on div "Pancreatic Cancer DNA Repair Therapeutic Resistance" at bounding box center [608, 216] width 425 height 15
click at [607, 226] on fg-user-badges "Accepting Students Seeking Faculty Collaborators" at bounding box center [608, 236] width 425 height 25
click at [605, 217] on div "Pancreatic Cancer DNA Repair Therapeutic Resistance" at bounding box center [608, 216] width 425 height 15
drag, startPoint x: 605, startPoint y: 217, endPoint x: 417, endPoint y: 234, distance: 188.1
click at [418, 224] on div "Pancreatic Cancer DNA Repair Therapeutic Resistance" at bounding box center [608, 216] width 425 height 15
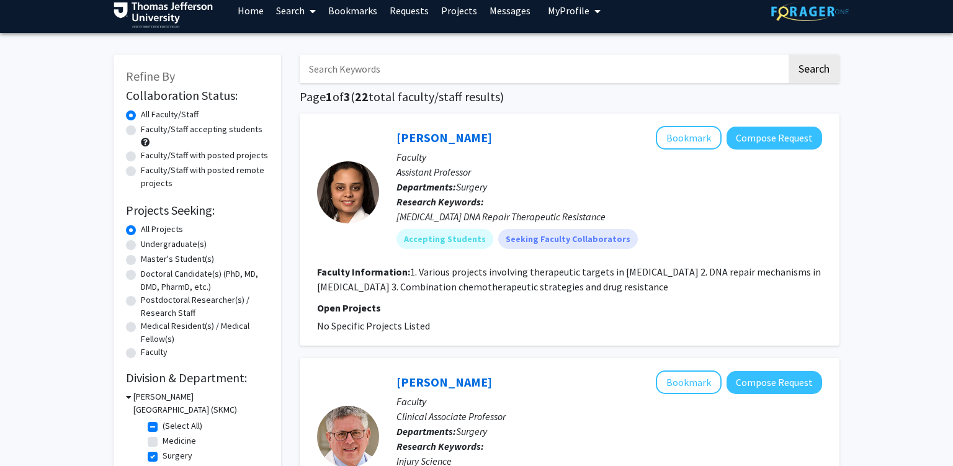
click at [425, 293] on section "Faculty Information: 1. Various projects involving therapeutic targets in pancr…" at bounding box center [569, 279] width 505 height 30
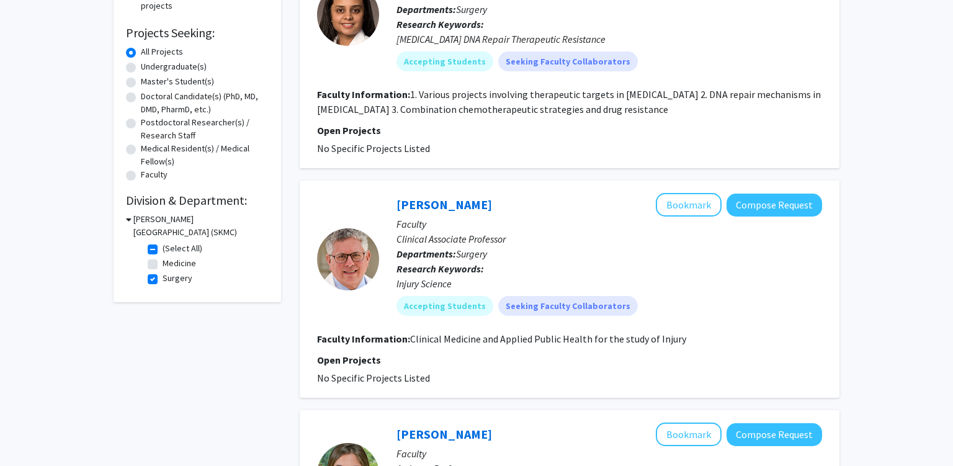
scroll to position [208, 0]
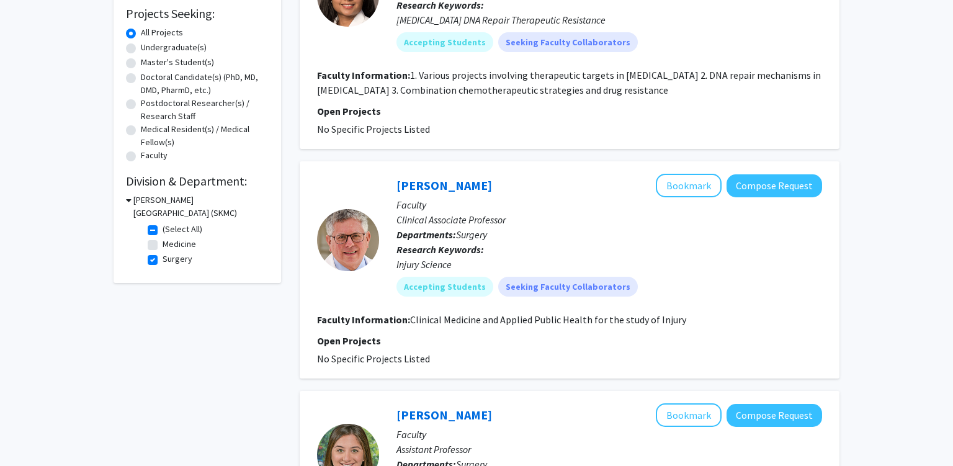
click at [416, 316] on fg-read-more "Clinical Medicine and Applied Public Health for the study of Injury" at bounding box center [548, 319] width 276 height 12
drag, startPoint x: 416, startPoint y: 316, endPoint x: 674, endPoint y: 325, distance: 258.2
click at [671, 321] on fg-read-more "Clinical Medicine and Applied Public Health for the study of Injury" at bounding box center [548, 319] width 276 height 12
click at [693, 306] on fg-search-faculty "Stanton Miller Bookmark Compose Request Faculty Clinical Associate Professor De…" at bounding box center [569, 270] width 505 height 192
click at [308, 363] on div "Stanton Miller Bookmark Compose Request Faculty Clinical Associate Professor De…" at bounding box center [570, 269] width 540 height 217
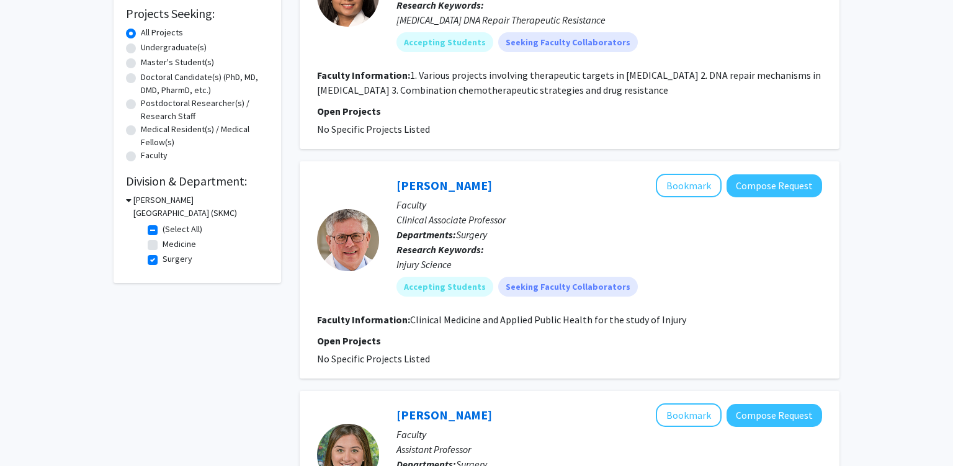
drag, startPoint x: 309, startPoint y: 363, endPoint x: 447, endPoint y: 360, distance: 138.3
click at [436, 361] on div "Stanton Miller Bookmark Compose Request Faculty Clinical Associate Professor De…" at bounding box center [570, 269] width 540 height 217
drag, startPoint x: 455, startPoint y: 346, endPoint x: 440, endPoint y: 313, distance: 36.1
click at [453, 346] on p "Open Projects" at bounding box center [569, 340] width 505 height 15
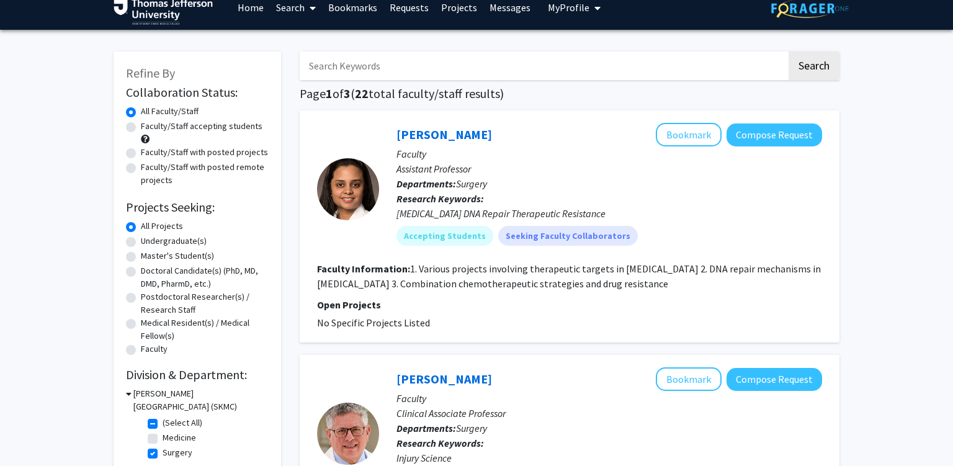
scroll to position [12, 0]
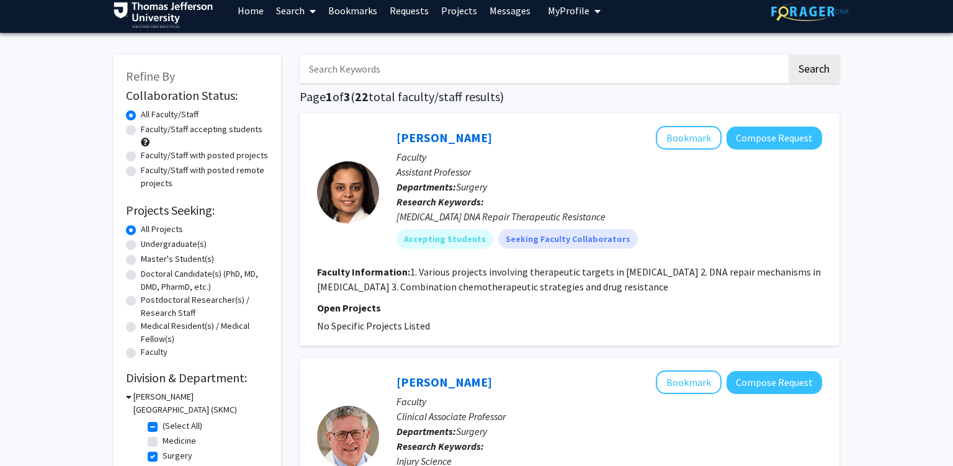
click at [414, 125] on div "Aditi Jain Bookmark Compose Request Faculty Assistant Professor Departments: Su…" at bounding box center [570, 230] width 540 height 232
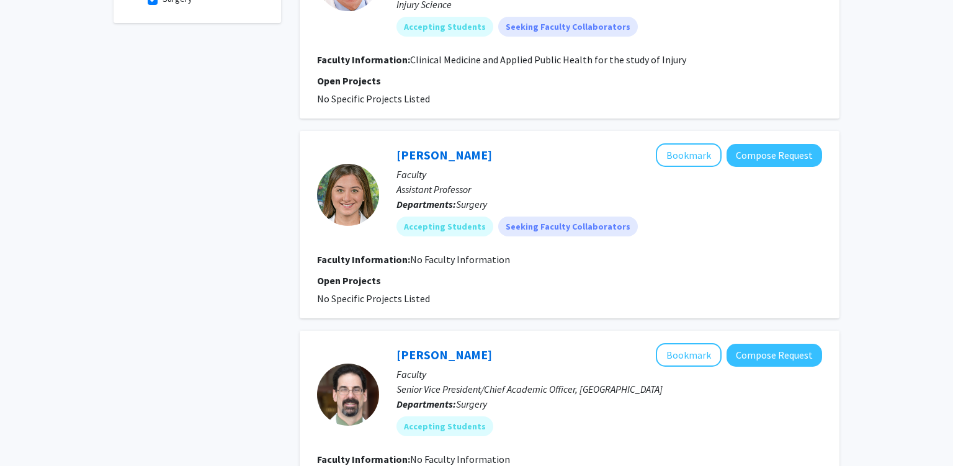
scroll to position [470, 0]
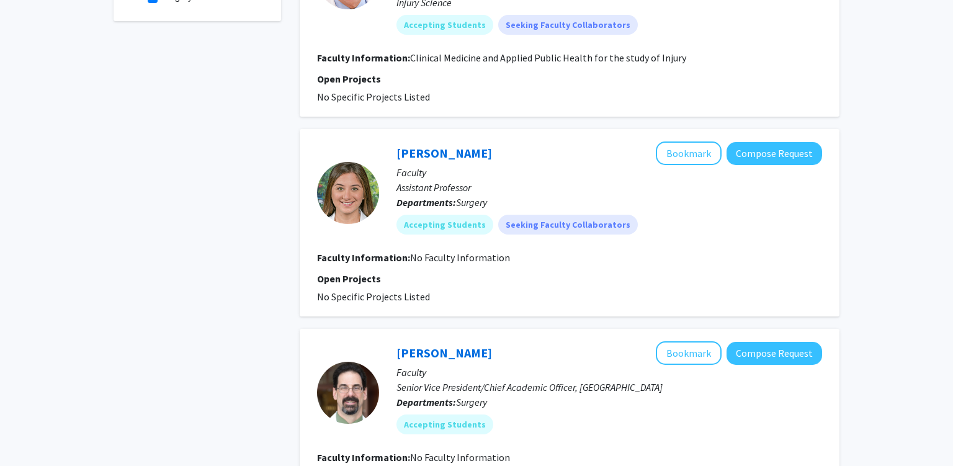
click at [422, 257] on span "No Faculty Information" at bounding box center [460, 257] width 100 height 12
drag, startPoint x: 422, startPoint y: 257, endPoint x: 500, endPoint y: 257, distance: 78.2
click at [484, 257] on span "No Faculty Information" at bounding box center [460, 257] width 100 height 12
click at [510, 257] on section "Faculty Information: No Faculty Information" at bounding box center [569, 257] width 505 height 15
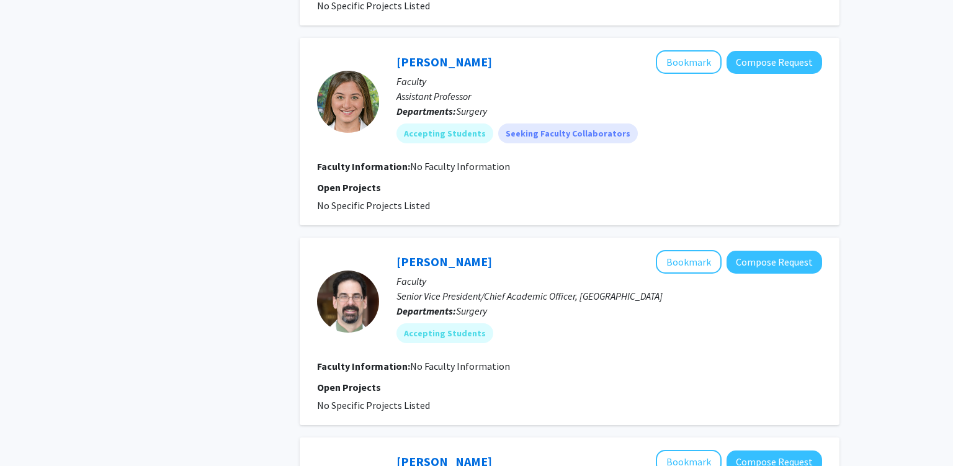
scroll to position [601, 0]
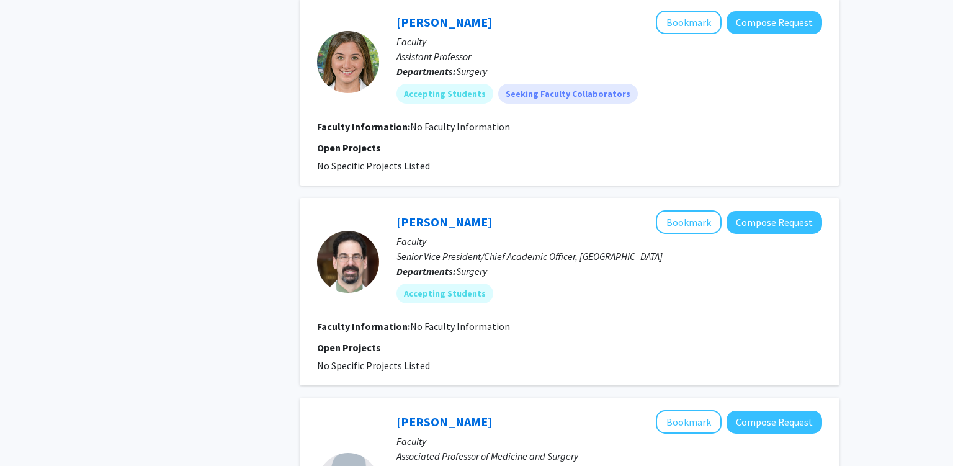
click at [451, 255] on p "Senior Vice President/Chief Academic Officer, Lehigh Valley Region" at bounding box center [608, 256] width 425 height 15
drag, startPoint x: 451, startPoint y: 255, endPoint x: 381, endPoint y: 261, distance: 70.3
click at [381, 261] on div "Robert Barraco Bookmark Compose Request Faculty Senior Vice President/Chief Aca…" at bounding box center [600, 261] width 443 height 102
click at [489, 254] on p "Senior Vice President/Chief Academic Officer, Lehigh Valley Region" at bounding box center [608, 256] width 425 height 15
drag, startPoint x: 489, startPoint y: 254, endPoint x: 604, endPoint y: 254, distance: 114.7
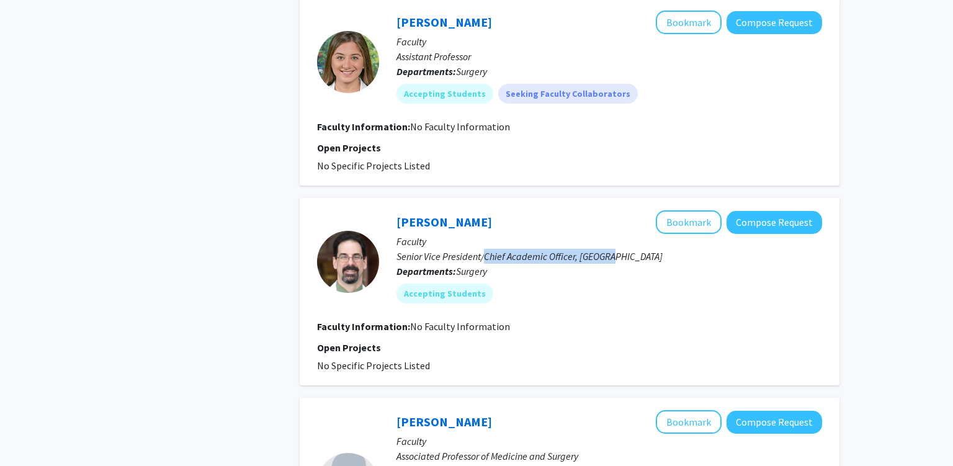
click at [585, 254] on p "Senior Vice President/Chief Academic Officer, Lehigh Valley Region" at bounding box center [608, 256] width 425 height 15
click at [646, 255] on p "Senior Vice President/Chief Academic Officer, Lehigh Valley Region" at bounding box center [608, 256] width 425 height 15
drag, startPoint x: 646, startPoint y: 255, endPoint x: 544, endPoint y: 252, distance: 102.4
click at [544, 252] on p "Senior Vice President/Chief Academic Officer, Lehigh Valley Region" at bounding box center [608, 256] width 425 height 15
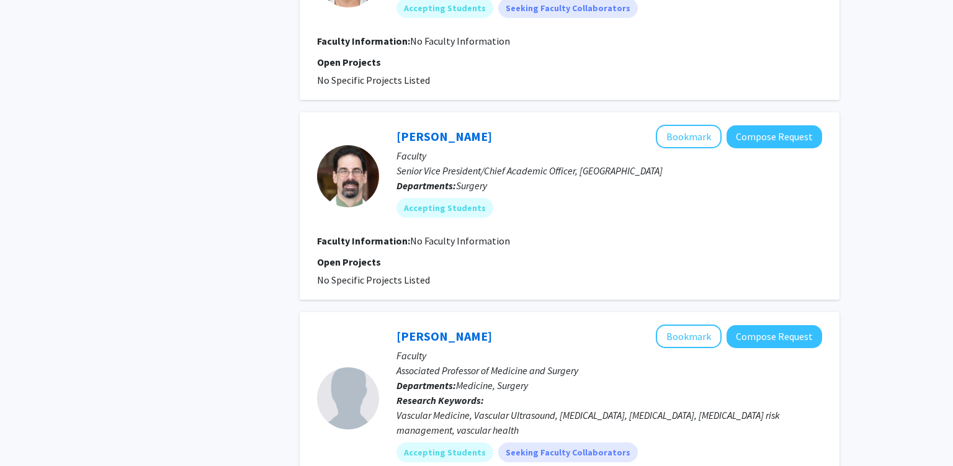
scroll to position [732, 0]
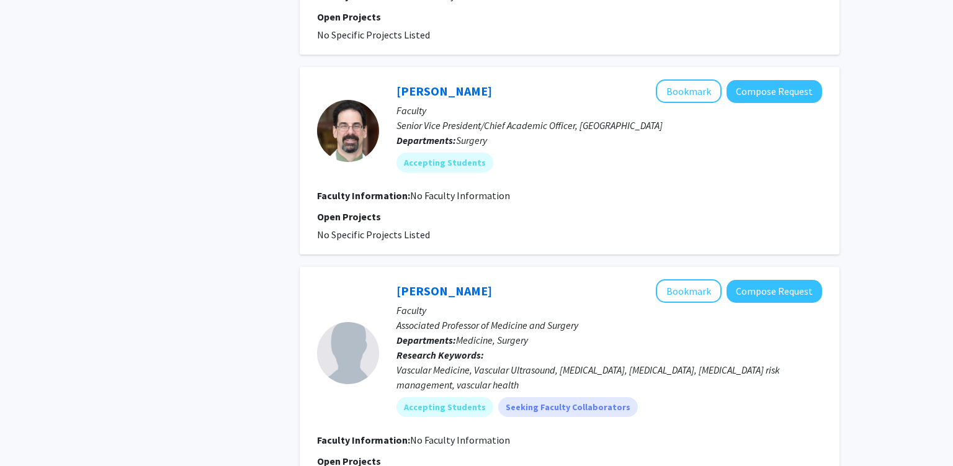
click at [411, 189] on span "No Faculty Information" at bounding box center [460, 195] width 100 height 12
drag, startPoint x: 430, startPoint y: 191, endPoint x: 646, endPoint y: 200, distance: 216.7
click at [619, 200] on section "Faculty Information: No Faculty Information" at bounding box center [569, 195] width 505 height 15
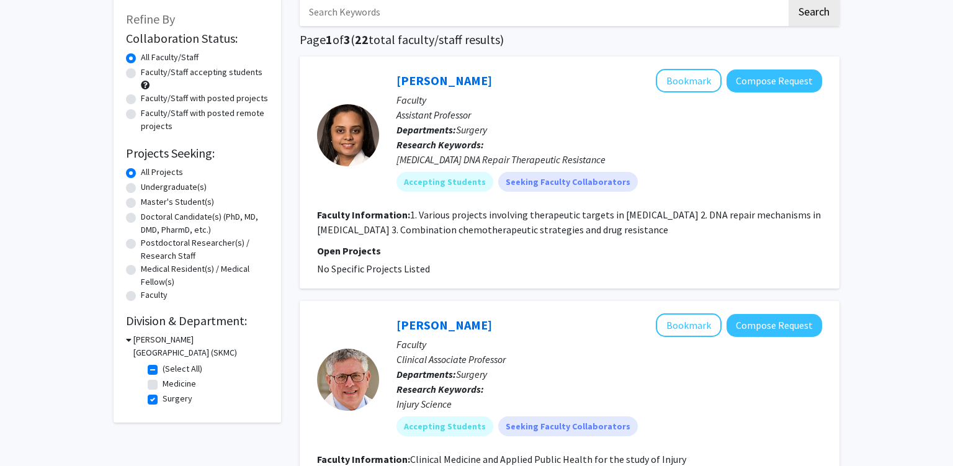
scroll to position [0, 0]
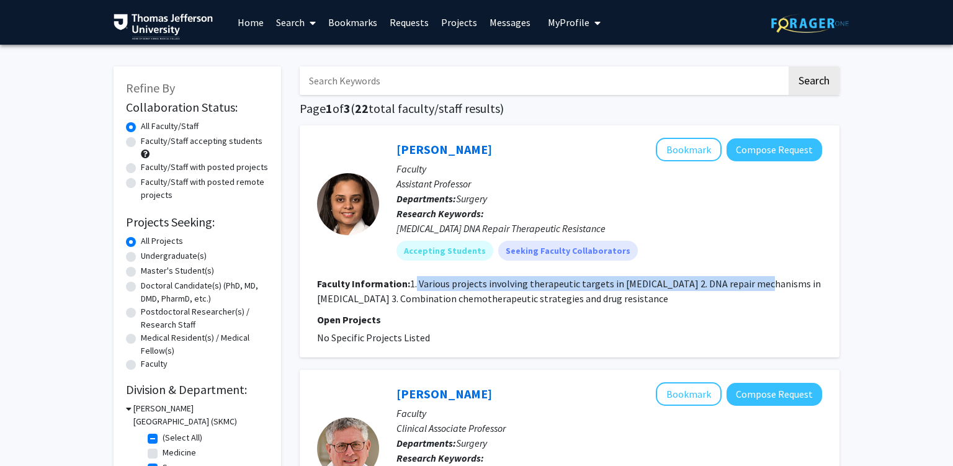
drag, startPoint x: 416, startPoint y: 283, endPoint x: 760, endPoint y: 278, distance: 344.9
click at [758, 278] on fg-read-more "1. Various projects involving therapeutic targets in pancreatic cancer 2. DNA r…" at bounding box center [569, 290] width 504 height 27
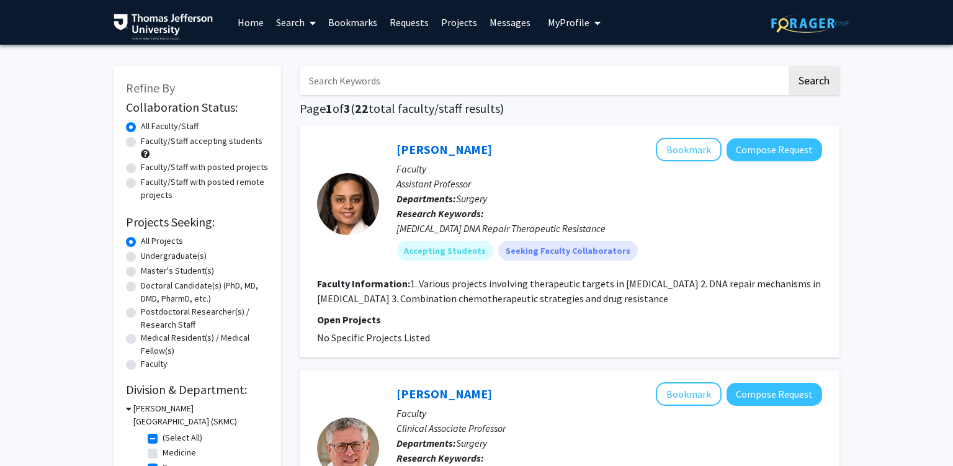
click at [578, 296] on fg-read-more "1. Various projects involving therapeutic targets in pancreatic cancer 2. DNA r…" at bounding box center [569, 290] width 504 height 27
drag, startPoint x: 578, startPoint y: 296, endPoint x: 656, endPoint y: 301, distance: 78.3
click at [635, 297] on fg-read-more "1. Various projects involving therapeutic targets in pancreatic cancer 2. DNA r…" at bounding box center [569, 290] width 504 height 27
click at [706, 296] on section "Faculty Information: 1. Various projects involving therapeutic targets in pancr…" at bounding box center [569, 291] width 505 height 30
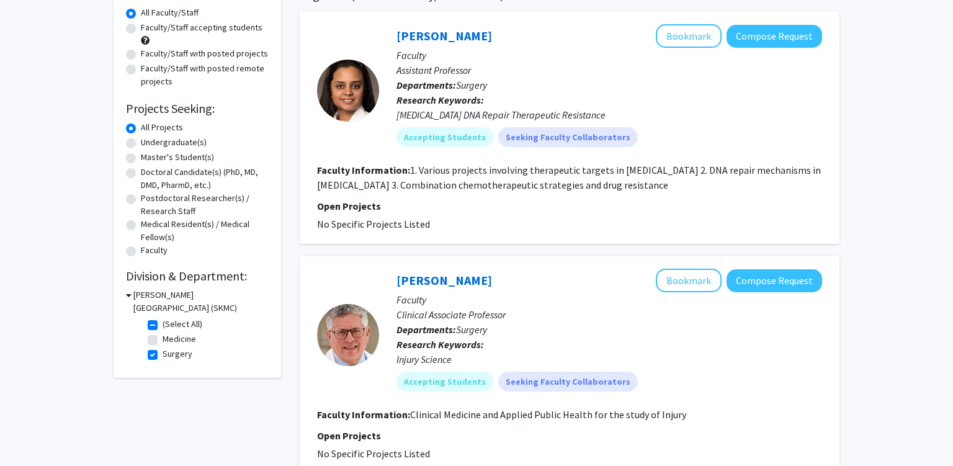
scroll to position [131, 0]
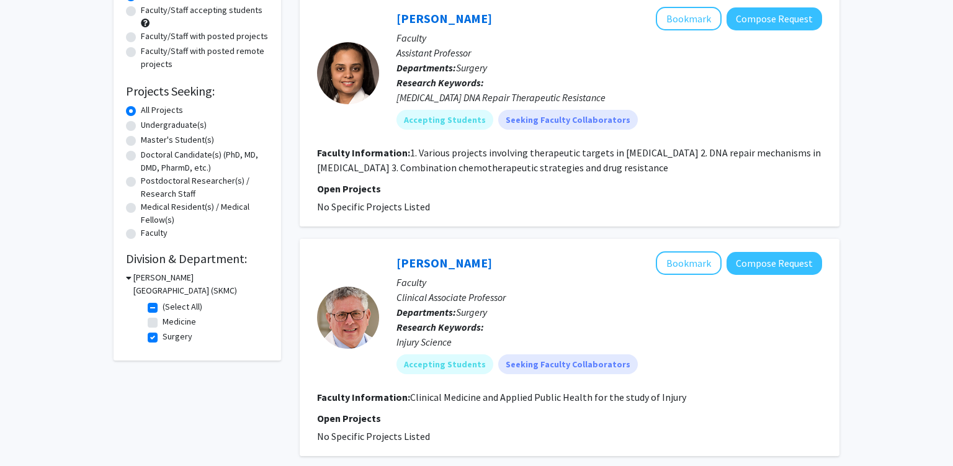
click at [163, 307] on label "(Select All)" at bounding box center [183, 306] width 40 height 13
click at [163, 307] on input "(Select All)" at bounding box center [167, 304] width 8 height 8
checkbox input "false"
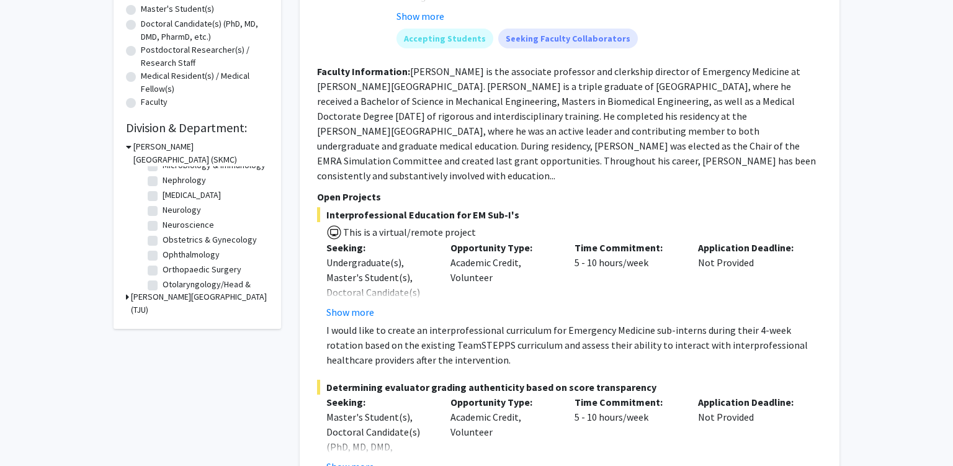
scroll to position [327, 0]
click at [163, 239] on label "Ophthalmology" at bounding box center [191, 240] width 57 height 13
click at [163, 239] on input "Ophthalmology" at bounding box center [167, 238] width 8 height 8
checkbox input "true"
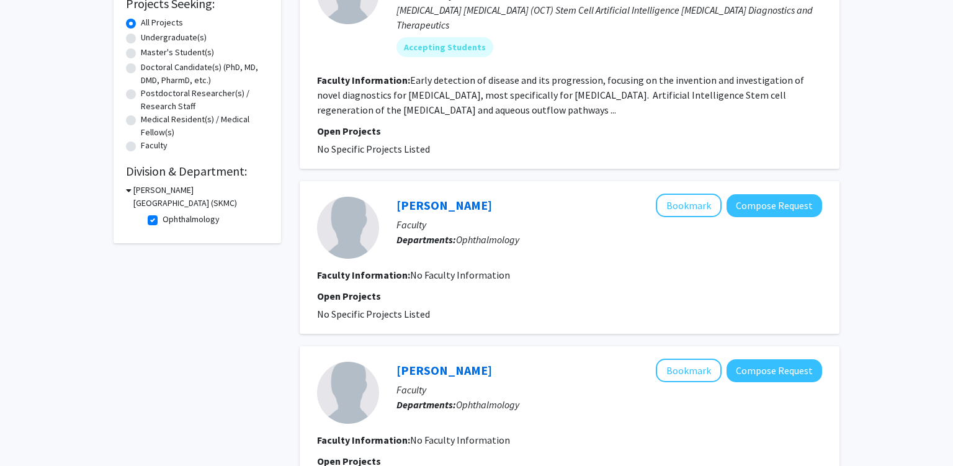
scroll to position [262, 0]
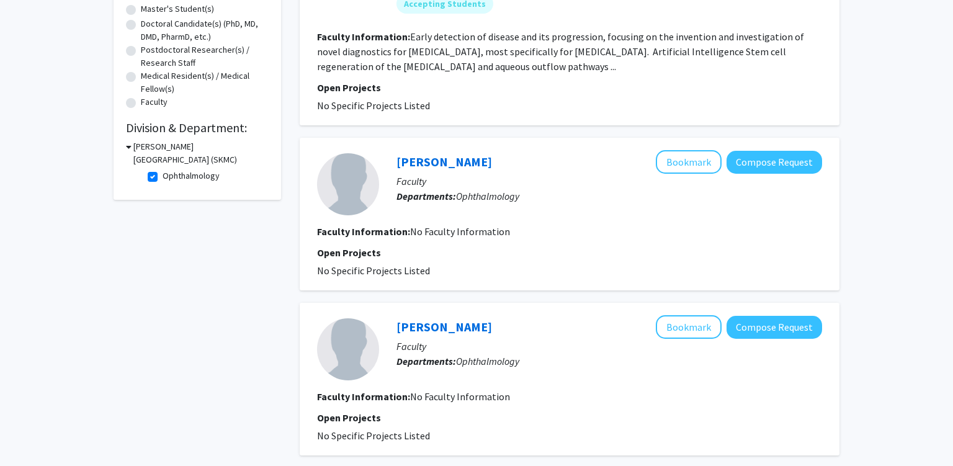
click at [398, 182] on p "Faculty" at bounding box center [608, 181] width 425 height 15
click at [399, 185] on p "Faculty" at bounding box center [608, 181] width 425 height 15
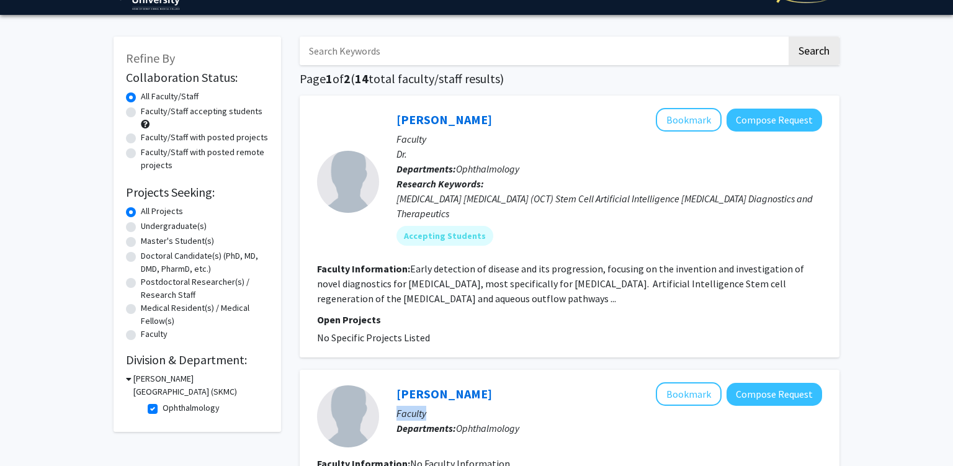
scroll to position [0, 0]
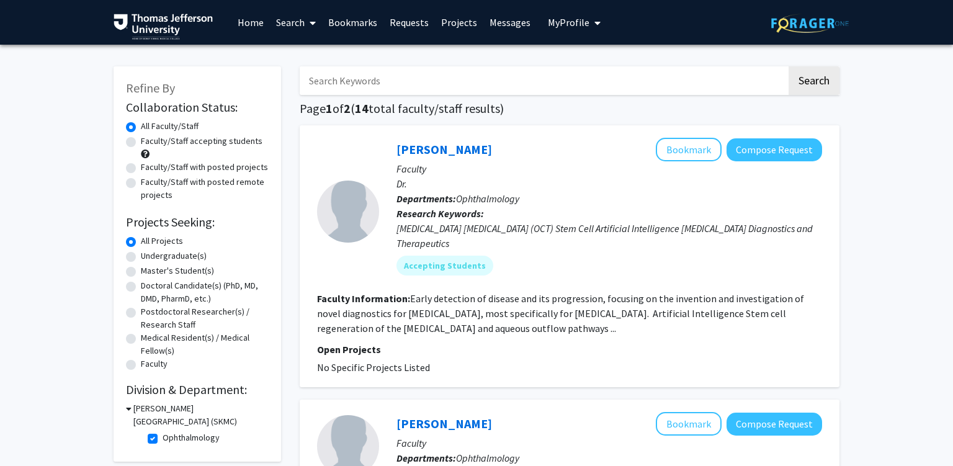
click at [486, 202] on span "Ophthalmology" at bounding box center [487, 198] width 63 height 12
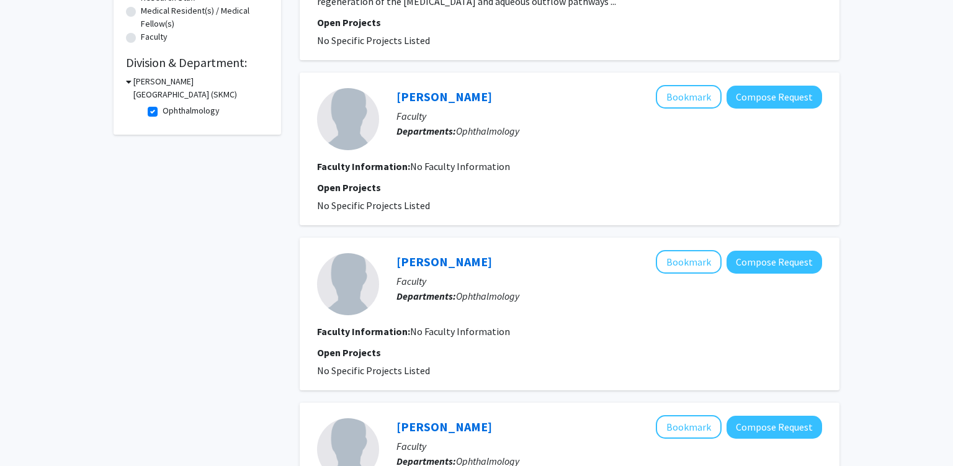
scroll to position [327, 0]
click at [443, 341] on fg-search-faculty "Zeba Syed Bookmark Compose Request Faculty Departments: Ophthalmology Faculty I…" at bounding box center [569, 313] width 505 height 128
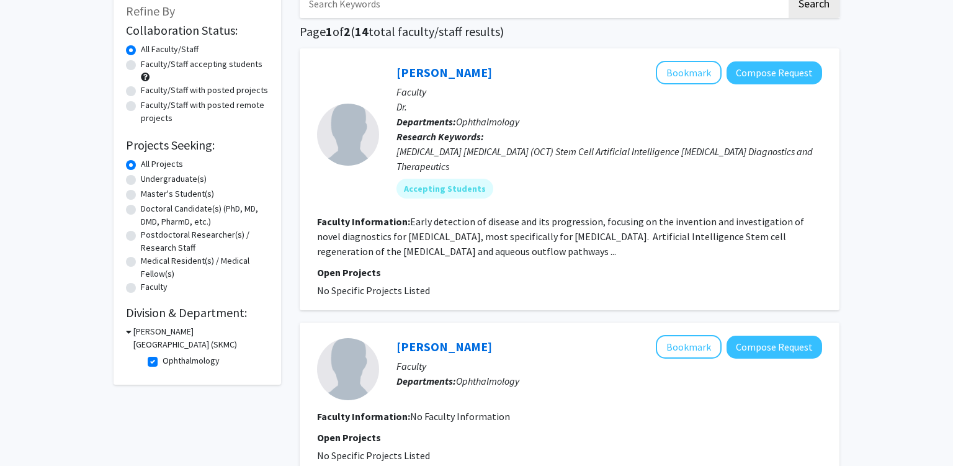
scroll to position [196, 0]
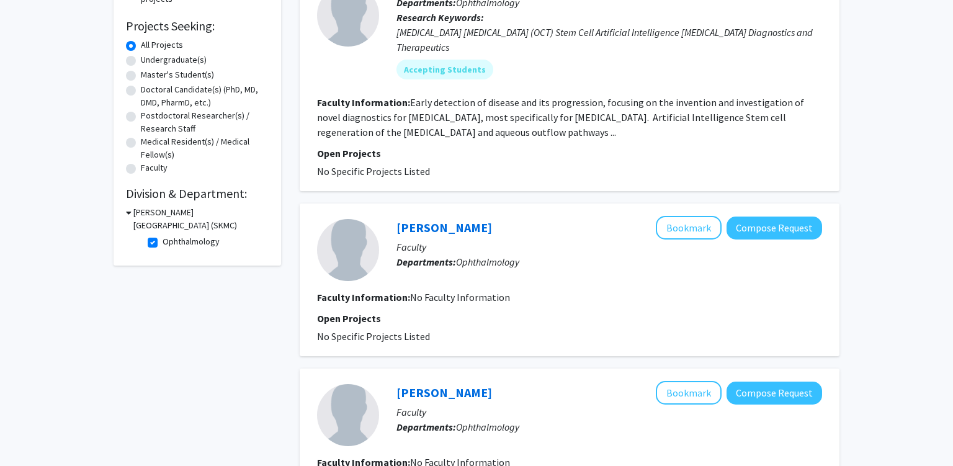
drag, startPoint x: 415, startPoint y: 292, endPoint x: 525, endPoint y: 287, distance: 109.9
click at [517, 287] on fg-search-faculty "Karen Lee Bookmark Compose Request Faculty Departments: Ophthalmology Faculty I…" at bounding box center [569, 280] width 505 height 128
click at [537, 290] on section "Faculty Information: No Faculty Information" at bounding box center [569, 297] width 505 height 15
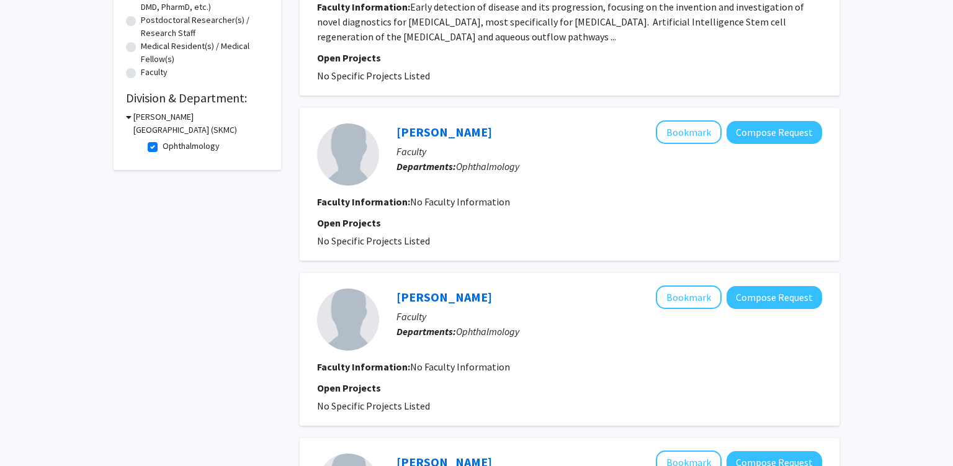
scroll to position [262, 0]
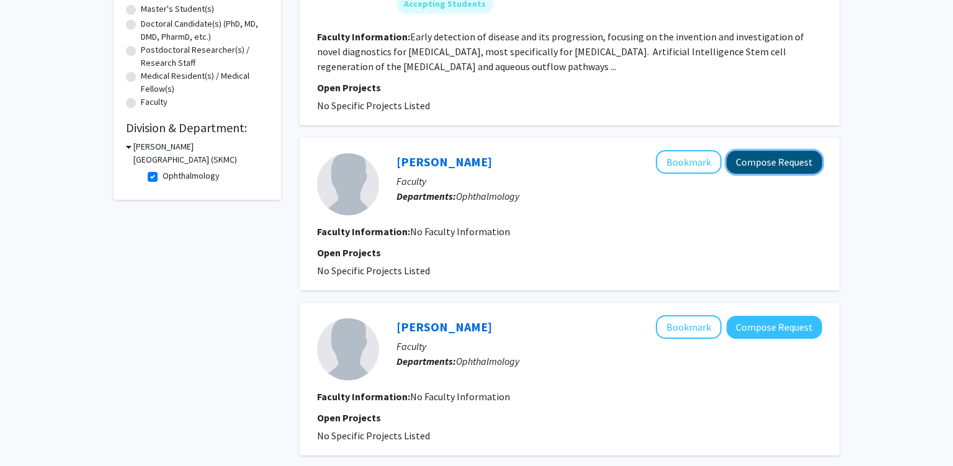
click at [758, 160] on button "Compose Request" at bounding box center [774, 162] width 96 height 23
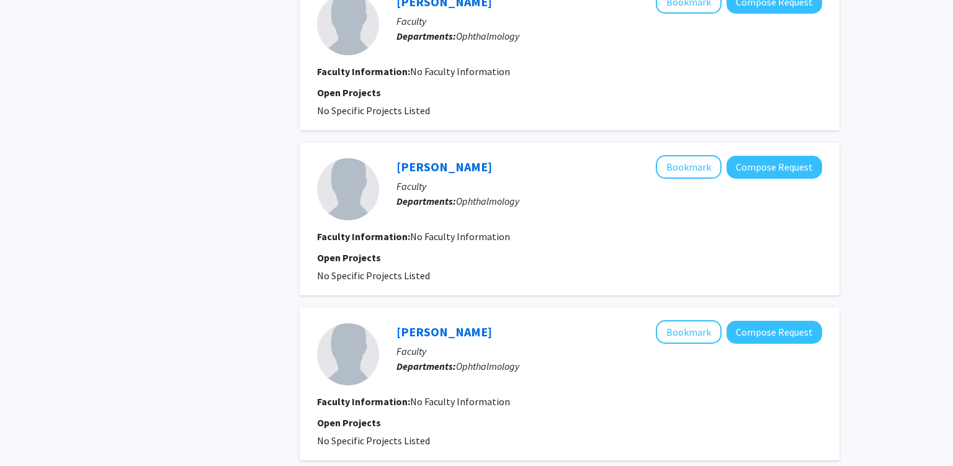
scroll to position [786, 0]
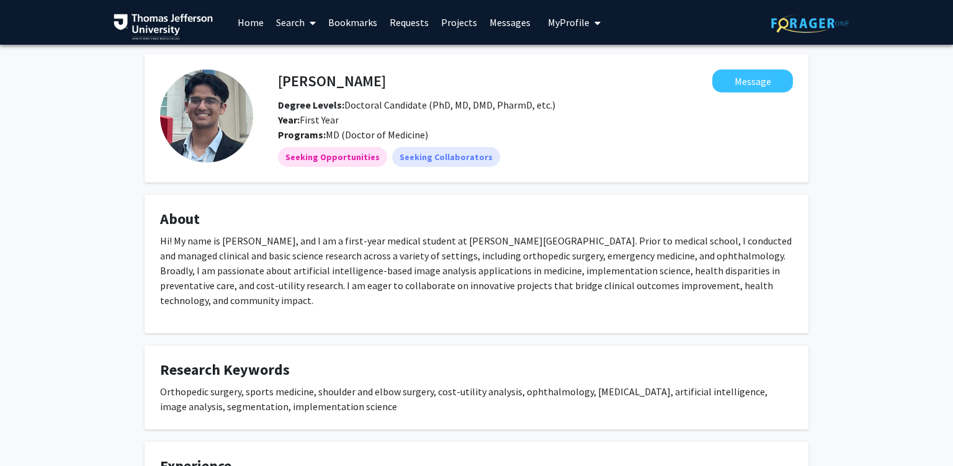
click at [215, 249] on p "Hi! My name is [PERSON_NAME], and I am a first-year medical student at [PERSON_…" at bounding box center [476, 270] width 633 height 74
drag, startPoint x: 215, startPoint y: 249, endPoint x: 326, endPoint y: 256, distance: 111.8
click at [223, 249] on p "Hi! My name is [PERSON_NAME], and I am a first-year medical student at [PERSON_…" at bounding box center [476, 270] width 633 height 74
click at [388, 259] on p "Hi! My name is [PERSON_NAME], and I am a first-year medical student at [PERSON_…" at bounding box center [476, 270] width 633 height 74
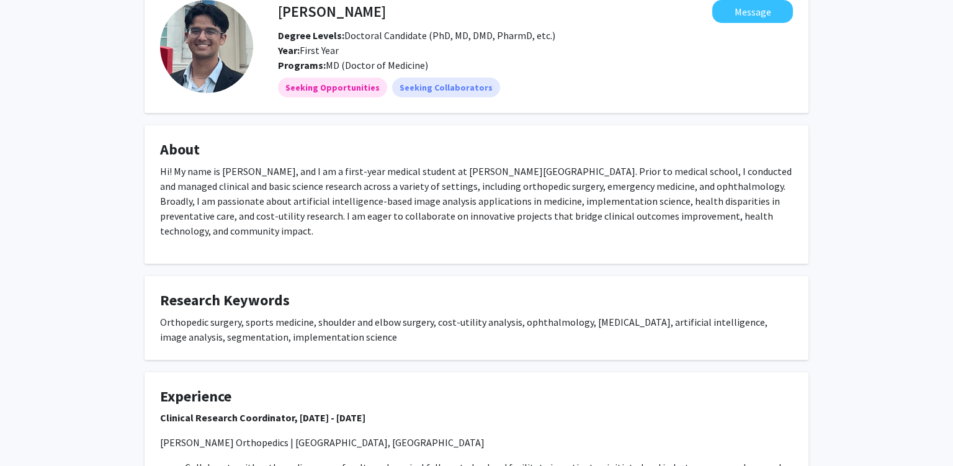
scroll to position [65, 0]
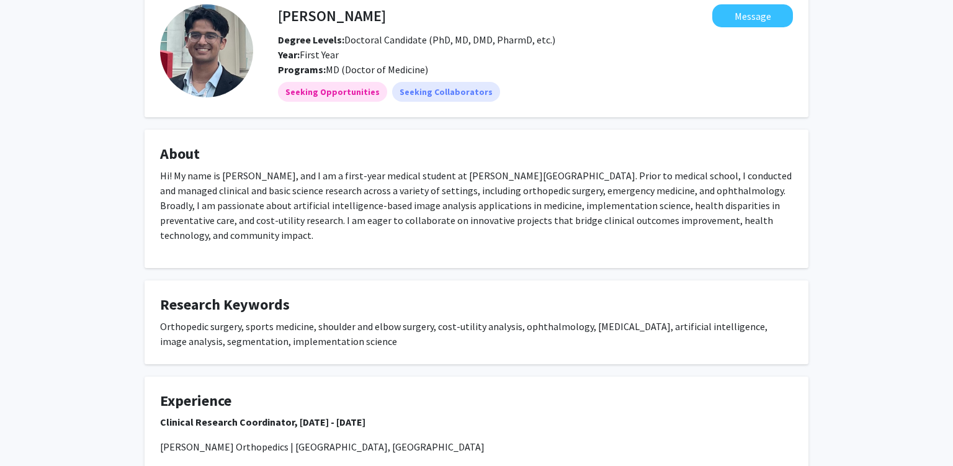
click at [375, 185] on p "Hi! My name is Viraj Deshpande, and I am a first-year medical student at Sidney…" at bounding box center [476, 205] width 633 height 74
drag, startPoint x: 396, startPoint y: 186, endPoint x: 541, endPoint y: 187, distance: 145.8
click at [463, 187] on p "Hi! My name is Viraj Deshpande, and I am a first-year medical student at Sidney…" at bounding box center [476, 205] width 633 height 74
click at [610, 188] on p "Hi! My name is Viraj Deshpande, and I am a first-year medical student at Sidney…" at bounding box center [476, 205] width 633 height 74
click at [204, 202] on p "Hi! My name is Viraj Deshpande, and I am a first-year medical student at Sidney…" at bounding box center [476, 205] width 633 height 74
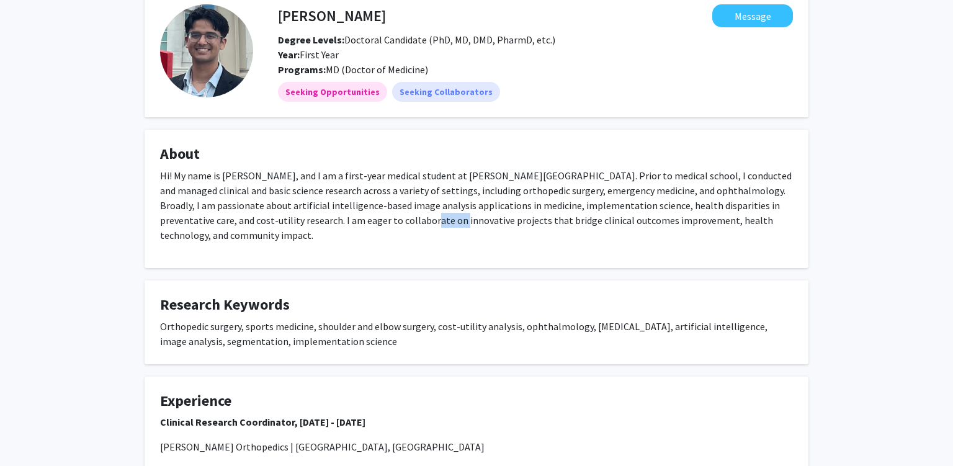
drag, startPoint x: 370, startPoint y: 222, endPoint x: 427, endPoint y: 234, distance: 57.7
click at [414, 222] on p "Hi! My name is Viraj Deshpande, and I am a first-year medical student at Sidney…" at bounding box center [476, 205] width 633 height 74
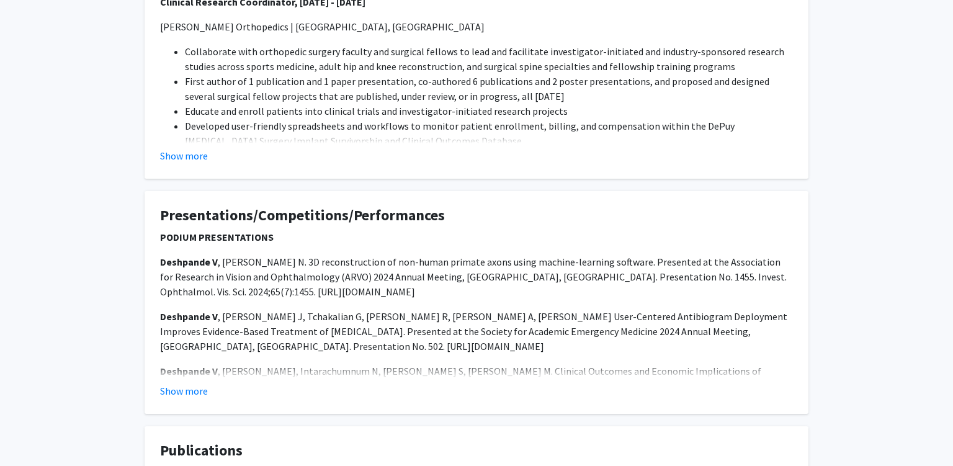
scroll to position [393, 0]
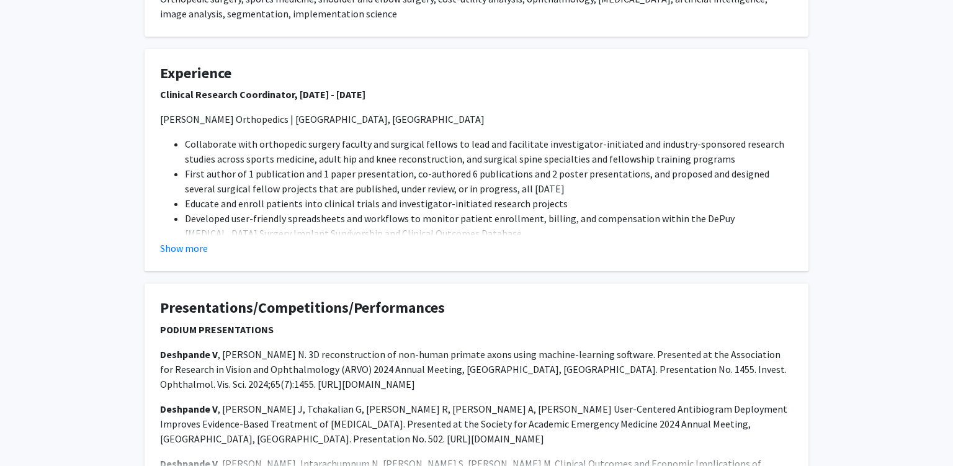
click at [210, 141] on li "Collaborate with orthopedic surgery faculty and surgical fellows to lead and fa…" at bounding box center [489, 151] width 608 height 30
drag, startPoint x: 210, startPoint y: 141, endPoint x: 310, endPoint y: 149, distance: 100.8
click at [284, 149] on li "Collaborate with orthopedic surgery faculty and surgical fellows to lead and fa…" at bounding box center [489, 151] width 608 height 30
click at [359, 159] on li "Collaborate with orthopedic surgery faculty and surgical fellows to lead and fa…" at bounding box center [489, 151] width 608 height 30
click at [168, 254] on button "Show more" at bounding box center [184, 248] width 48 height 15
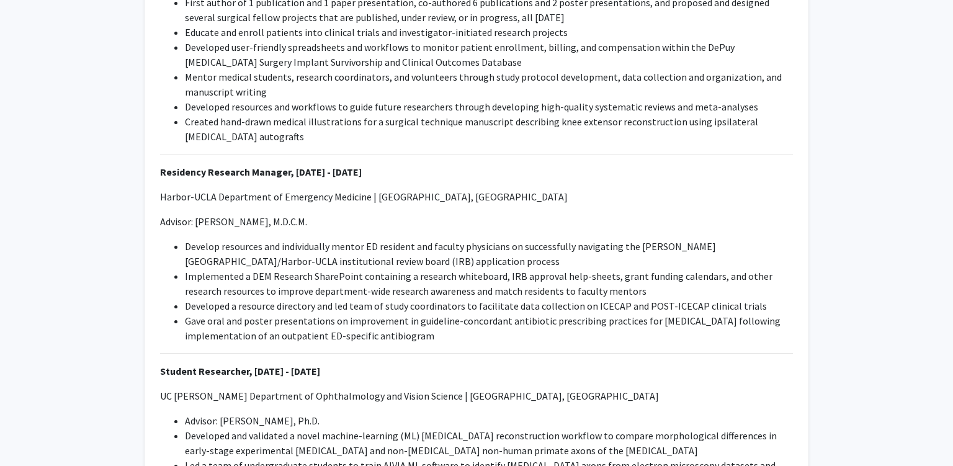
scroll to position [589, 0]
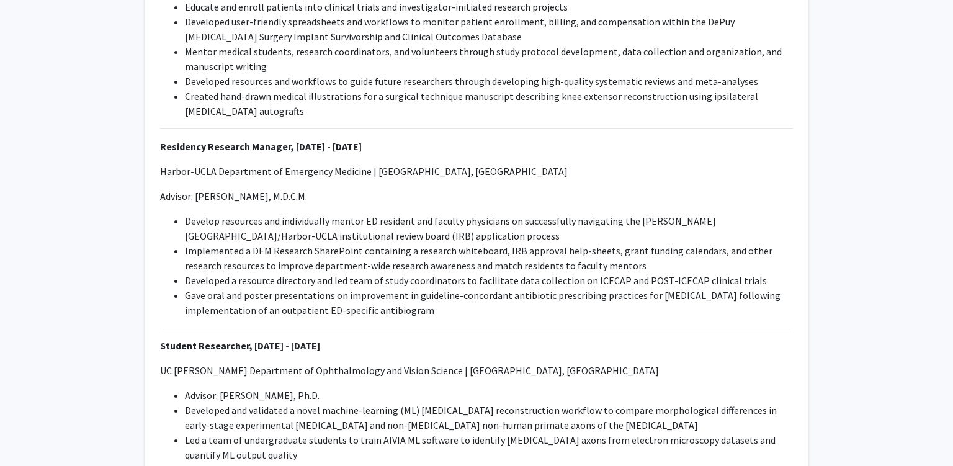
click at [225, 149] on strong "Residency Research Manager, September 2022 - April 2025" at bounding box center [261, 146] width 202 height 12
drag, startPoint x: 225, startPoint y: 148, endPoint x: 238, endPoint y: 145, distance: 13.5
click at [229, 146] on strong "Residency Research Manager, September 2022 - April 2025" at bounding box center [261, 146] width 202 height 12
click at [398, 163] on div "Clinical Research Coordinator, May 2023 - April 2025 Hoag Orthopedics | Irvine,…" at bounding box center [476, 372] width 633 height 965
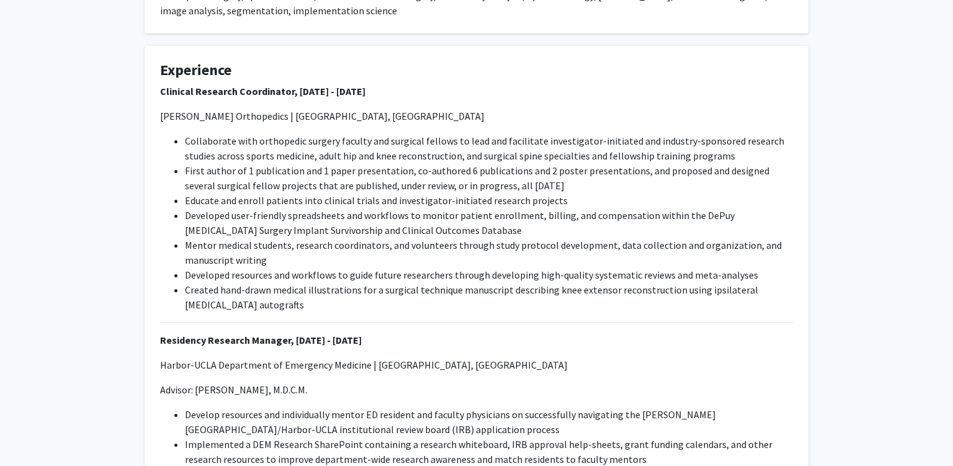
scroll to position [393, 0]
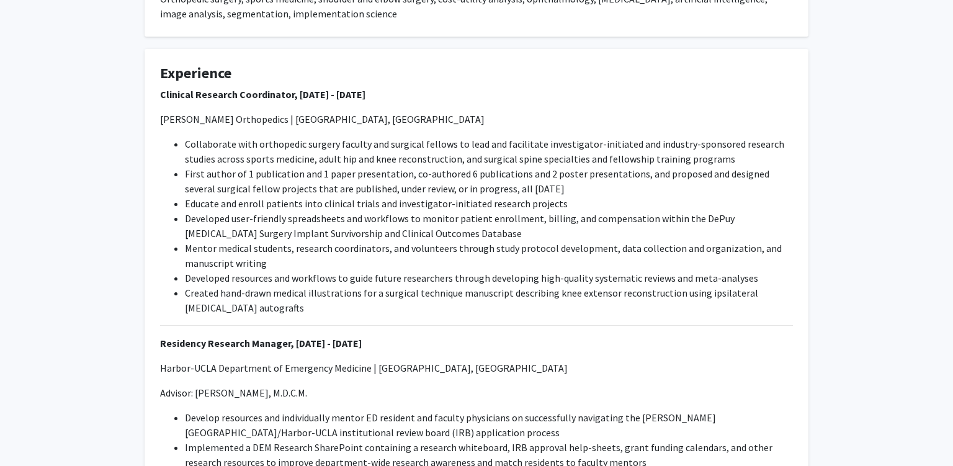
click at [164, 93] on strong "Clinical Research Coordinator, May 2023 - April 2025" at bounding box center [262, 94] width 205 height 12
drag, startPoint x: 164, startPoint y: 93, endPoint x: 495, endPoint y: 113, distance: 331.2
click at [483, 97] on p "Clinical Research Coordinator, May 2023 - April 2025" at bounding box center [476, 94] width 633 height 15
click at [481, 174] on li "First author of 1 publication and 1 paper presentation, co-authored 6 publicati…" at bounding box center [489, 181] width 608 height 30
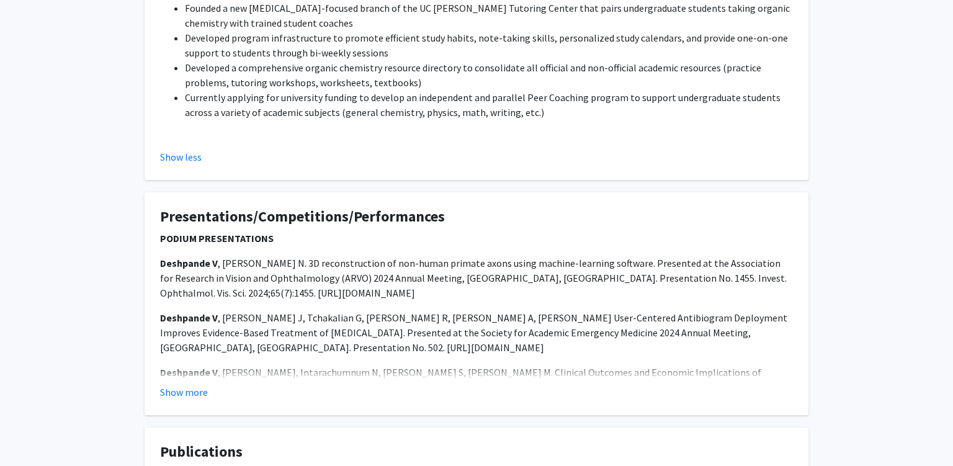
scroll to position [1375, 0]
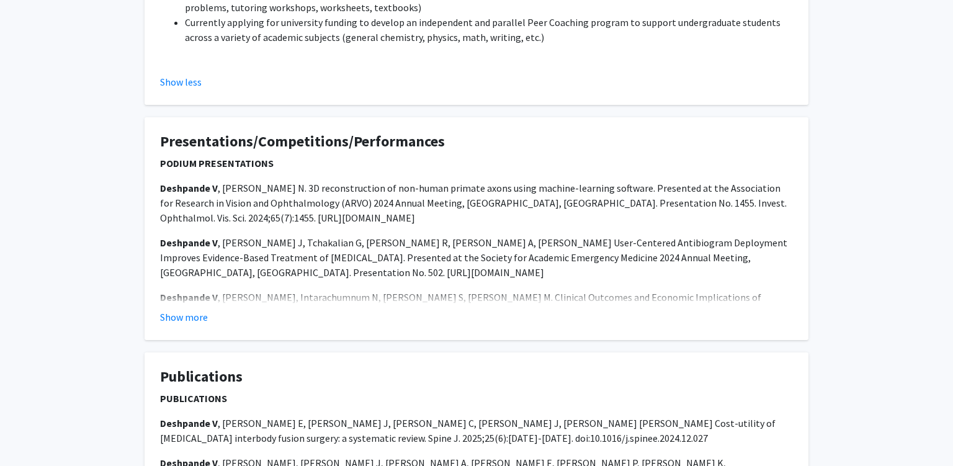
click at [200, 310] on button "Show more" at bounding box center [184, 317] width 48 height 15
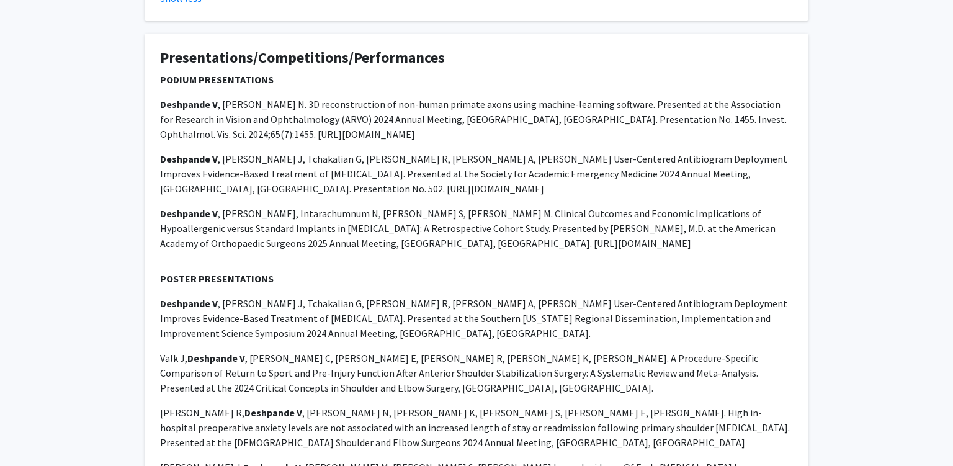
scroll to position [1441, 0]
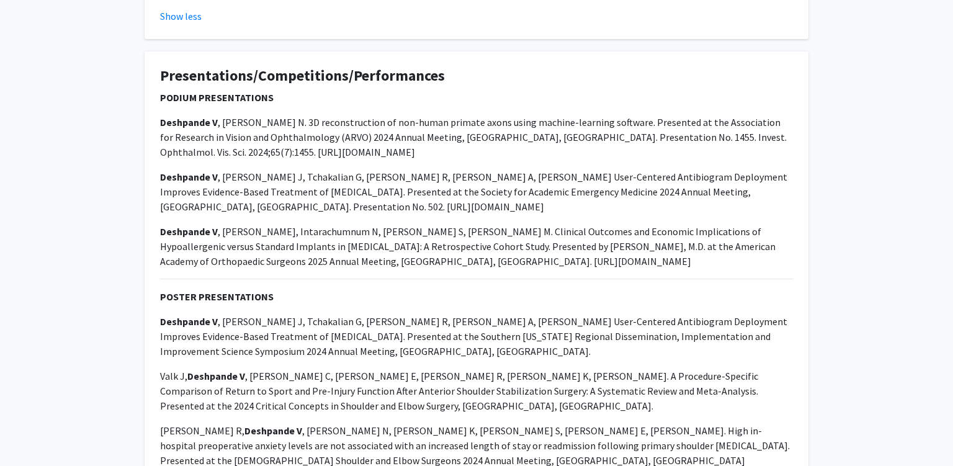
click at [172, 91] on strong "PODIUM PRESENTATIONS" at bounding box center [217, 97] width 114 height 12
drag, startPoint x: 172, startPoint y: 67, endPoint x: 312, endPoint y: 68, distance: 139.6
click at [257, 91] on strong "PODIUM PRESENTATIONS" at bounding box center [217, 97] width 114 height 12
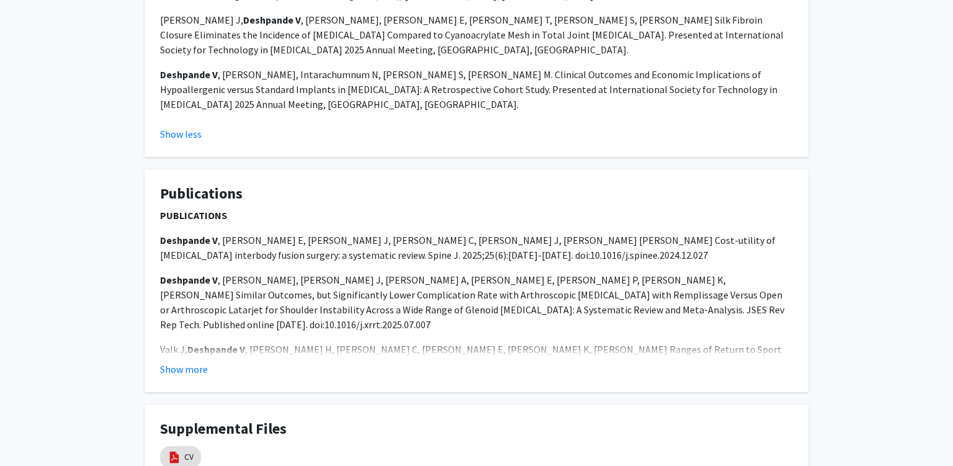
scroll to position [1965, 0]
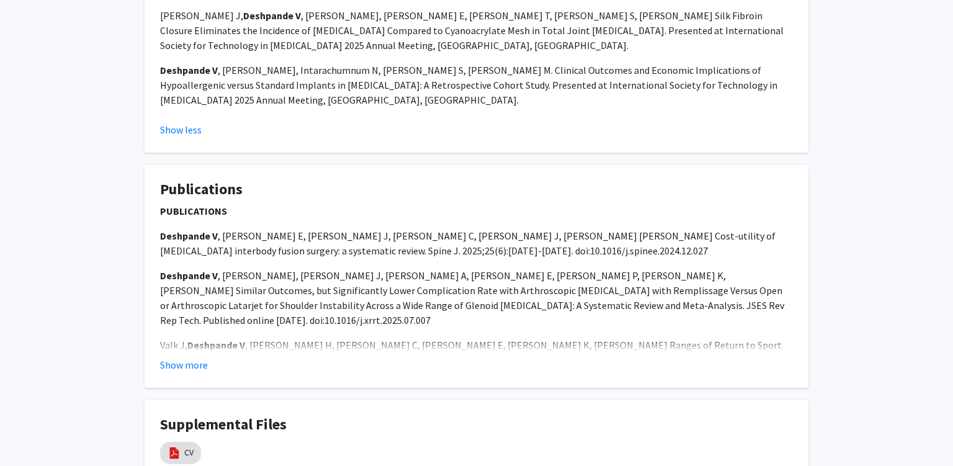
click at [198, 357] on button "Show more" at bounding box center [184, 364] width 48 height 15
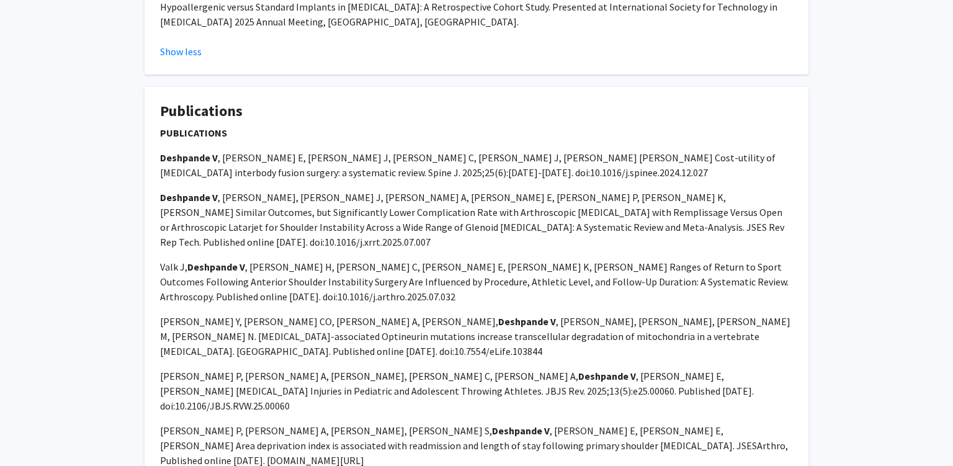
scroll to position [1899, 0]
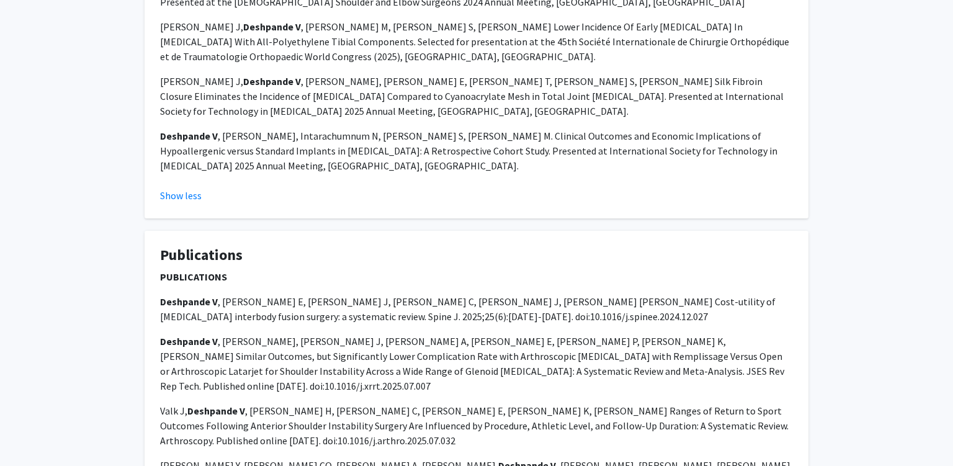
click at [601, 294] on p "Deshpande V , Simpson E, Caballero J, Haddad C, Smith J, Gardner V. Cost-utilit…" at bounding box center [476, 309] width 633 height 30
drag, startPoint x: 602, startPoint y: 273, endPoint x: 657, endPoint y: 272, distance: 55.8
click at [632, 294] on p "Deshpande V , Simpson E, Caballero J, Haddad C, Smith J, Gardner V. Cost-utilit…" at bounding box center [476, 309] width 633 height 30
click at [698, 294] on p "Deshpande V , Simpson E, Caballero J, Haddad C, Smith J, Gardner V. Cost-utilit…" at bounding box center [476, 309] width 633 height 30
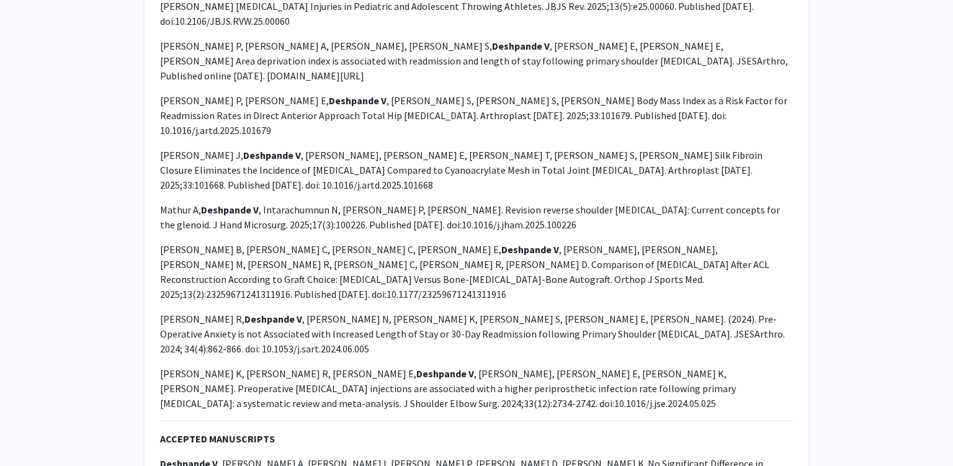
scroll to position [2423, 0]
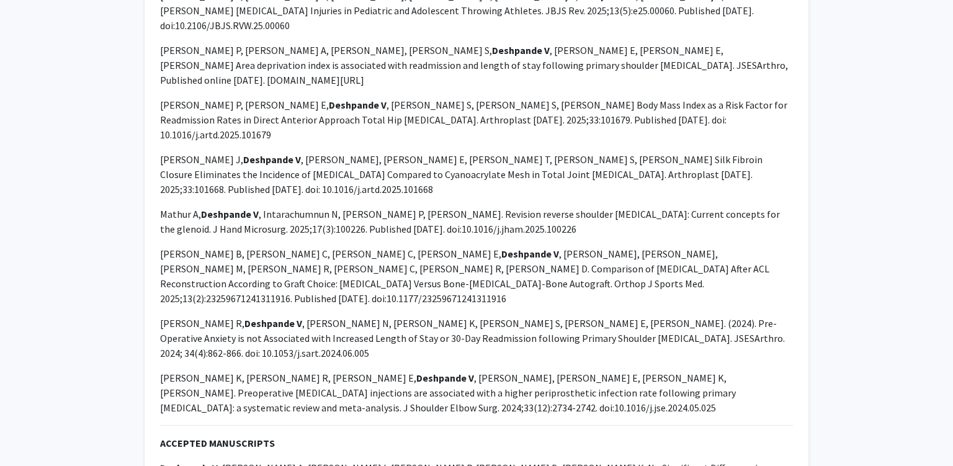
click at [361, 370] on p "Schoell K, Crabb R, Simpson E, Deshpande V , Gardner V, Quilligan E, Parvaresh …" at bounding box center [476, 392] width 633 height 45
click at [478, 370] on p "Schoell K, Crabb R, Simpson E, Deshpande V , Gardner V, Quilligan E, Parvaresh …" at bounding box center [476, 392] width 633 height 45
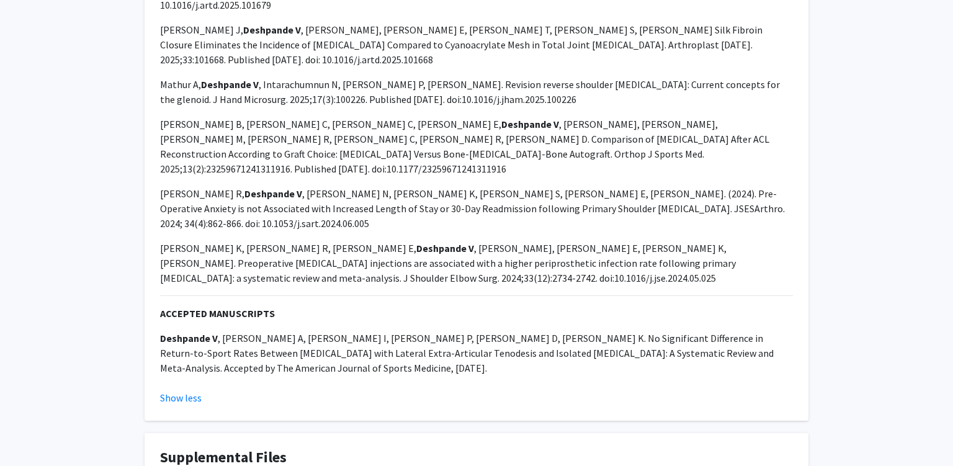
scroll to position [2555, 0]
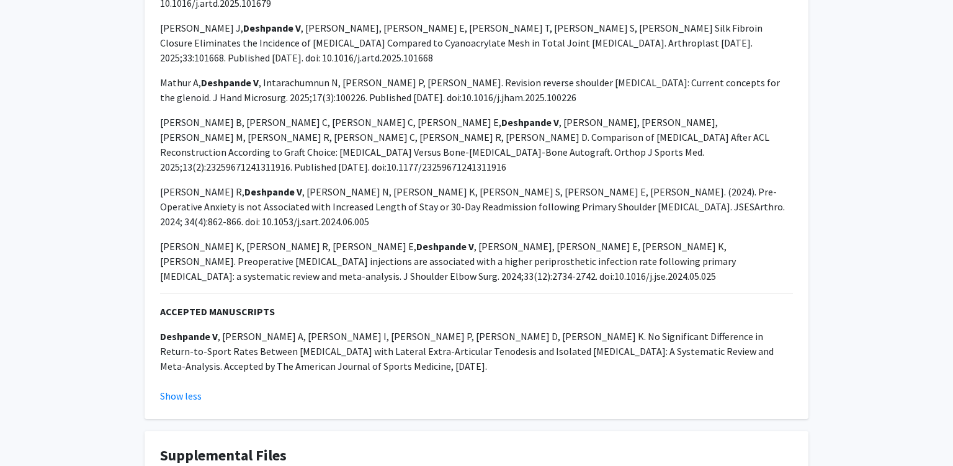
drag, startPoint x: 187, startPoint y: 369, endPoint x: 191, endPoint y: 358, distance: 11.8
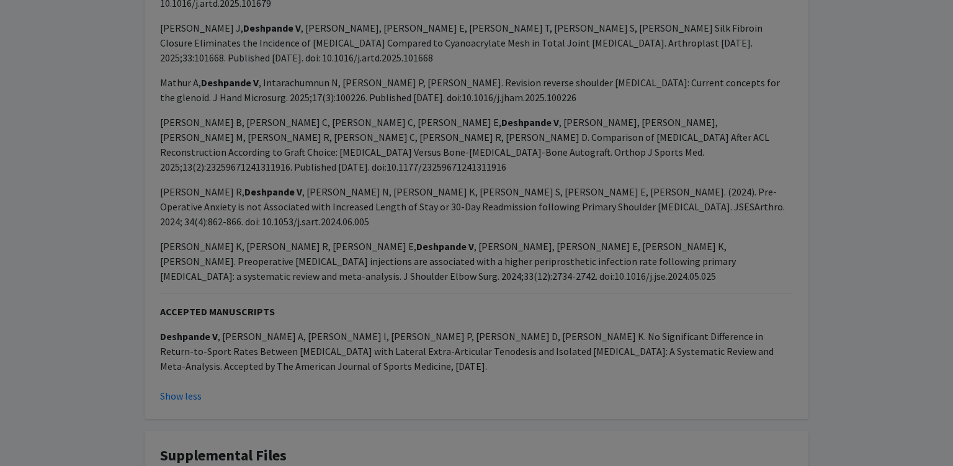
select select "custom"
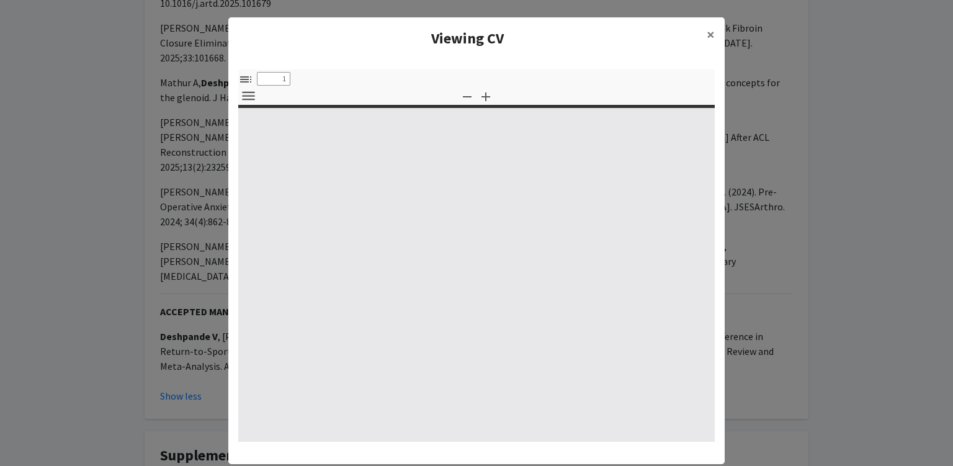
type input "0"
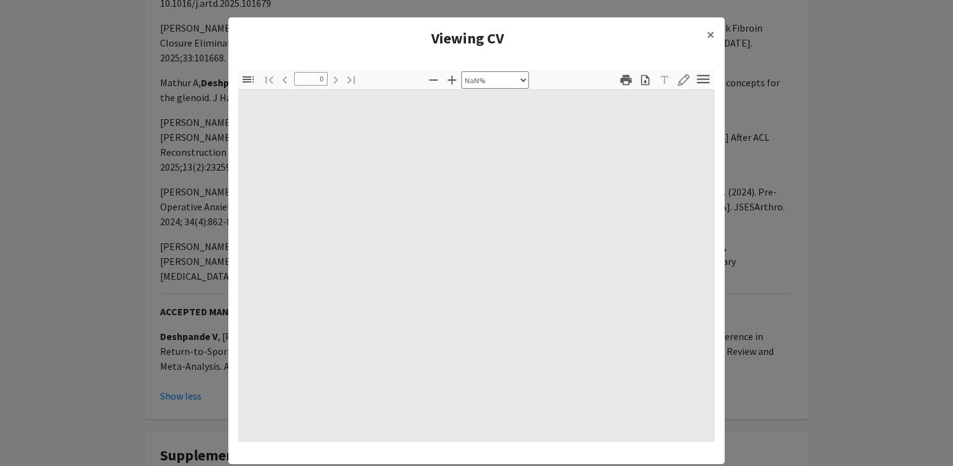
select select "auto"
type input "1"
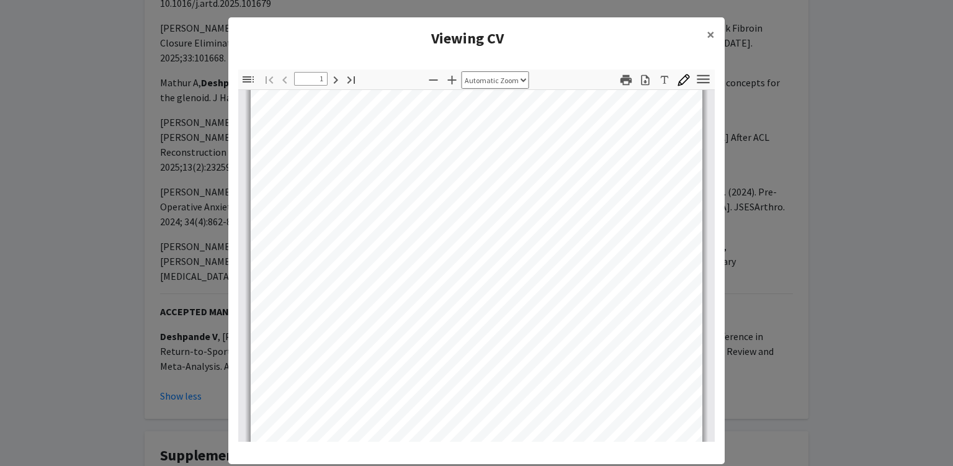
scroll to position [114, 0]
select select "page-width"
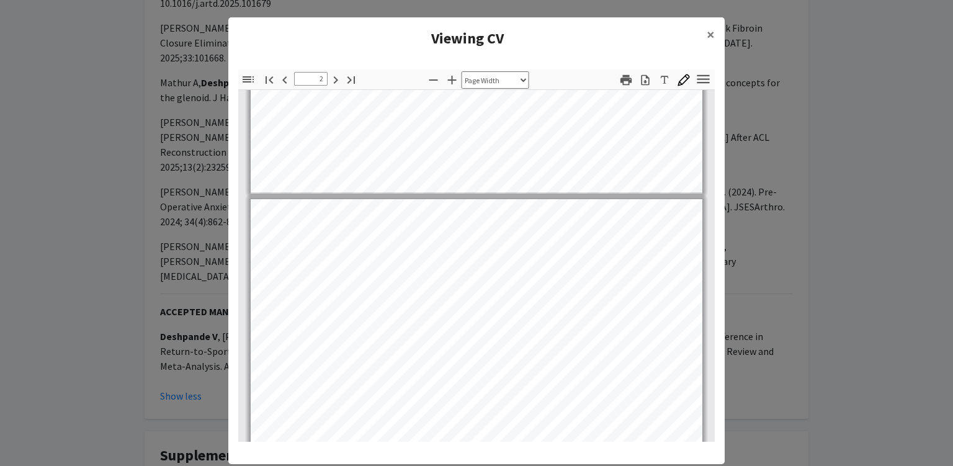
type input "1"
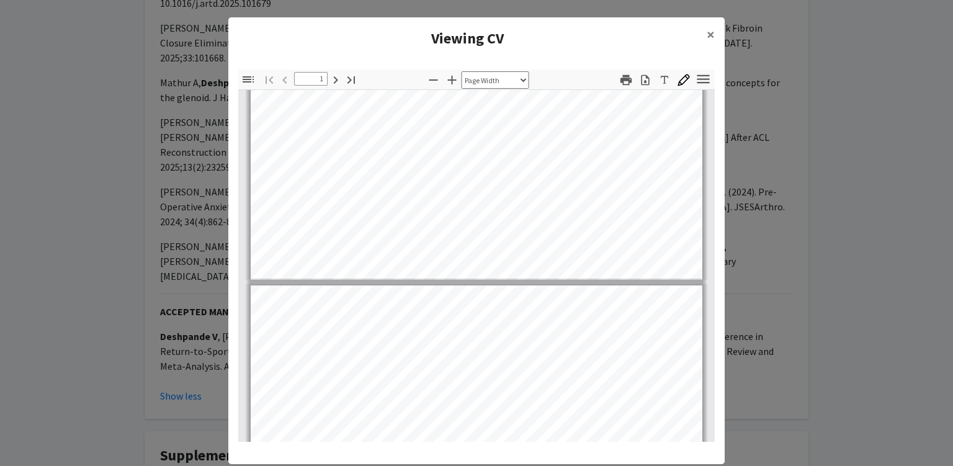
scroll to position [0, 0]
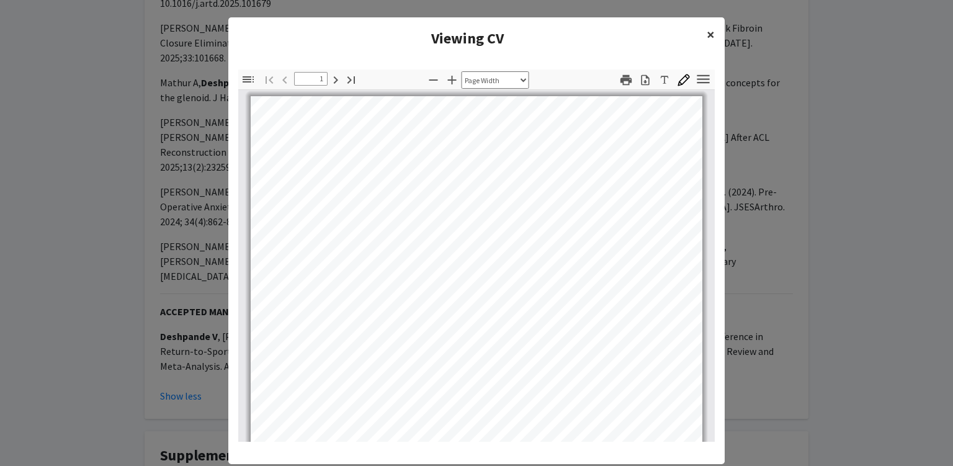
drag, startPoint x: 708, startPoint y: 28, endPoint x: 710, endPoint y: 43, distance: 15.6
click at [710, 28] on span "×" at bounding box center [710, 34] width 8 height 19
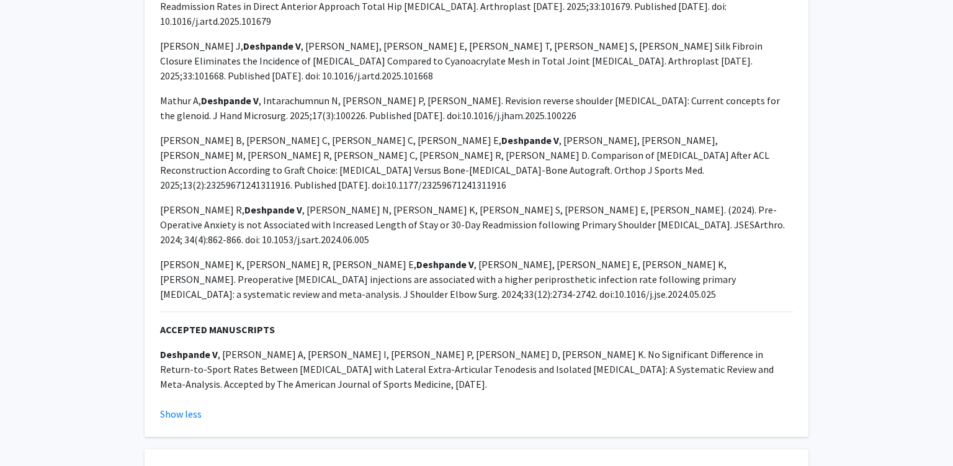
scroll to position [2489, 0]
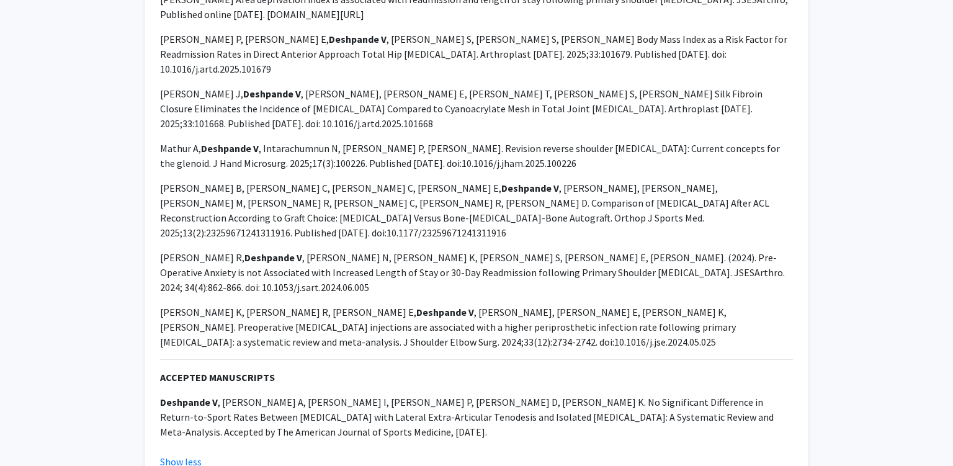
click at [255, 394] on p "Deshpande V , Mathur A, Barnett I, Saunders P, Gazzaniga D, Parvaresh K. No Sig…" at bounding box center [476, 416] width 633 height 45
drag, startPoint x: 255, startPoint y: 273, endPoint x: 458, endPoint y: 290, distance: 203.5
click at [270, 394] on p "Deshpande V , Mathur A, Barnett I, Saunders P, Gazzaniga D, Parvaresh K. No Sig…" at bounding box center [476, 416] width 633 height 45
click at [515, 394] on p "Deshpande V , Mathur A, Barnett I, Saunders P, Gazzaniga D, Parvaresh K. No Sig…" at bounding box center [476, 416] width 633 height 45
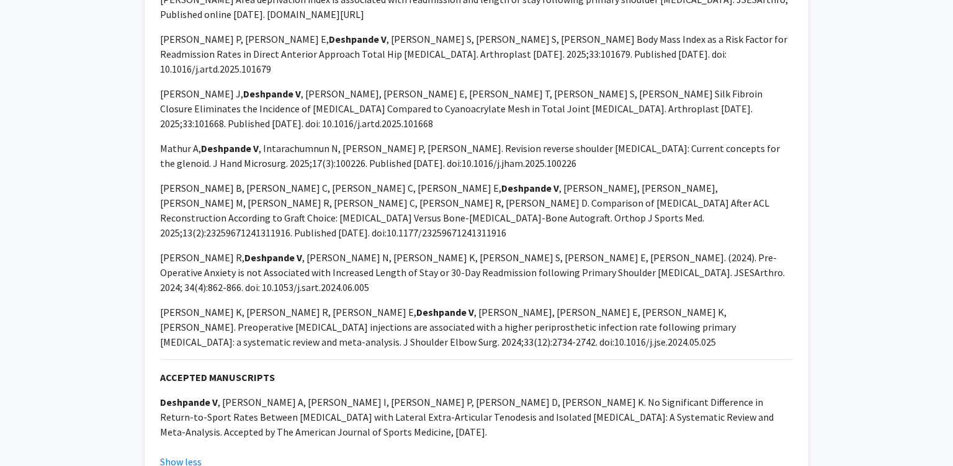
click at [615, 394] on p "Deshpande V , Mathur A, Barnett I, Saunders P, Gazzaniga D, Parvaresh K. No Sig…" at bounding box center [476, 416] width 633 height 45
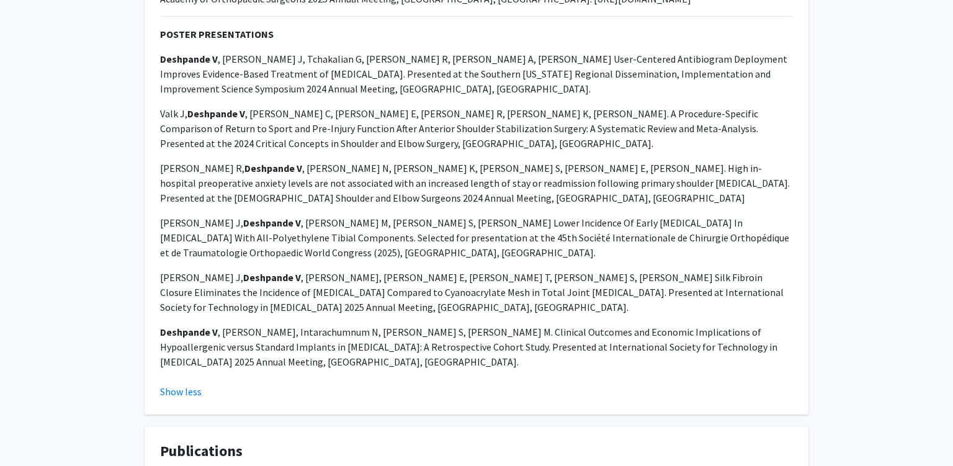
click at [232, 292] on div "PODIUM PRESENTATIONS Deshpande V , Marsh-Armstrong N. 3D reconstruction of non-…" at bounding box center [476, 98] width 633 height 541
drag, startPoint x: 232, startPoint y: 292, endPoint x: 387, endPoint y: 295, distance: 155.1
click at [236, 293] on div "PODIUM PRESENTATIONS Deshpande V , Marsh-Armstrong N. 3D reconstruction of non-…" at bounding box center [476, 98] width 633 height 541
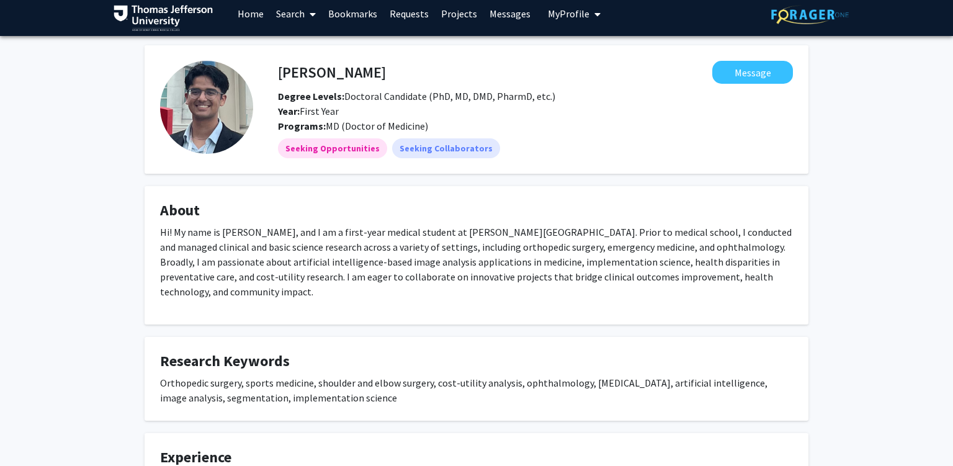
scroll to position [0, 0]
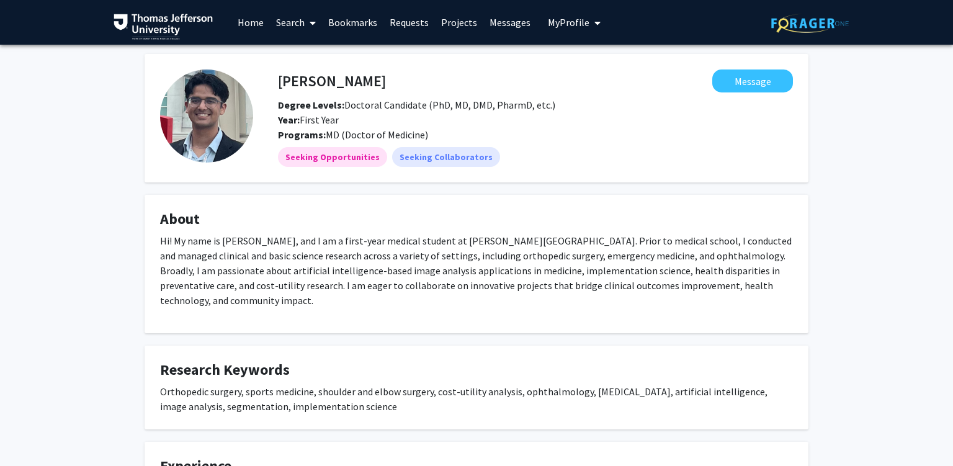
click at [344, 107] on span "Degree Levels: Doctoral Candidate (PhD, MD, DMD, PharmD, etc.)" at bounding box center [416, 105] width 277 height 12
drag, startPoint x: 344, startPoint y: 107, endPoint x: 458, endPoint y: 105, distance: 114.1
click at [455, 104] on span "Degree Levels: Doctoral Candidate (PhD, MD, DMD, PharmD, etc.)" at bounding box center [416, 105] width 277 height 12
click at [392, 130] on span "MD (Doctor of Medicine)" at bounding box center [377, 134] width 102 height 12
drag, startPoint x: 392, startPoint y: 130, endPoint x: 342, endPoint y: 128, distance: 49.7
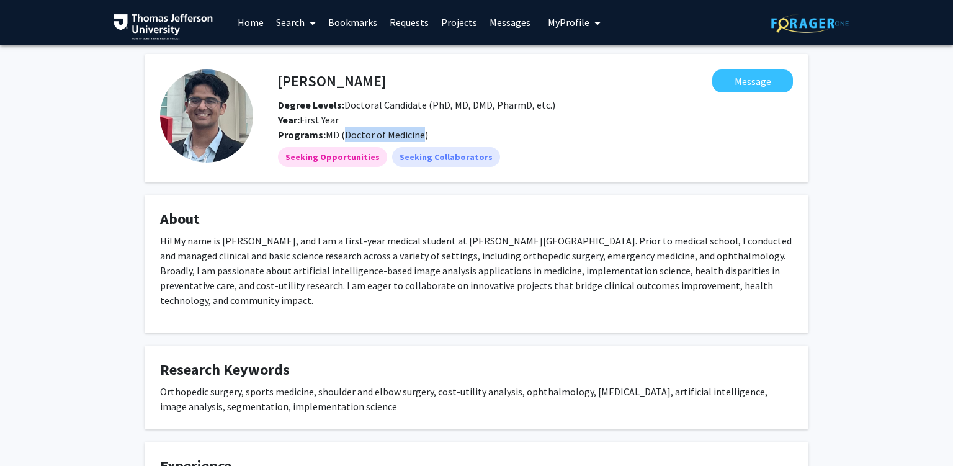
click at [344, 128] on div "Programs: MD (Doctor of Medicine)" at bounding box center [535, 134] width 533 height 15
click at [317, 229] on fg-card-title "About" at bounding box center [476, 221] width 633 height 23
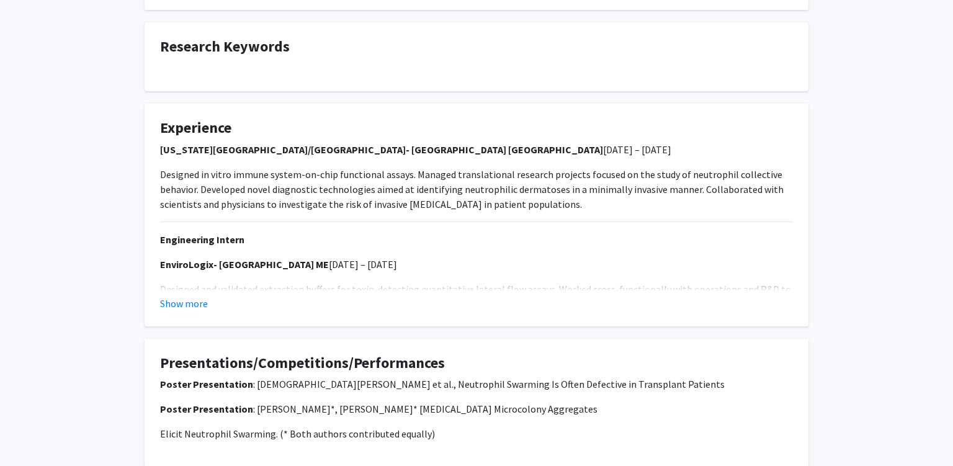
scroll to position [196, 0]
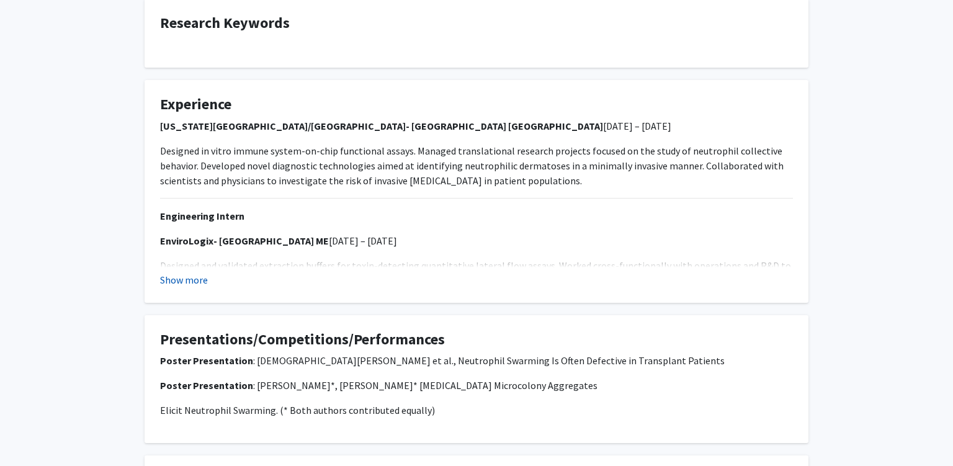
click at [200, 274] on button "Show more" at bounding box center [184, 279] width 48 height 15
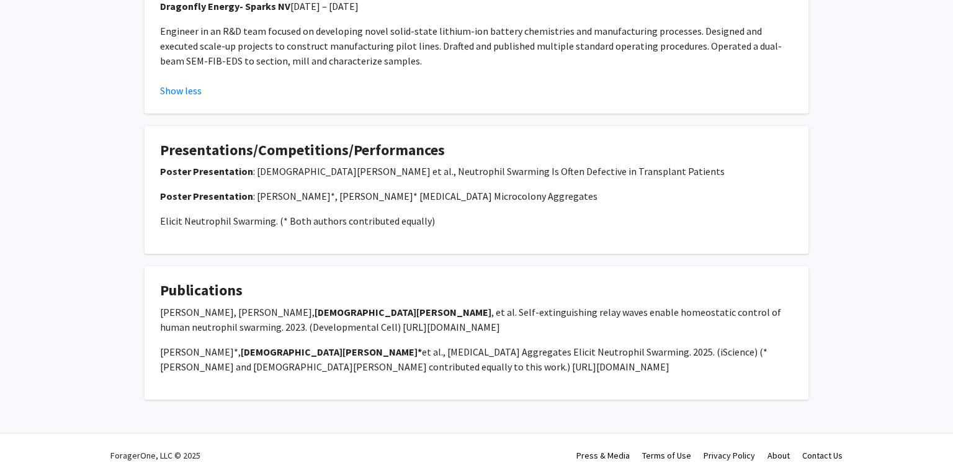
scroll to position [556, 0]
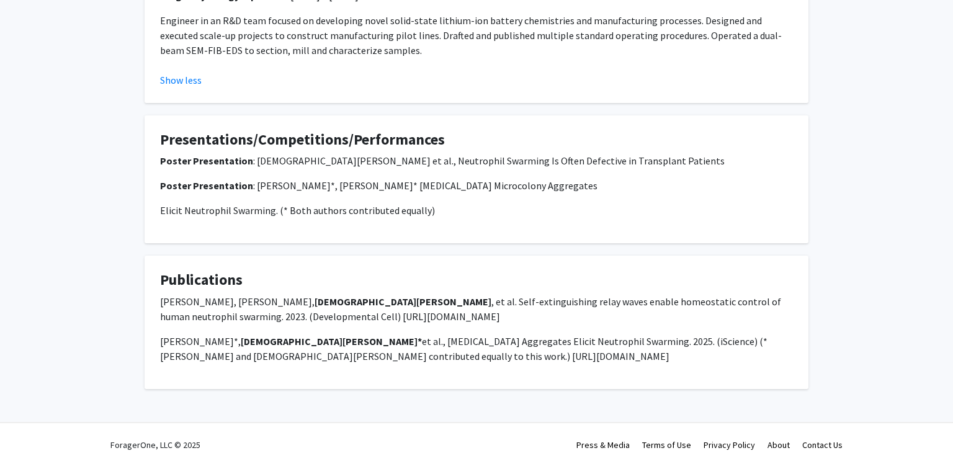
click at [287, 311] on p "Jack Strickland, Deng Pan, Christian Godfrey , et al. Self-extinguishing relay …" at bounding box center [476, 309] width 633 height 30
click at [371, 324] on div "Jack Strickland, Deng Pan, Christian Godfrey , et al. Self-extinguishing relay …" at bounding box center [476, 328] width 633 height 69
click at [269, 161] on p "Poster Presentation : Christian Godfrey et al., Neutrophil Swarming Is Often De…" at bounding box center [476, 160] width 633 height 15
drag, startPoint x: 342, startPoint y: 170, endPoint x: 589, endPoint y: 159, distance: 247.1
click at [586, 163] on p "Poster Presentation : Christian Godfrey et al., Neutrophil Swarming Is Often De…" at bounding box center [476, 160] width 633 height 15
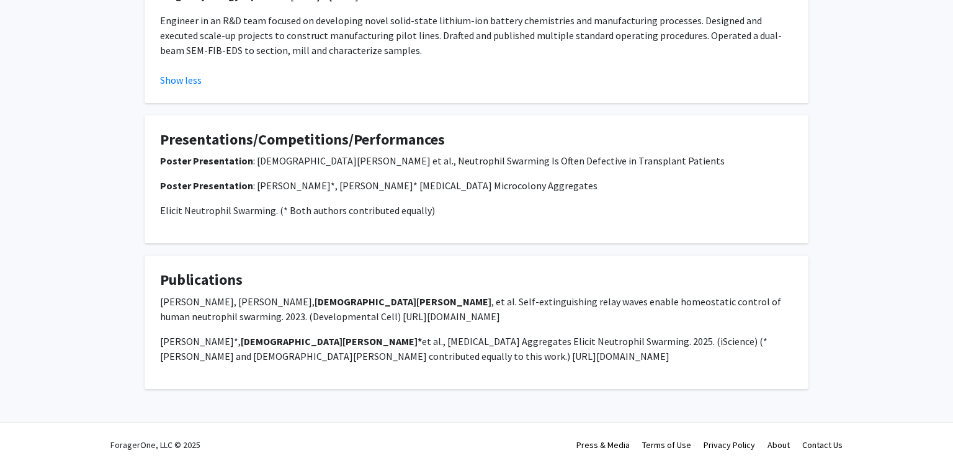
click at [587, 178] on p "Poster Presentation : Christian Godfrey*, Eliana Drenkard* Pseudomonas aerugino…" at bounding box center [476, 185] width 633 height 15
click at [323, 193] on div "Poster Presentation : Christian Godfrey et al., Neutrophil Swarming Is Often De…" at bounding box center [476, 185] width 633 height 65
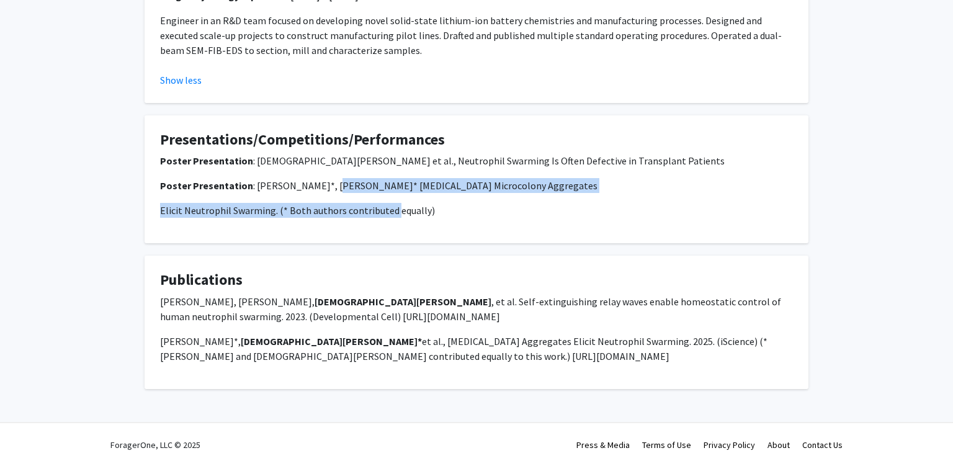
drag, startPoint x: 323, startPoint y: 193, endPoint x: 398, endPoint y: 209, distance: 76.8
click at [379, 202] on div "Poster Presentation : Christian Godfrey et al., Neutrophil Swarming Is Often De…" at bounding box center [476, 185] width 633 height 65
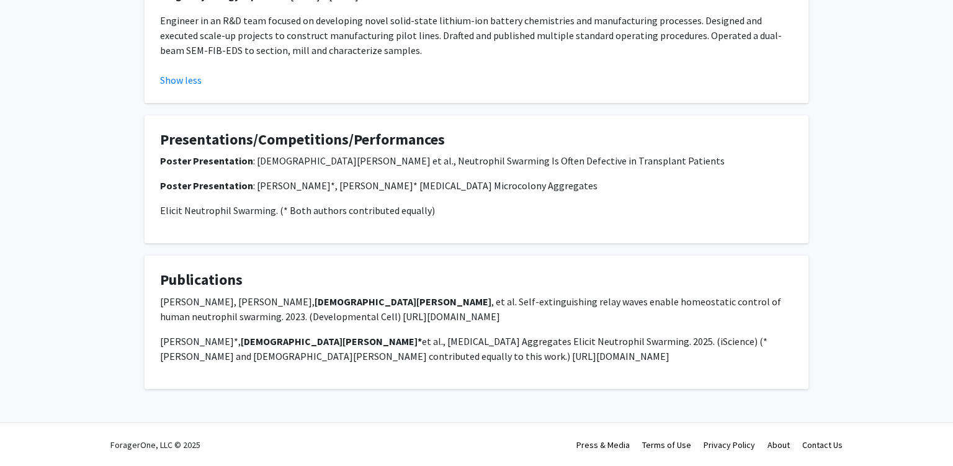
click at [460, 203] on p "Elicit Neutrophil Swarming. (* Both authors contributed equally)" at bounding box center [476, 210] width 633 height 15
click at [423, 210] on p "Elicit Neutrophil Swarming. (* Both authors contributed equally)" at bounding box center [476, 210] width 633 height 15
drag, startPoint x: 423, startPoint y: 210, endPoint x: 327, endPoint y: 206, distance: 95.6
click at [289, 202] on div "Poster Presentation : Christian Godfrey et al., Neutrophil Swarming Is Often De…" at bounding box center [476, 185] width 633 height 65
click at [572, 207] on p "Elicit Neutrophil Swarming. (* Both authors contributed equally)" at bounding box center [476, 210] width 633 height 15
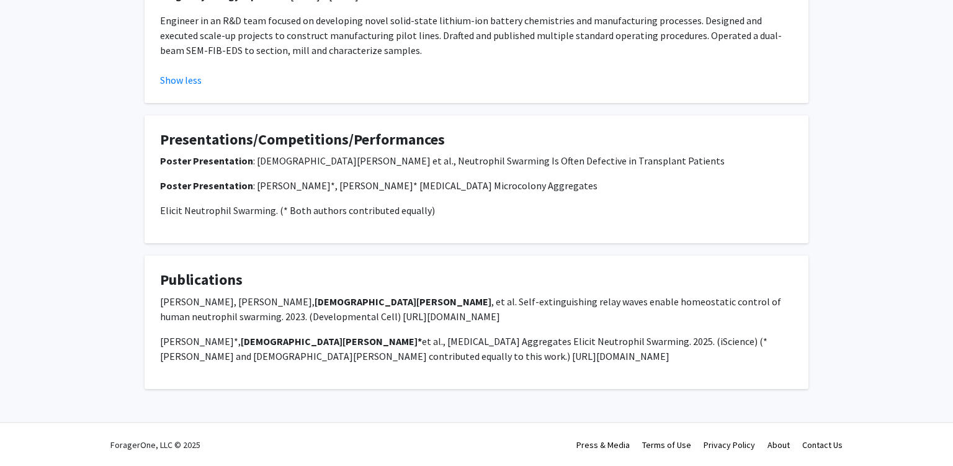
click at [303, 212] on p "Elicit Neutrophil Swarming. (* Both authors contributed equally)" at bounding box center [476, 210] width 633 height 15
drag, startPoint x: 304, startPoint y: 212, endPoint x: 396, endPoint y: 213, distance: 91.8
click at [383, 213] on p "Elicit Neutrophil Swarming. (* Both authors contributed equally)" at bounding box center [476, 210] width 633 height 15
click at [458, 214] on p "Elicit Neutrophil Swarming. (* Both authors contributed equally)" at bounding box center [476, 210] width 633 height 15
click at [384, 184] on p "Poster Presentation : Christian Godfrey*, Eliana Drenkard* Pseudomonas aerugino…" at bounding box center [476, 185] width 633 height 15
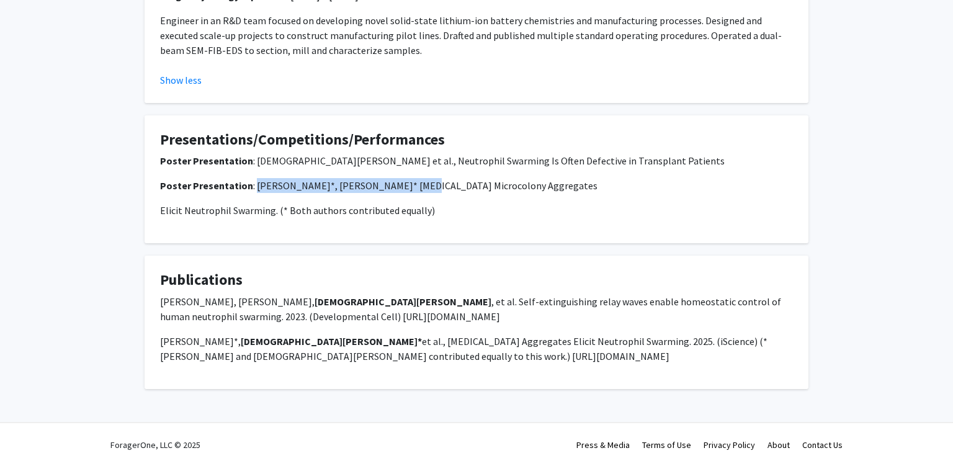
drag, startPoint x: 384, startPoint y: 184, endPoint x: 274, endPoint y: 184, distance: 109.8
click at [274, 184] on p "Poster Presentation : Christian Godfrey*, Eliana Drenkard* Pseudomonas aerugino…" at bounding box center [476, 185] width 633 height 15
click at [558, 205] on p "Elicit Neutrophil Swarming. (* Both authors contributed equally)" at bounding box center [476, 210] width 633 height 15
click at [411, 178] on p "Poster Presentation : Christian Godfrey*, Eliana Drenkard* Pseudomonas aerugino…" at bounding box center [476, 185] width 633 height 15
drag, startPoint x: 411, startPoint y: 177, endPoint x: 772, endPoint y: 190, distance: 360.6
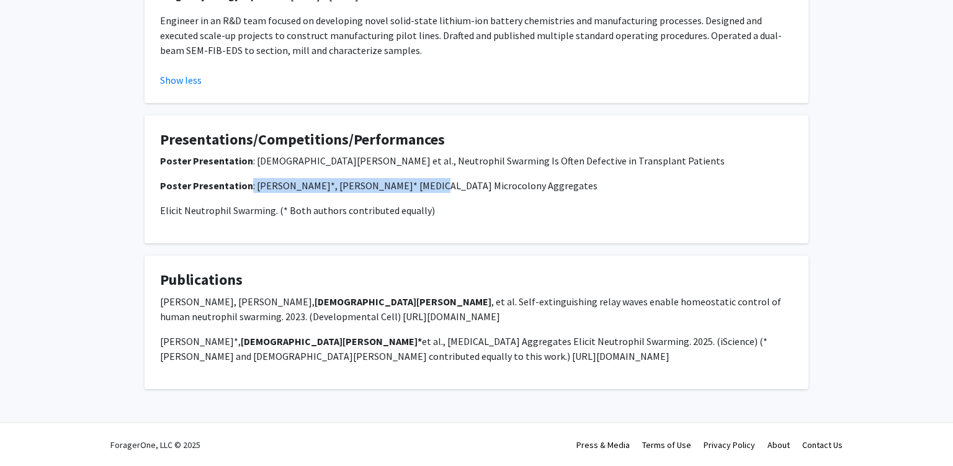
click at [698, 183] on p "Poster Presentation : Christian Godfrey*, Eliana Drenkard* Pseudomonas aerugino…" at bounding box center [476, 185] width 633 height 15
click at [692, 213] on p "Elicit Neutrophil Swarming. (* Both authors contributed equally)" at bounding box center [476, 210] width 633 height 15
click at [207, 217] on div "Poster Presentation : Christian Godfrey et al., Neutrophil Swarming Is Often De…" at bounding box center [476, 190] width 633 height 74
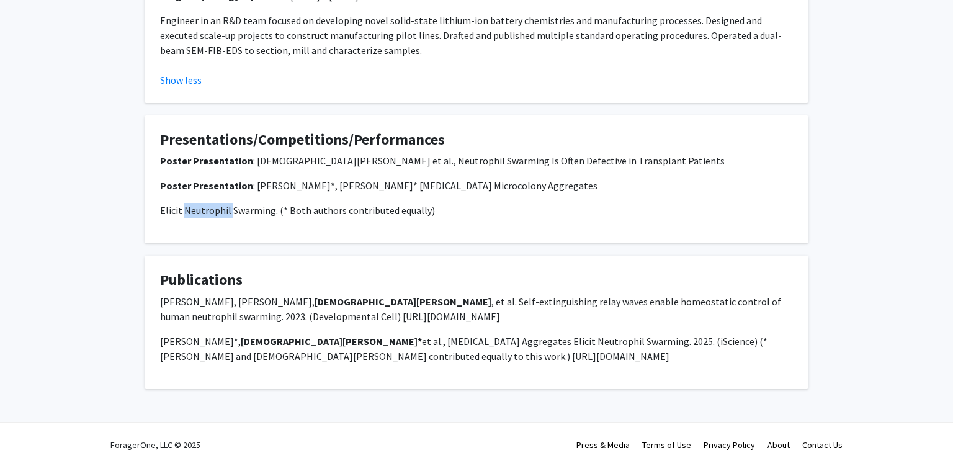
click at [207, 217] on div "Poster Presentation : Christian Godfrey et al., Neutrophil Swarming Is Often De…" at bounding box center [476, 190] width 633 height 74
click at [349, 274] on h4 "Publications" at bounding box center [476, 280] width 633 height 18
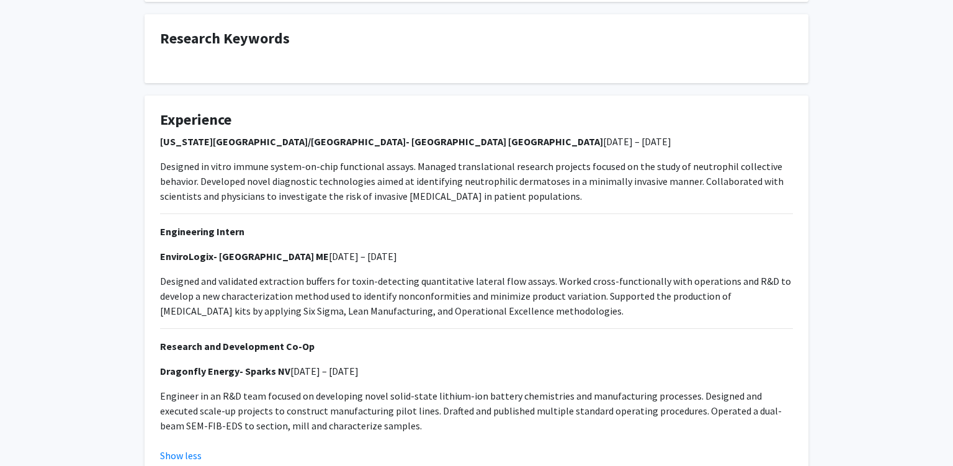
scroll to position [196, 0]
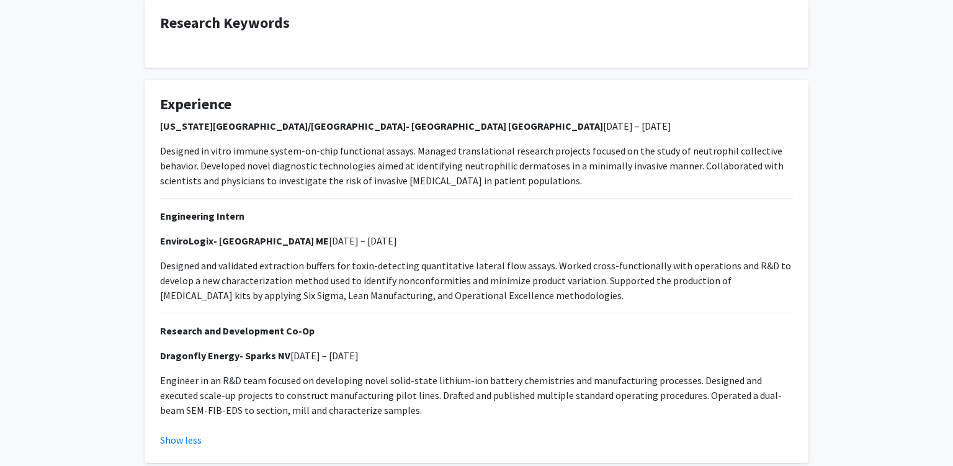
click at [181, 158] on p "Designed in vitro immune system-on-chip functional assays. Managed translationa…" at bounding box center [476, 165] width 633 height 45
drag, startPoint x: 181, startPoint y: 158, endPoint x: 605, endPoint y: 162, distance: 423.7
click at [541, 158] on p "Designed in vitro immune system-on-chip functional assays. Managed translationa…" at bounding box center [476, 165] width 633 height 45
click at [584, 195] on div "Massachusetts General Hospital/Harvard Medical School- Boston MA February 2023 …" at bounding box center [476, 267] width 633 height 299
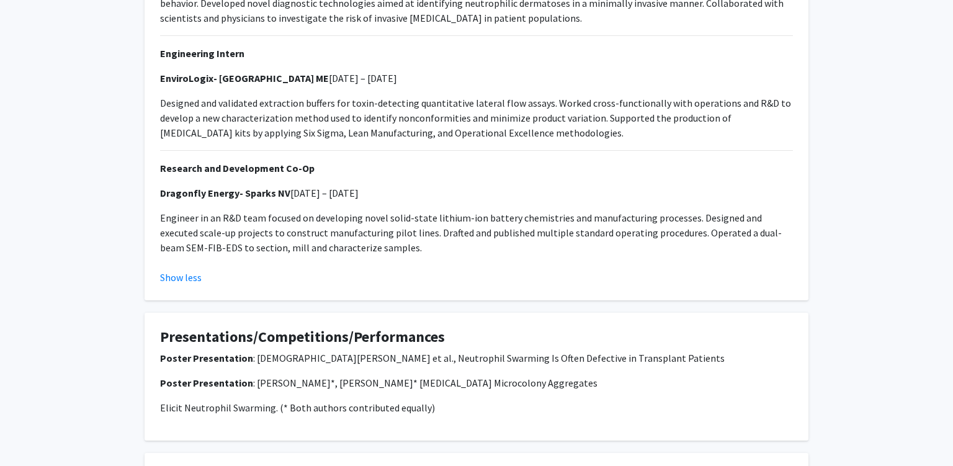
scroll to position [163, 0]
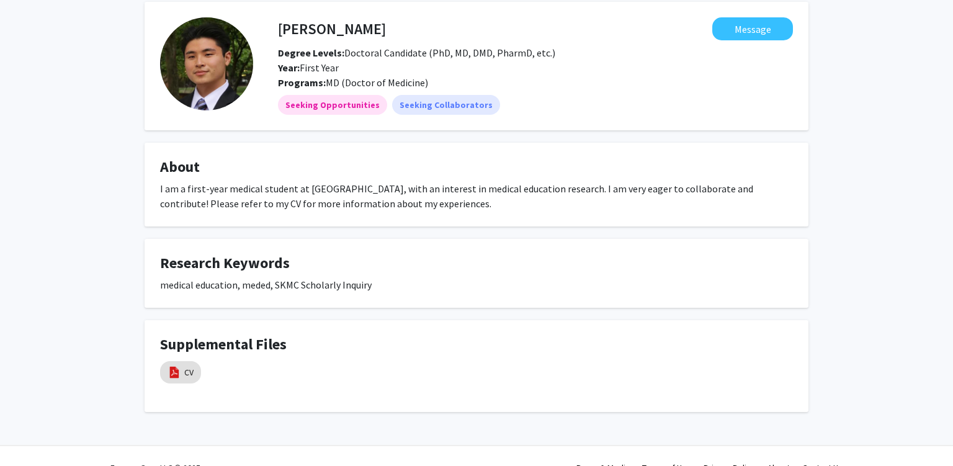
scroll to position [76, 0]
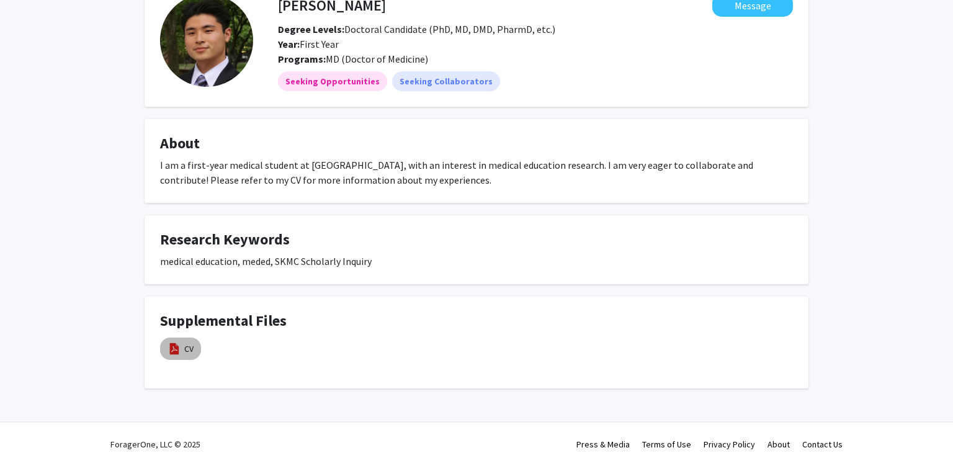
click at [187, 341] on mat-chip "CV" at bounding box center [180, 348] width 41 height 22
click at [175, 352] on img at bounding box center [174, 349] width 14 height 14
click at [176, 352] on img at bounding box center [174, 349] width 14 height 14
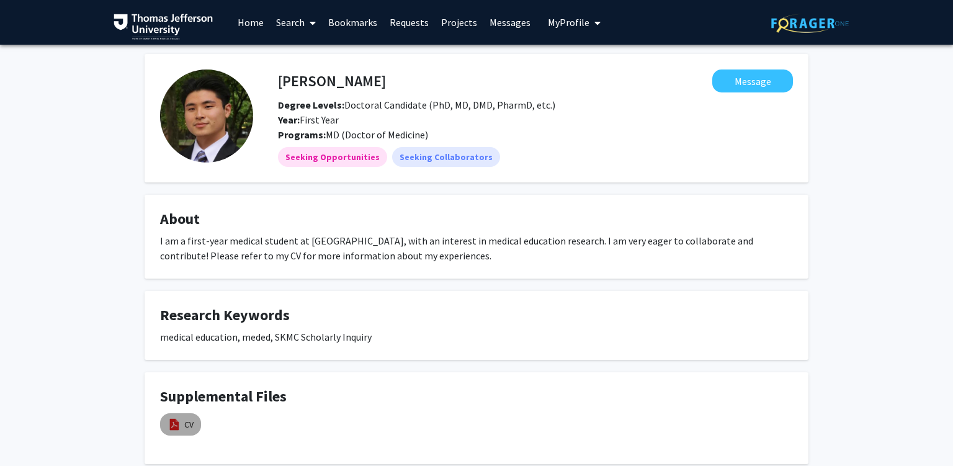
click at [184, 423] on mat-chip "CV" at bounding box center [180, 424] width 41 height 22
click at [373, 316] on h4 "Research Keywords" at bounding box center [476, 315] width 633 height 18
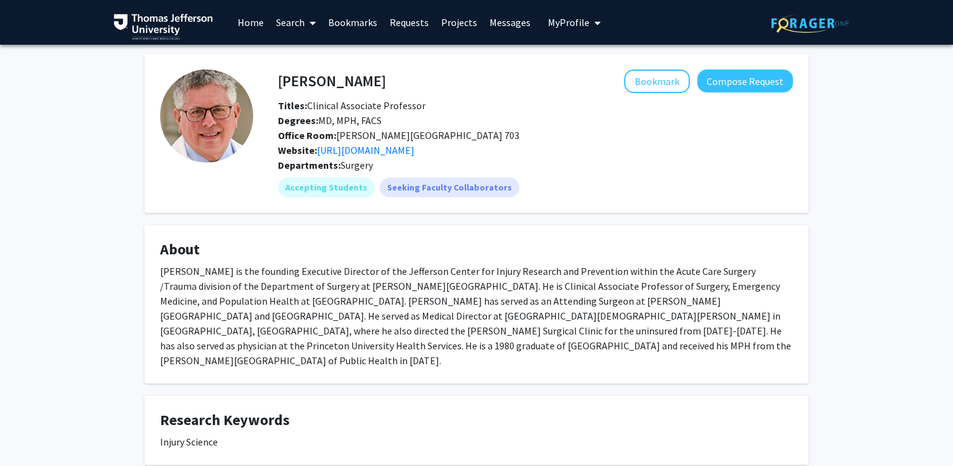
click at [408, 156] on div "Website: [URL][DOMAIN_NAME]" at bounding box center [535, 150] width 533 height 15
click at [414, 151] on link "[URL][DOMAIN_NAME]" at bounding box center [365, 150] width 97 height 12
click at [287, 154] on b "Website:" at bounding box center [297, 150] width 39 height 12
click at [270, 301] on div "[PERSON_NAME] is the founding Executive Director of the Jefferson Center for In…" at bounding box center [476, 316] width 633 height 104
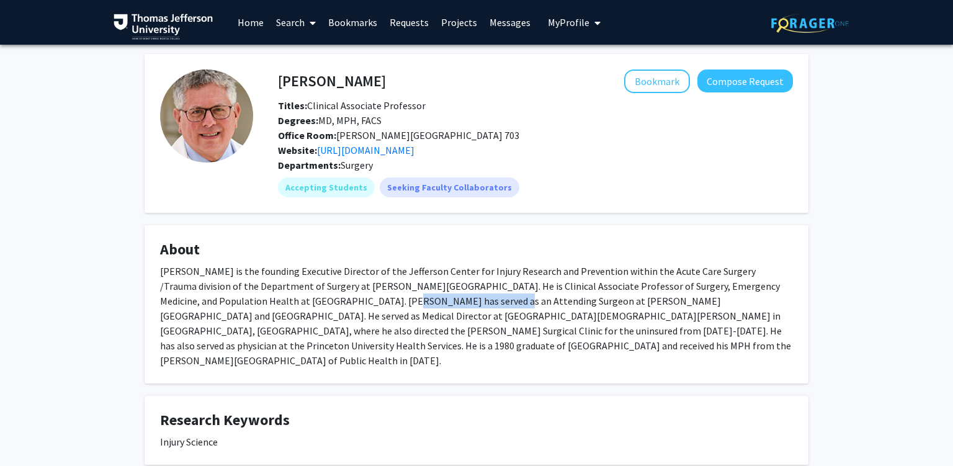
drag, startPoint x: 270, startPoint y: 301, endPoint x: 328, endPoint y: 300, distance: 58.3
click at [321, 300] on div "[PERSON_NAME] is the founding Executive Director of the Jefferson Center for In…" at bounding box center [476, 316] width 633 height 104
click at [341, 300] on div "[PERSON_NAME] is the founding Executive Director of the Jefferson Center for In…" at bounding box center [476, 316] width 633 height 104
click at [470, 324] on div "[PERSON_NAME] is the founding Executive Director of the Jefferson Center for In…" at bounding box center [476, 316] width 633 height 104
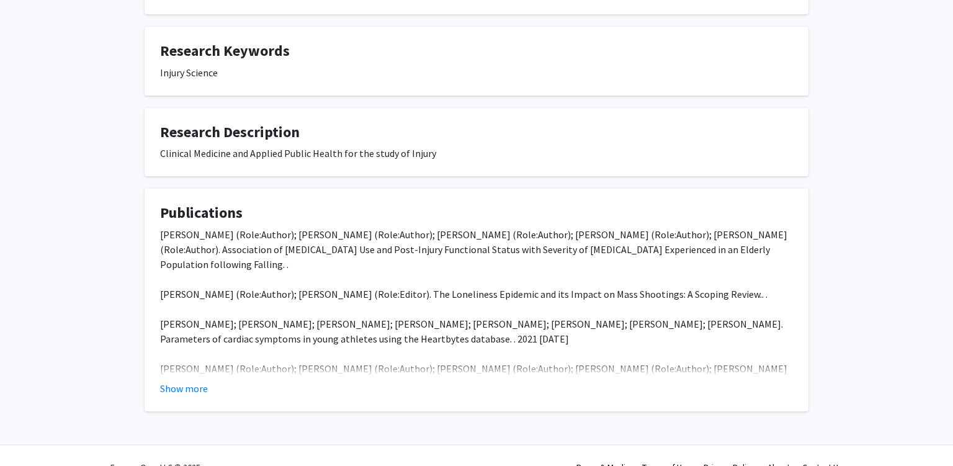
scroll to position [376, 0]
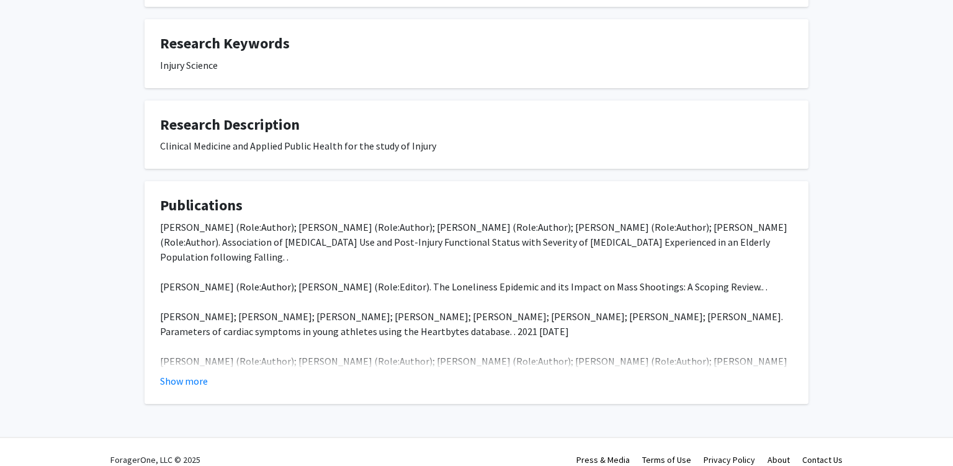
drag, startPoint x: 187, startPoint y: 365, endPoint x: 242, endPoint y: 367, distance: 55.3
click at [187, 373] on button "Show more" at bounding box center [184, 380] width 48 height 15
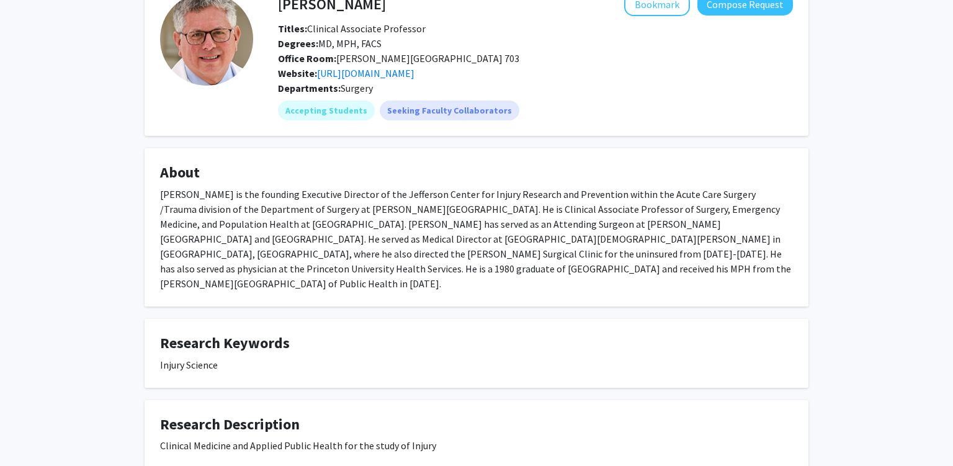
scroll to position [0, 0]
